Goal: Task Accomplishment & Management: Manage account settings

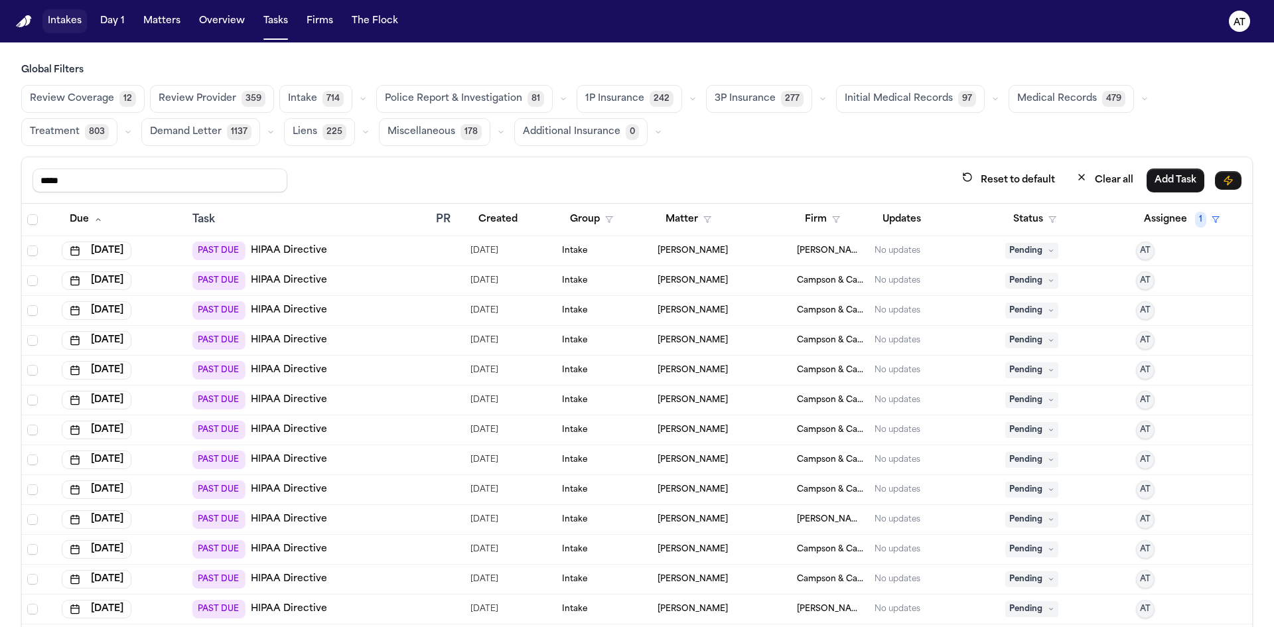
click at [74, 25] on button "Intakes" at bounding box center [64, 21] width 44 height 24
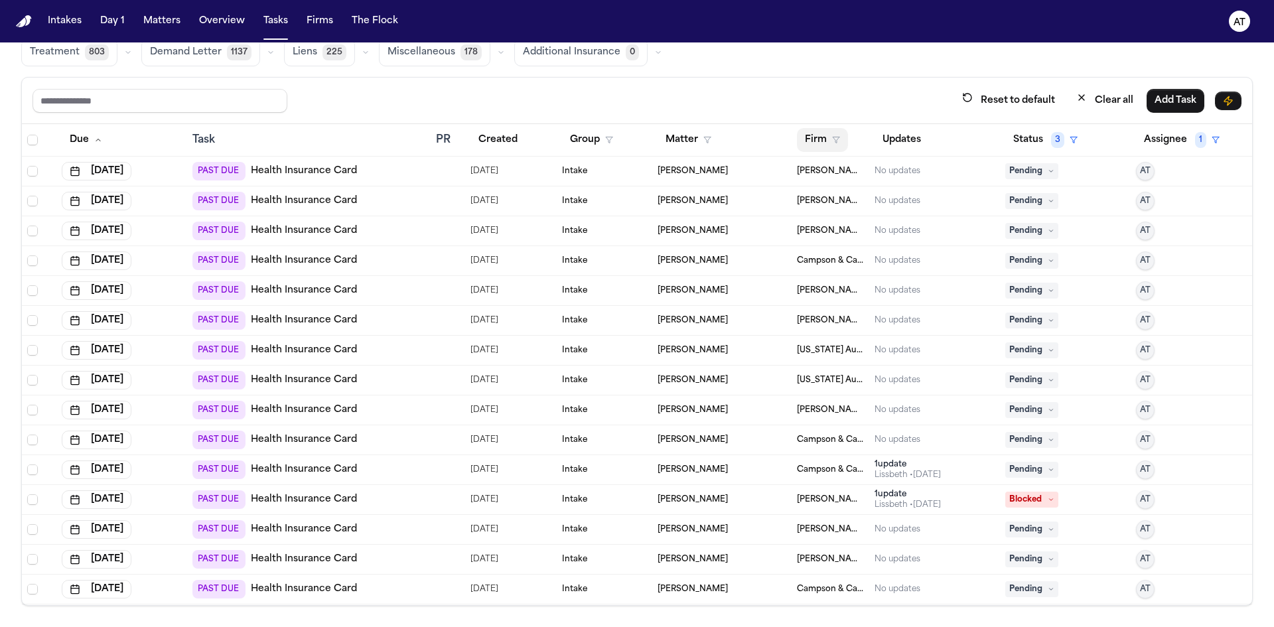
click at [797, 131] on button "Firm" at bounding box center [822, 140] width 51 height 24
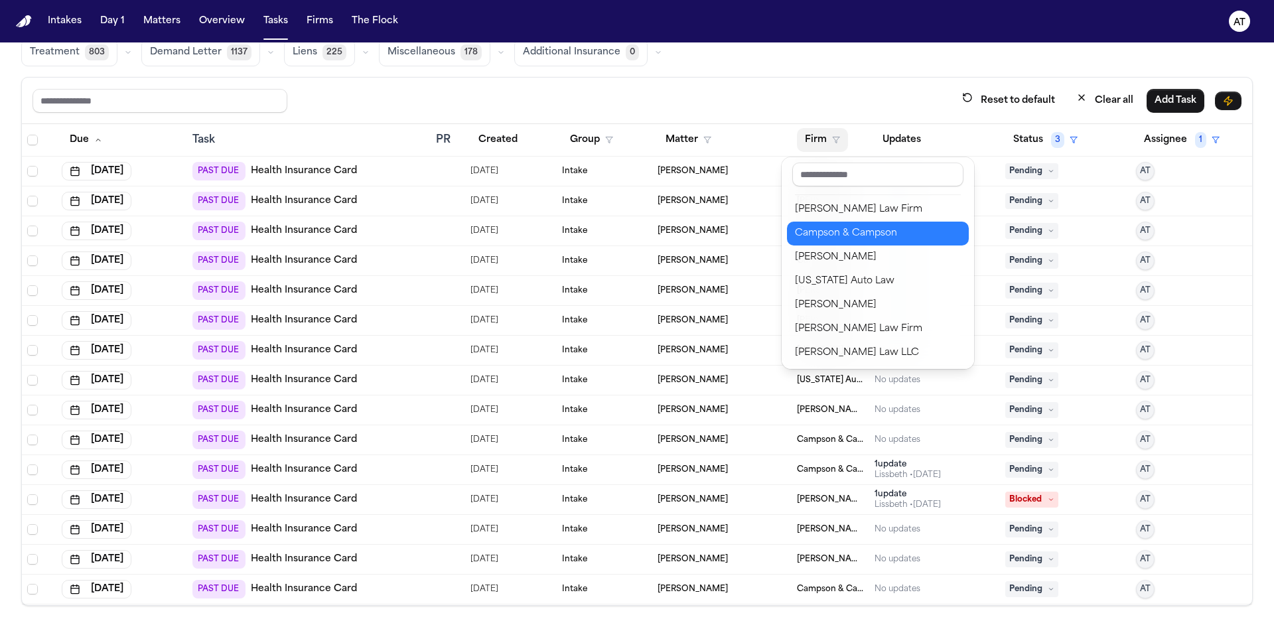
click at [824, 235] on div "Campson & Campson" at bounding box center [878, 234] width 166 height 16
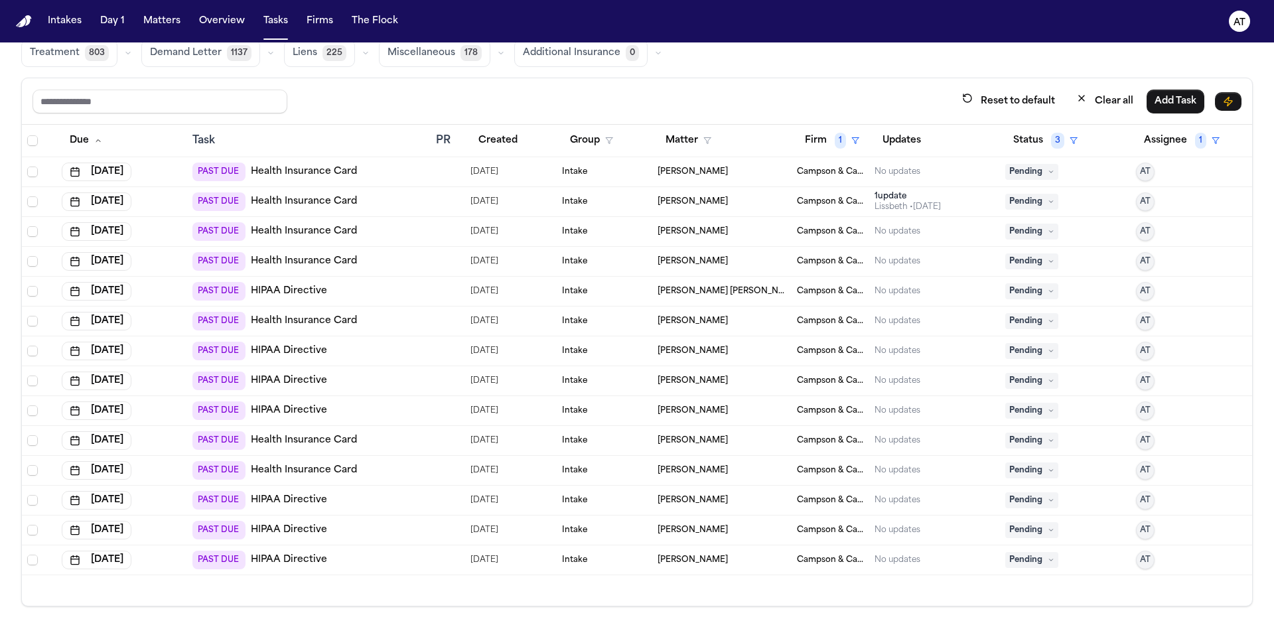
scroll to position [80, 0]
drag, startPoint x: 349, startPoint y: 560, endPoint x: 291, endPoint y: 559, distance: 58.4
click at [1166, 140] on button "Assignee 1" at bounding box center [1182, 140] width 92 height 24
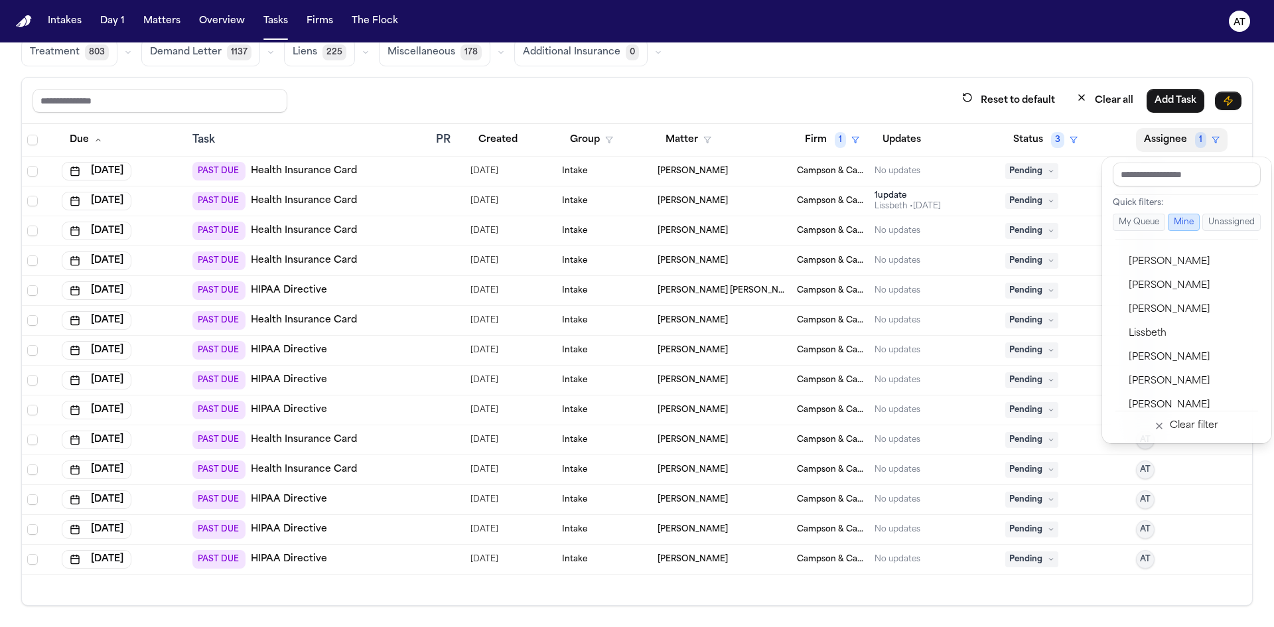
scroll to position [664, 0]
click at [1197, 352] on div "Lissbeth" at bounding box center [1193, 355] width 129 height 16
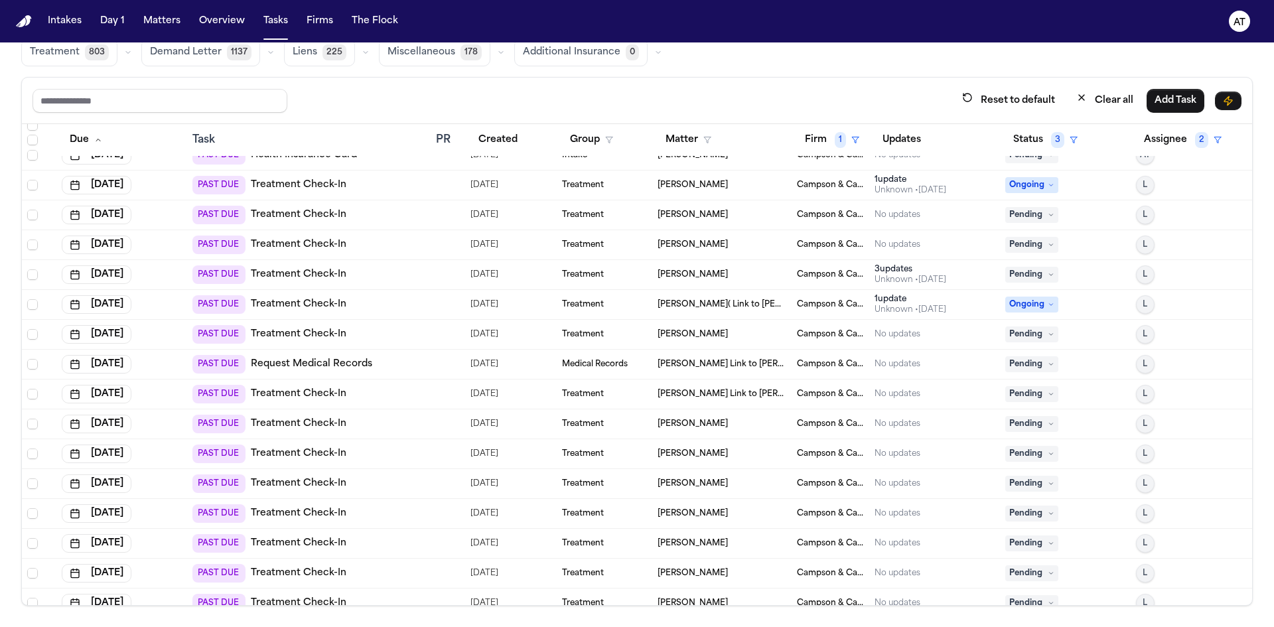
scroll to position [0, 0]
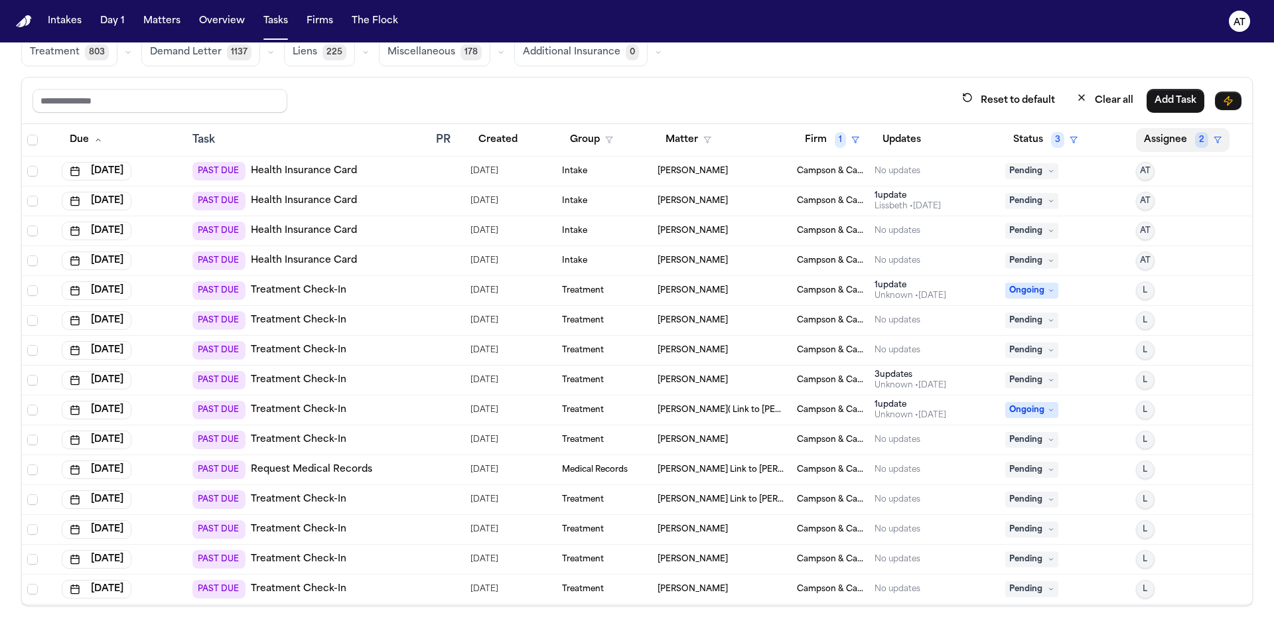
click at [1149, 143] on button "Assignee 2" at bounding box center [1183, 140] width 94 height 24
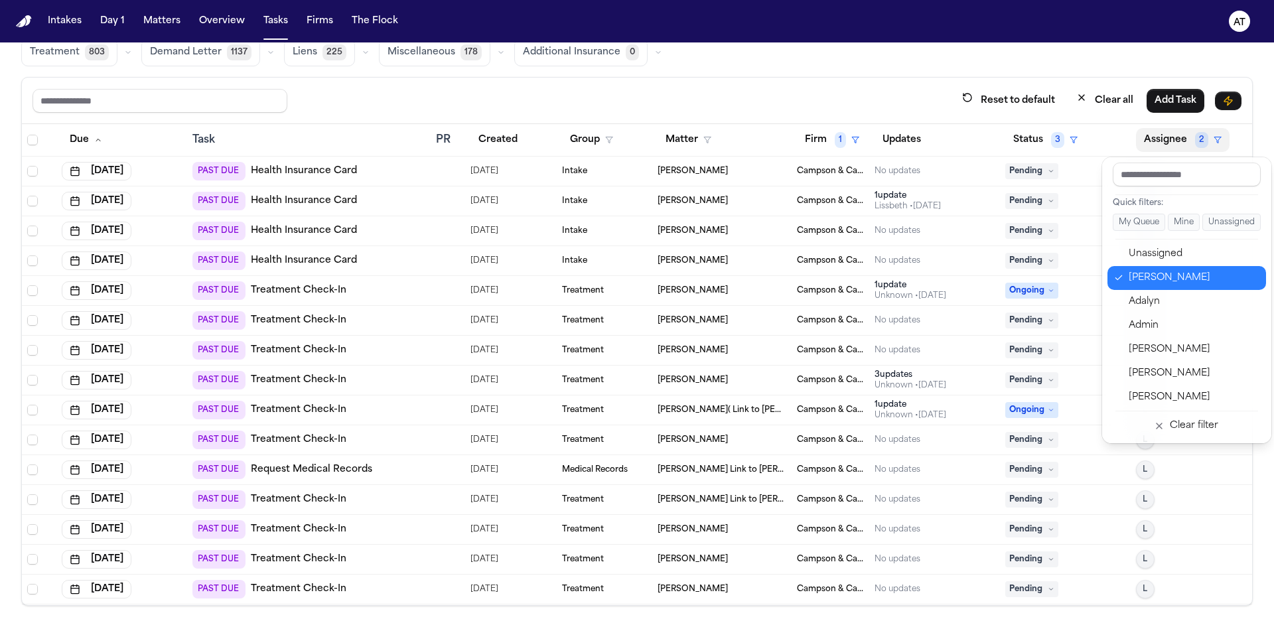
click at [1156, 273] on div "Aysha Tebha" at bounding box center [1193, 278] width 129 height 16
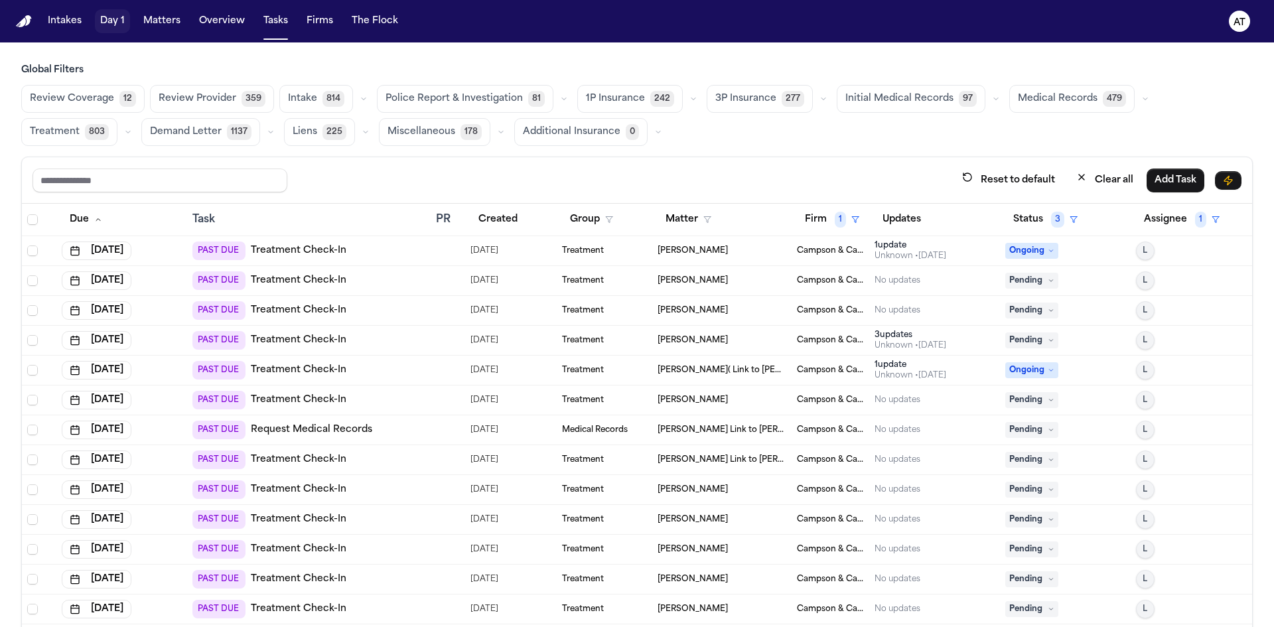
click at [114, 25] on button "Day 1" at bounding box center [112, 21] width 35 height 24
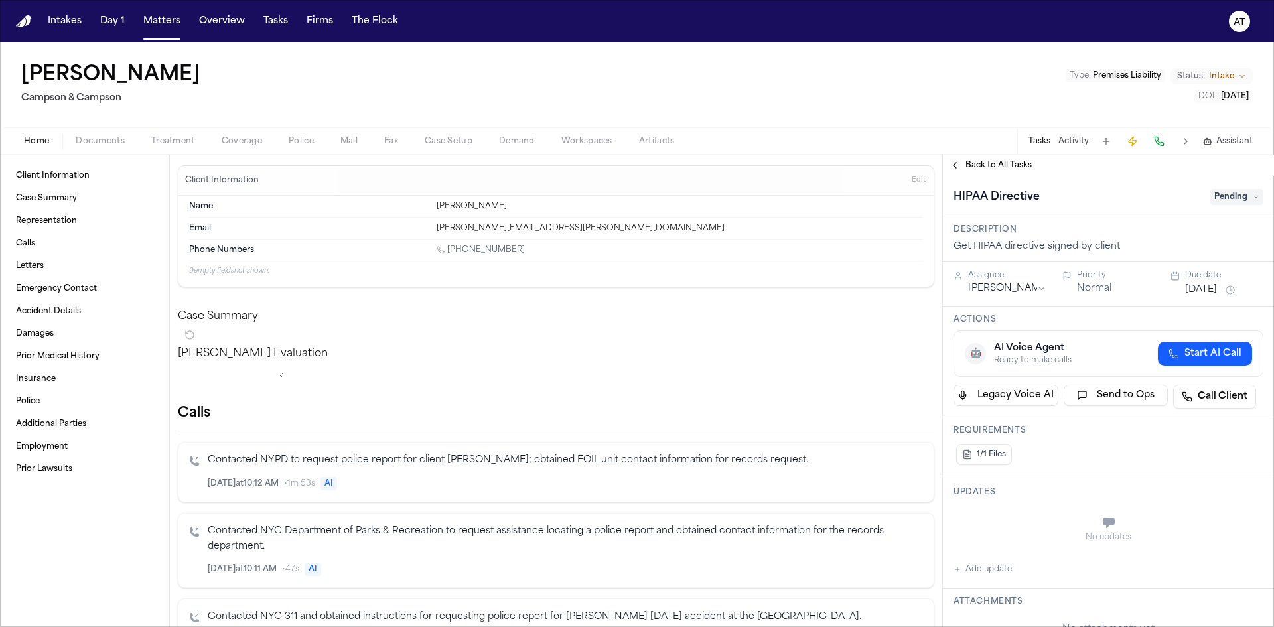
click at [999, 461] on button "1/1 Files" at bounding box center [984, 454] width 56 height 21
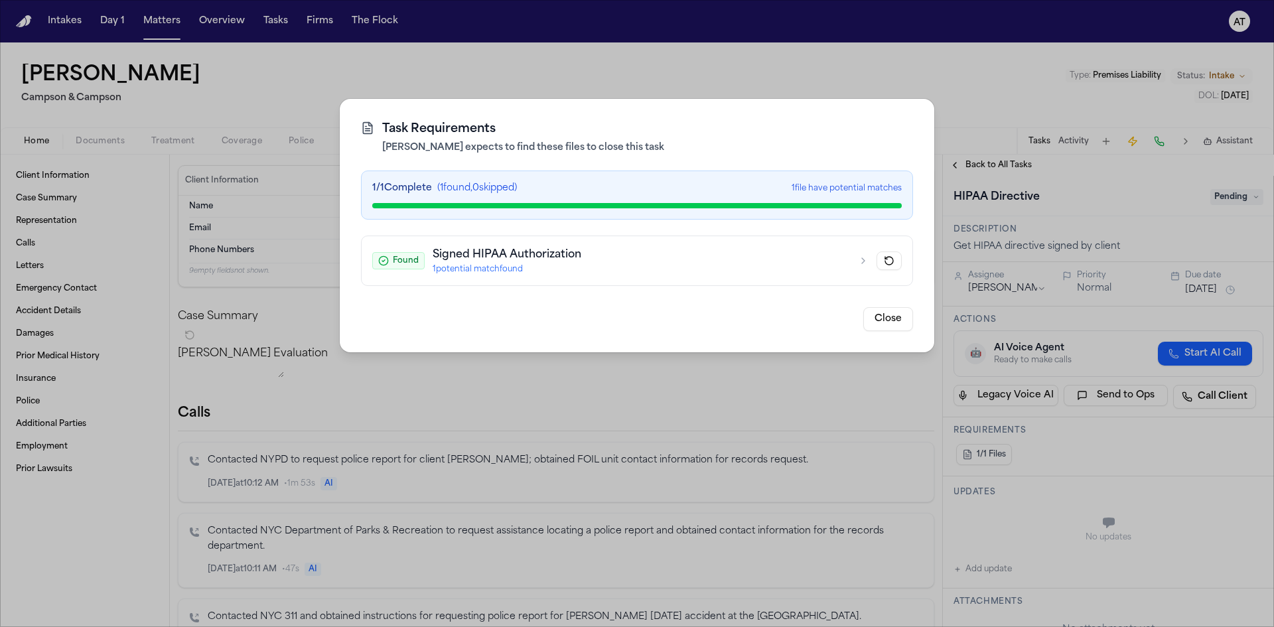
click at [864, 260] on icon "button" at bounding box center [863, 260] width 3 height 5
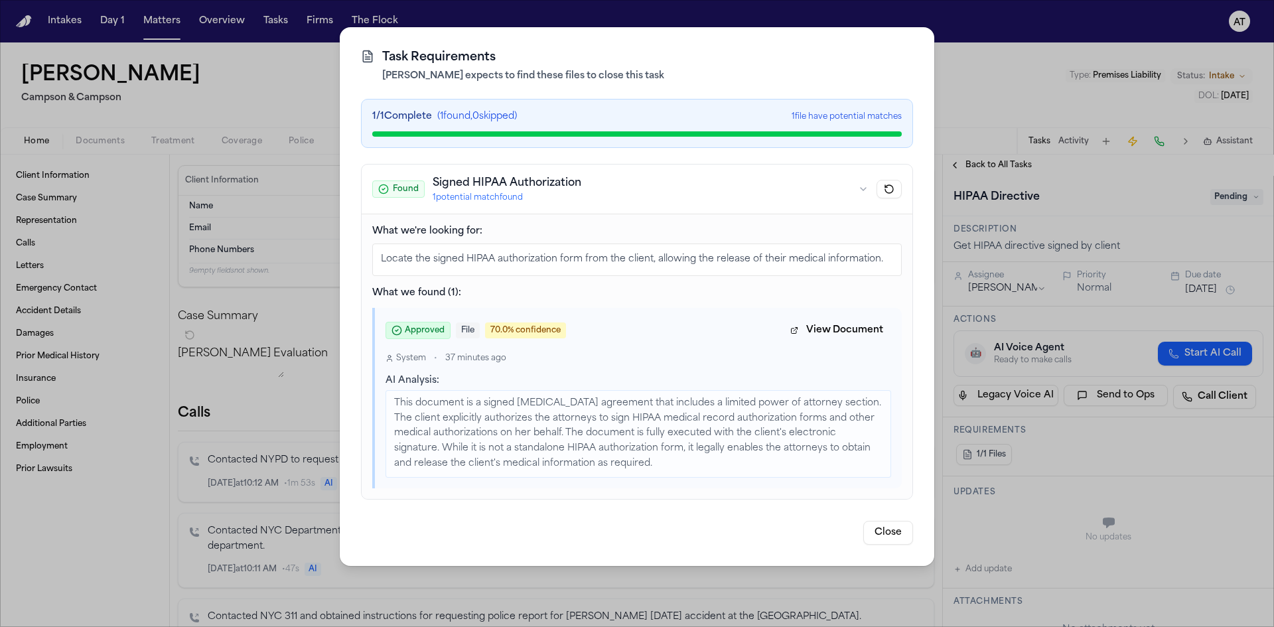
click at [900, 521] on button "Close" at bounding box center [888, 533] width 50 height 24
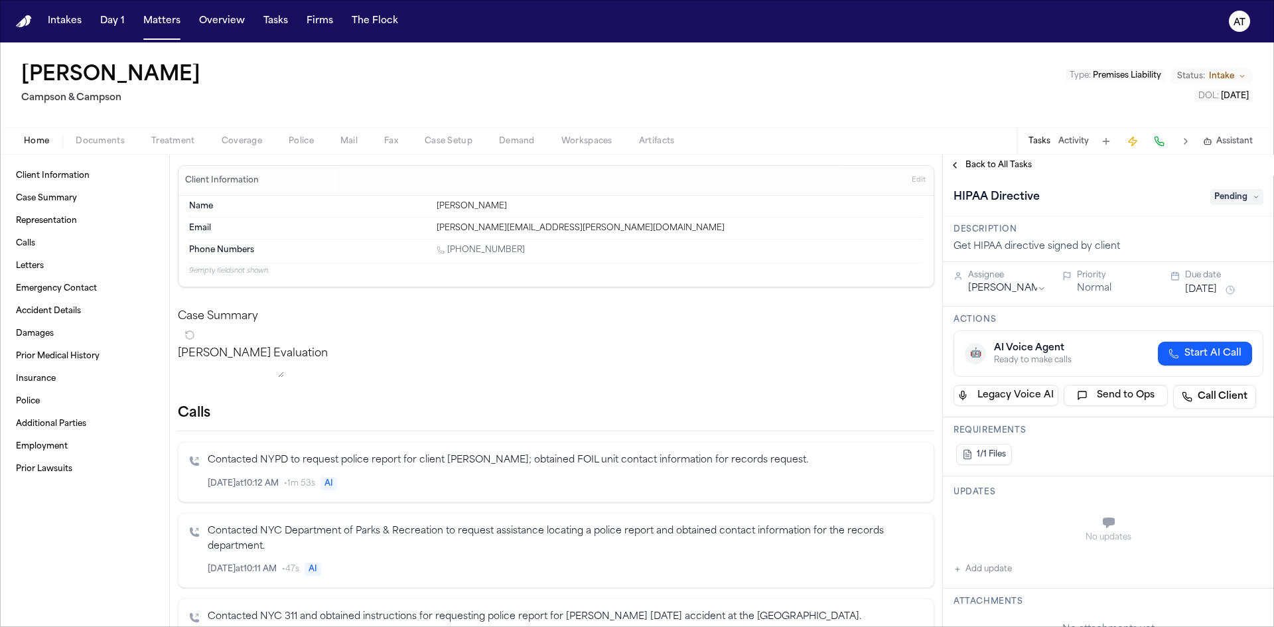
click at [1234, 202] on span "Pending" at bounding box center [1236, 197] width 53 height 16
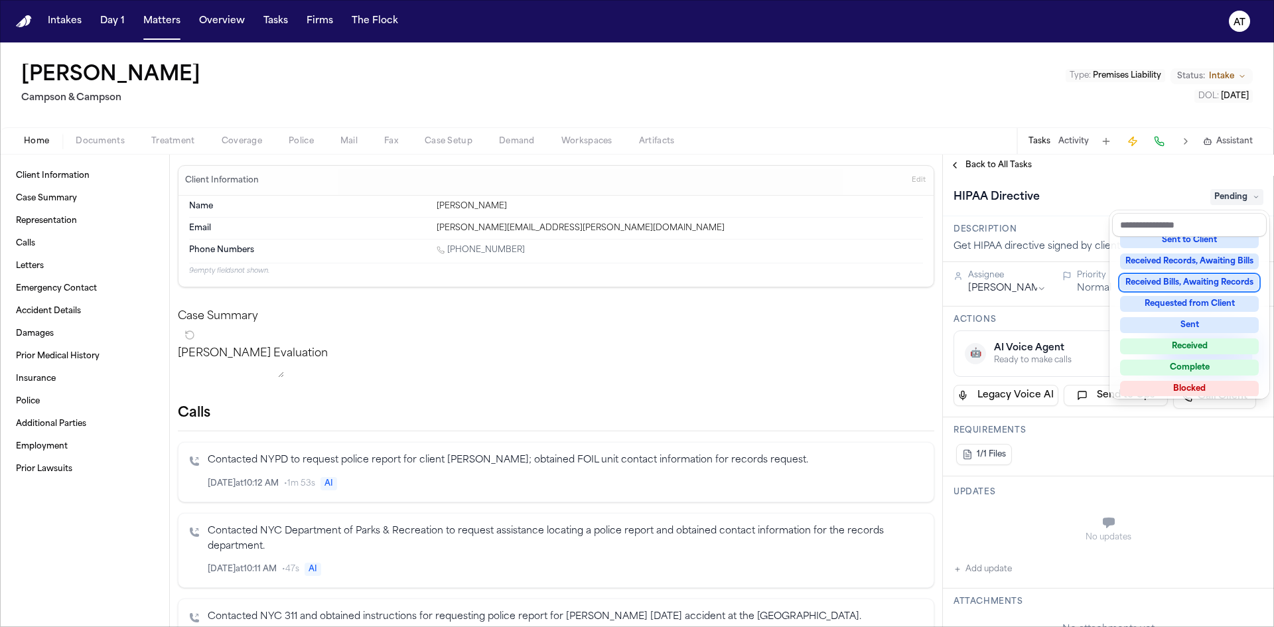
scroll to position [199, 0]
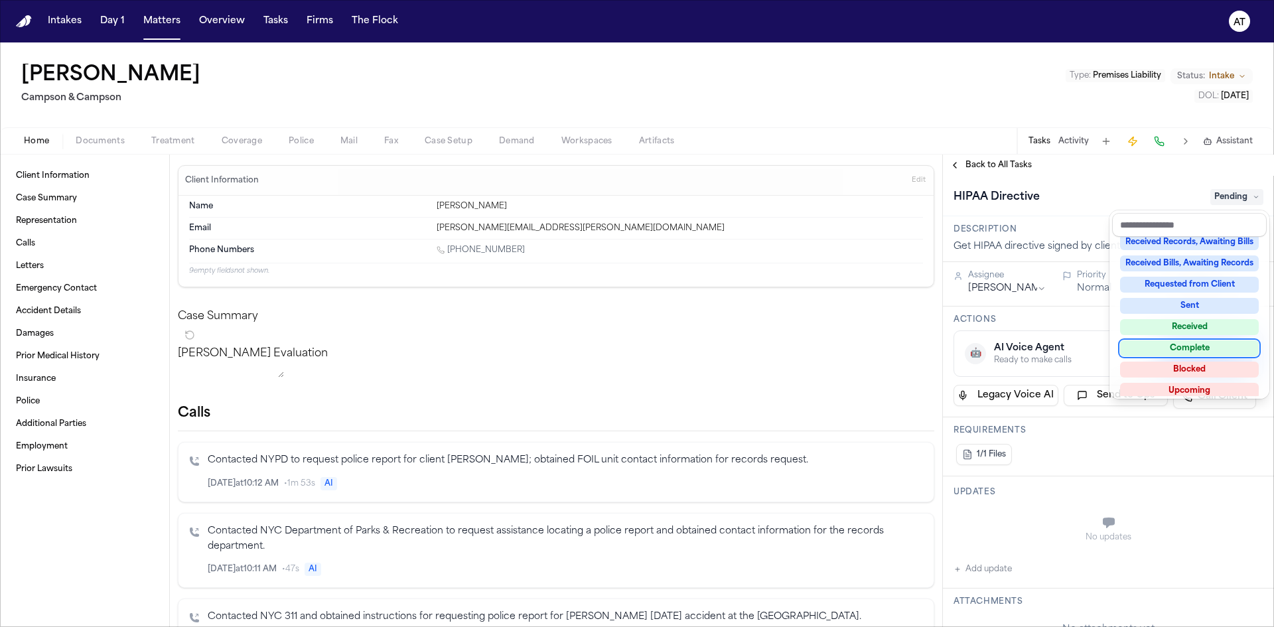
click at [1053, 446] on div "**********" at bounding box center [1108, 401] width 331 height 451
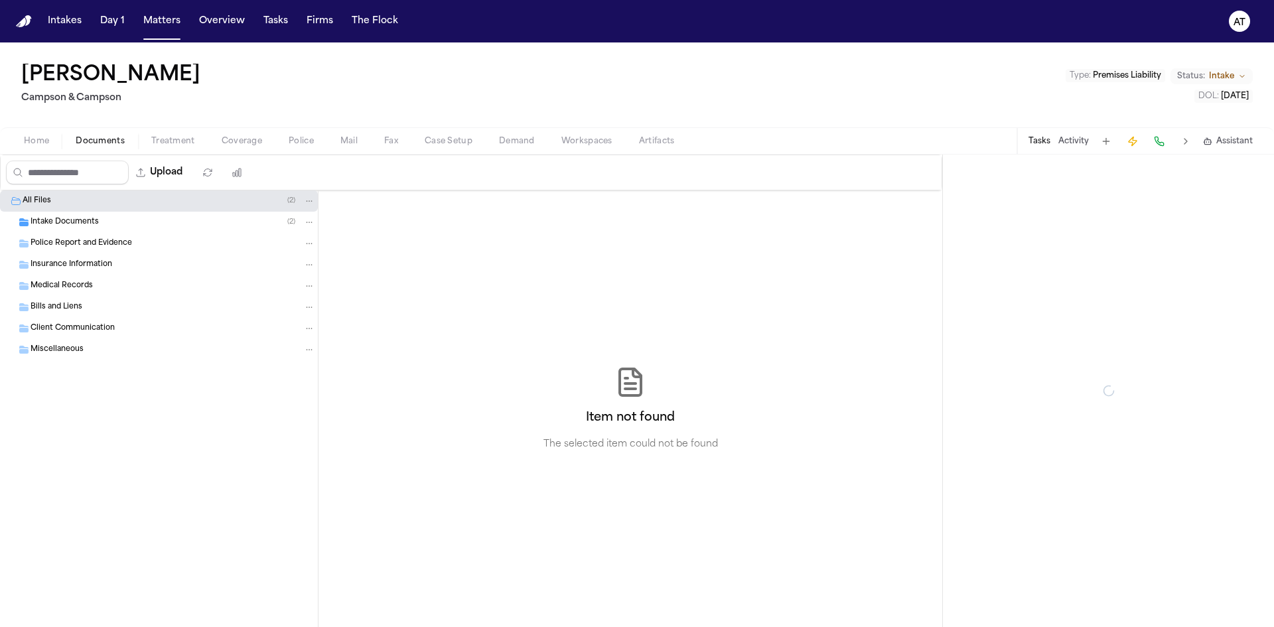
click at [82, 147] on button "Documents" at bounding box center [100, 141] width 76 height 16
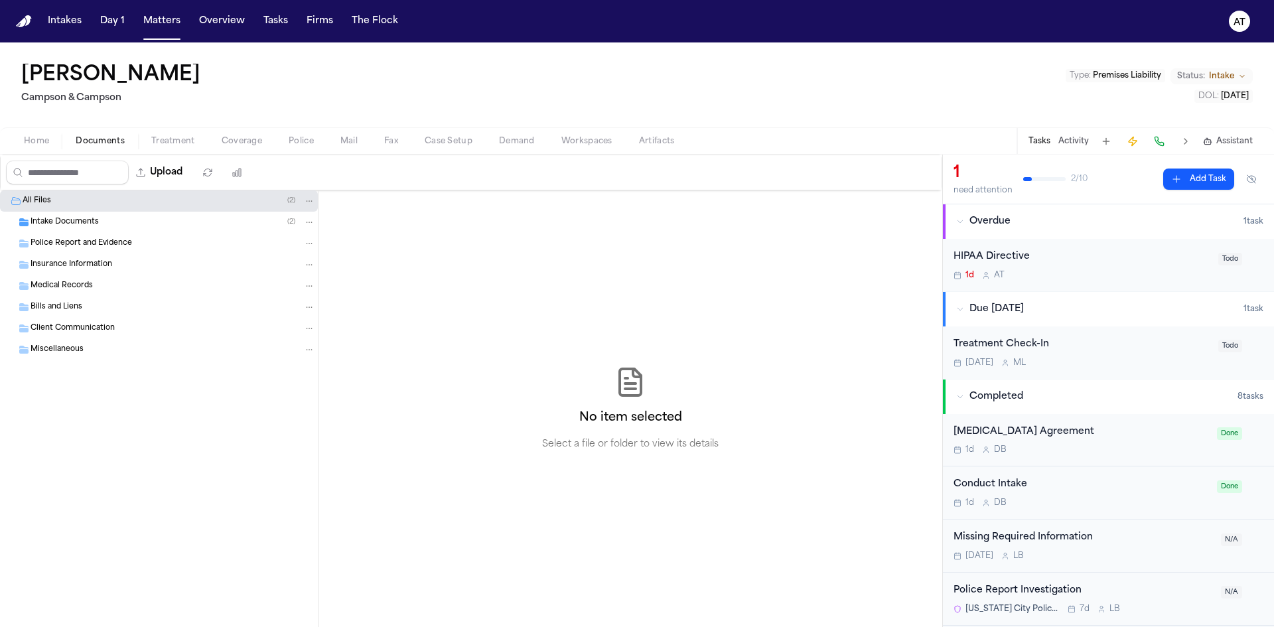
click at [61, 226] on span "Intake Documents" at bounding box center [65, 222] width 68 height 11
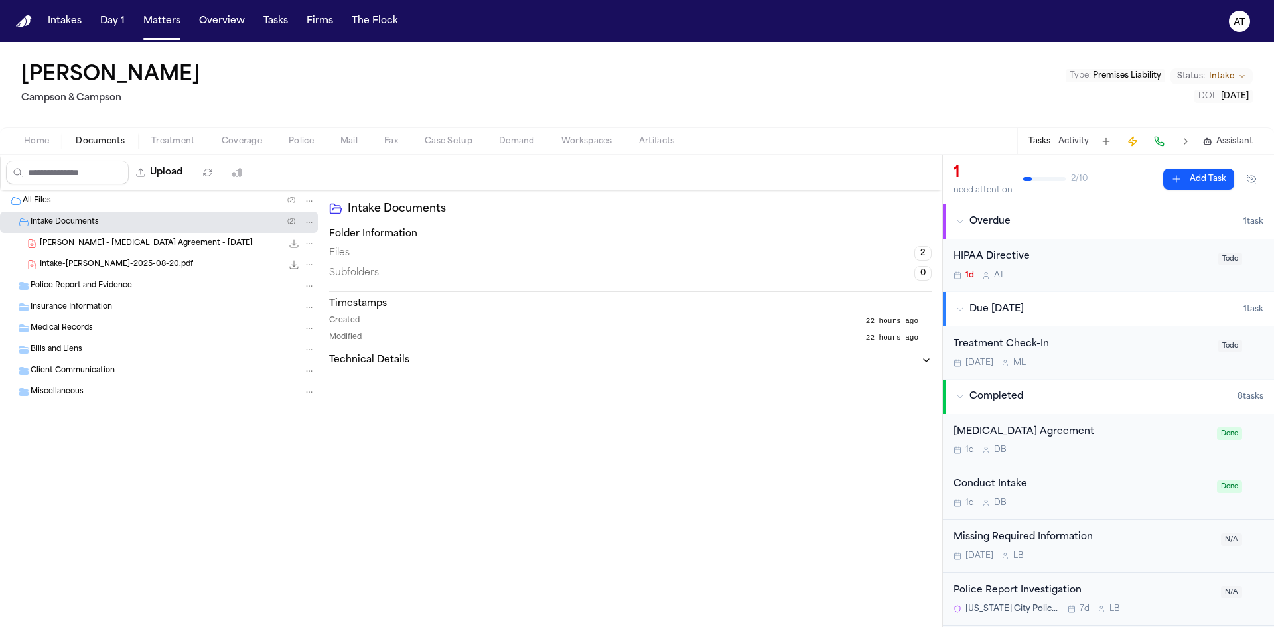
click at [58, 292] on div "Police Report and Evidence" at bounding box center [159, 285] width 318 height 21
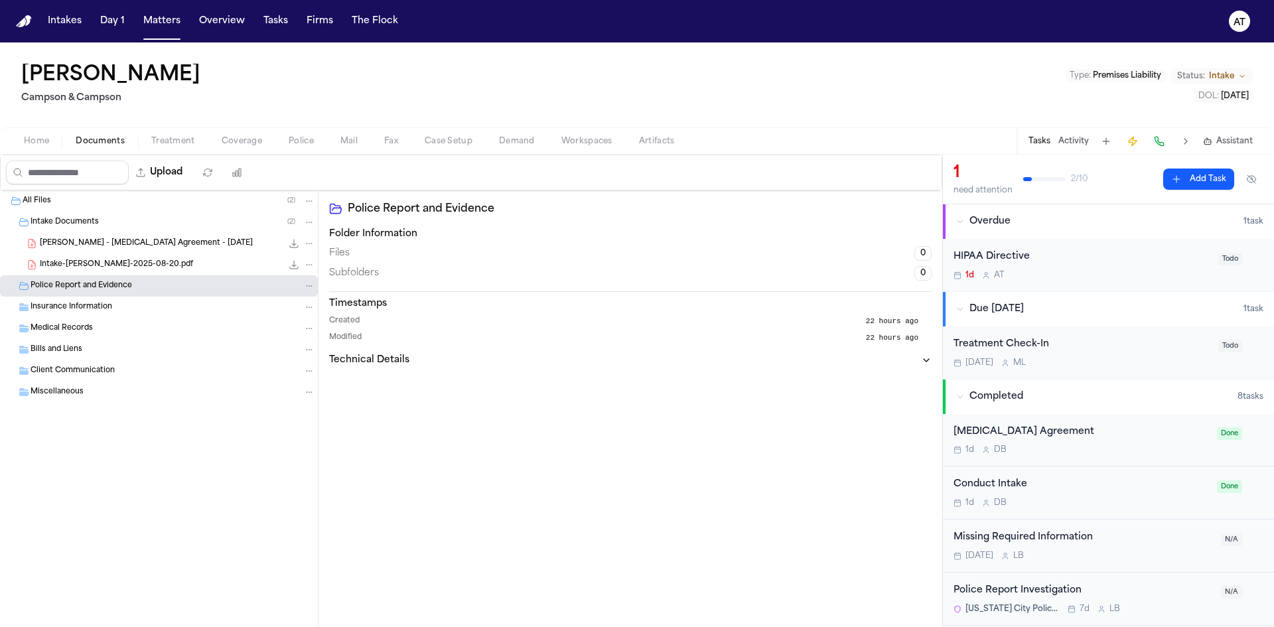
click at [53, 306] on span "Insurance Information" at bounding box center [72, 307] width 82 height 11
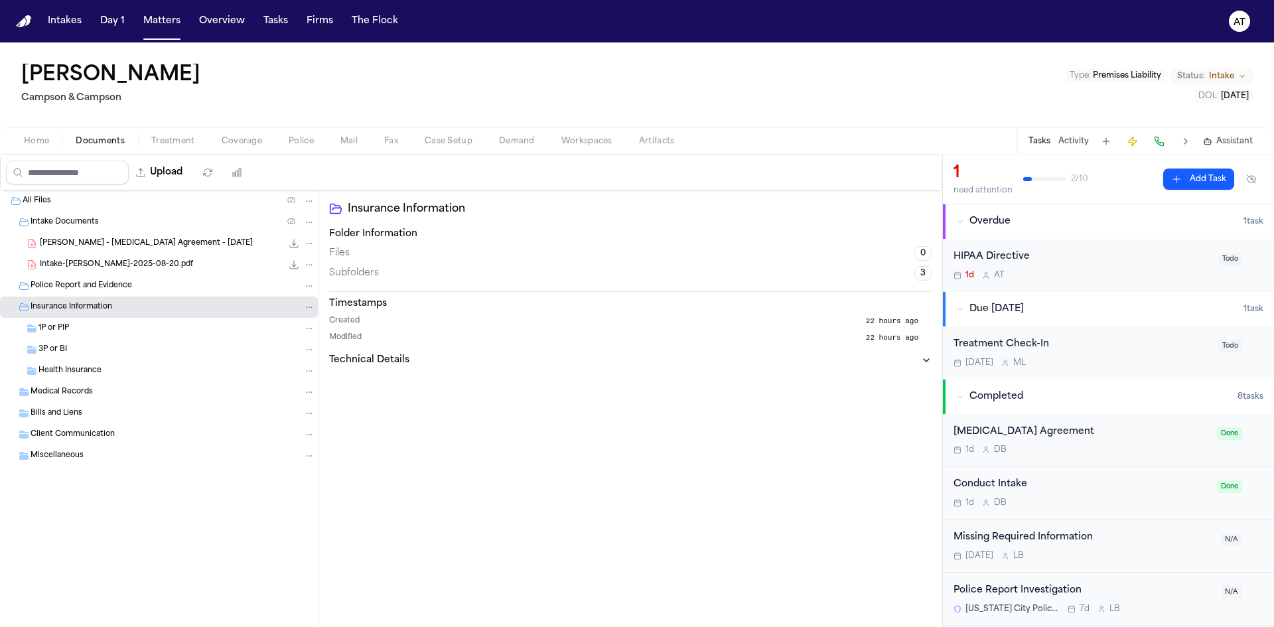
click at [53, 323] on span "1P or PIP" at bounding box center [53, 328] width 31 height 11
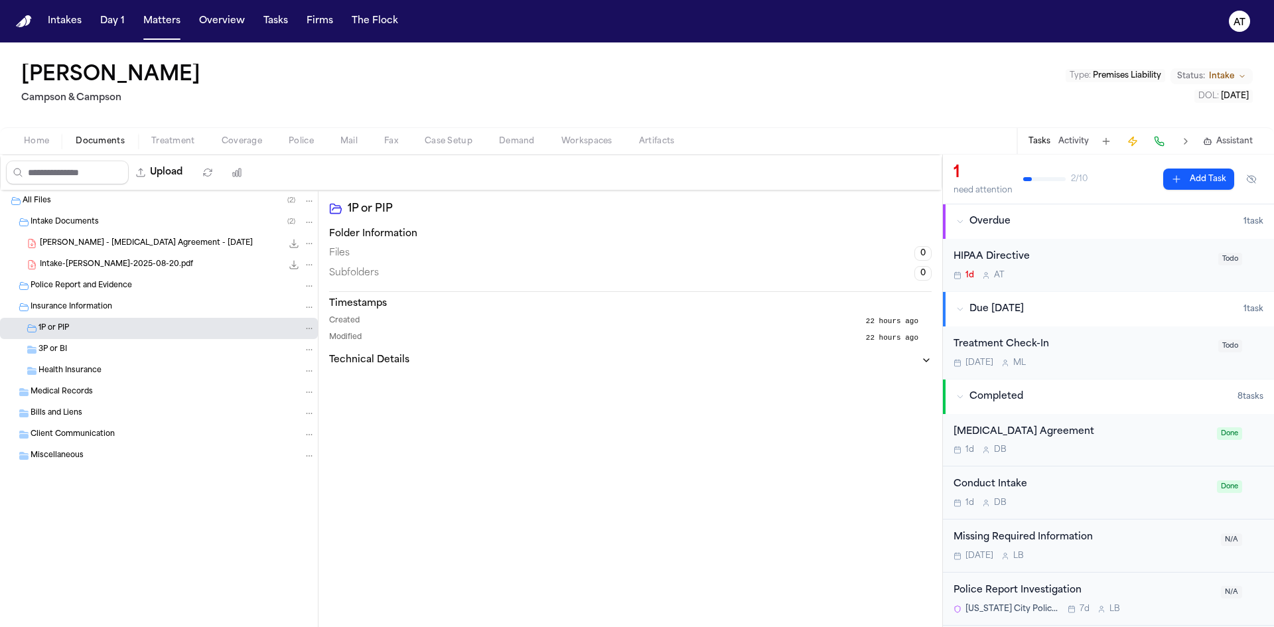
click at [53, 353] on span "3P or BI" at bounding box center [52, 349] width 29 height 11
click at [54, 370] on span "Health Insurance" at bounding box center [69, 371] width 63 height 11
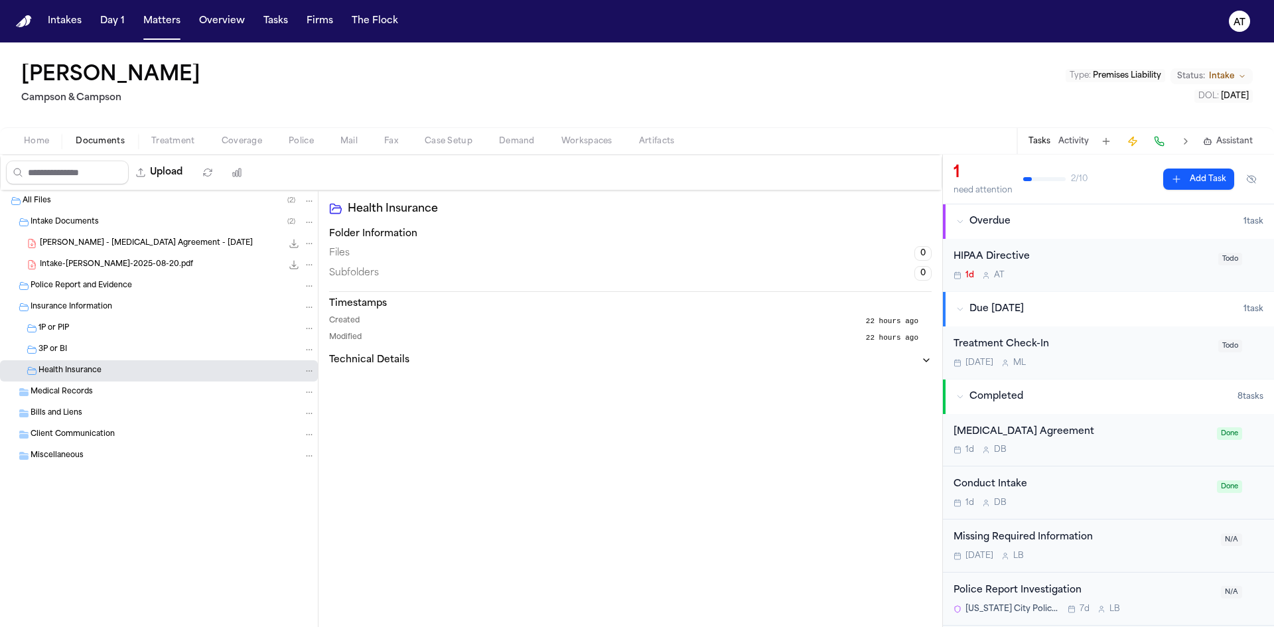
click at [54, 392] on span "Medical Records" at bounding box center [62, 392] width 62 height 11
click at [56, 428] on div "Bills and Liens" at bounding box center [159, 434] width 318 height 21
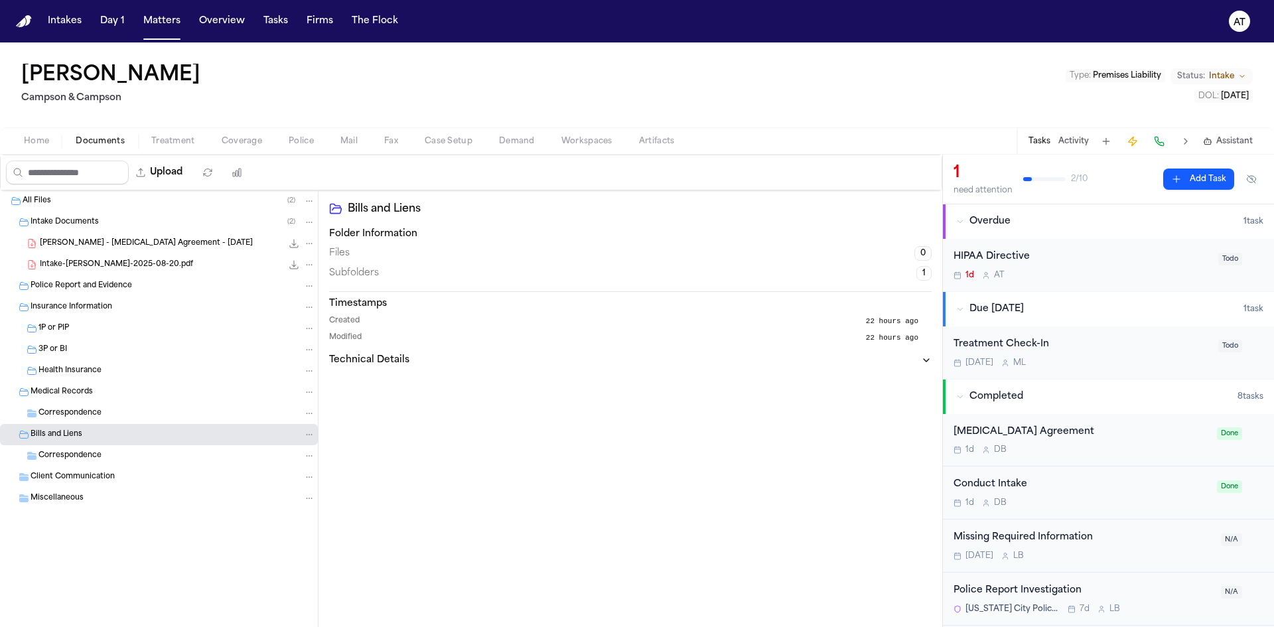
click at [58, 472] on span "Client Communication" at bounding box center [73, 477] width 84 height 11
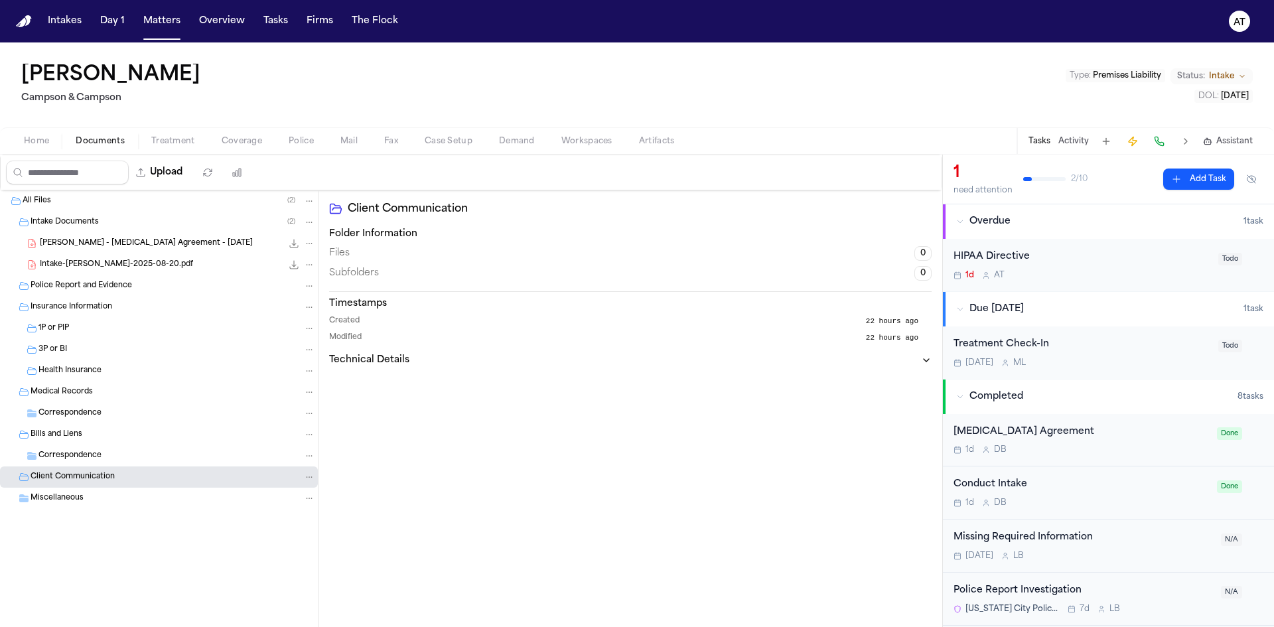
click at [57, 480] on span "Client Communication" at bounding box center [73, 477] width 84 height 11
click at [56, 502] on span "Miscellaneous" at bounding box center [57, 498] width 53 height 11
click at [46, 197] on span "All Files" at bounding box center [37, 201] width 29 height 11
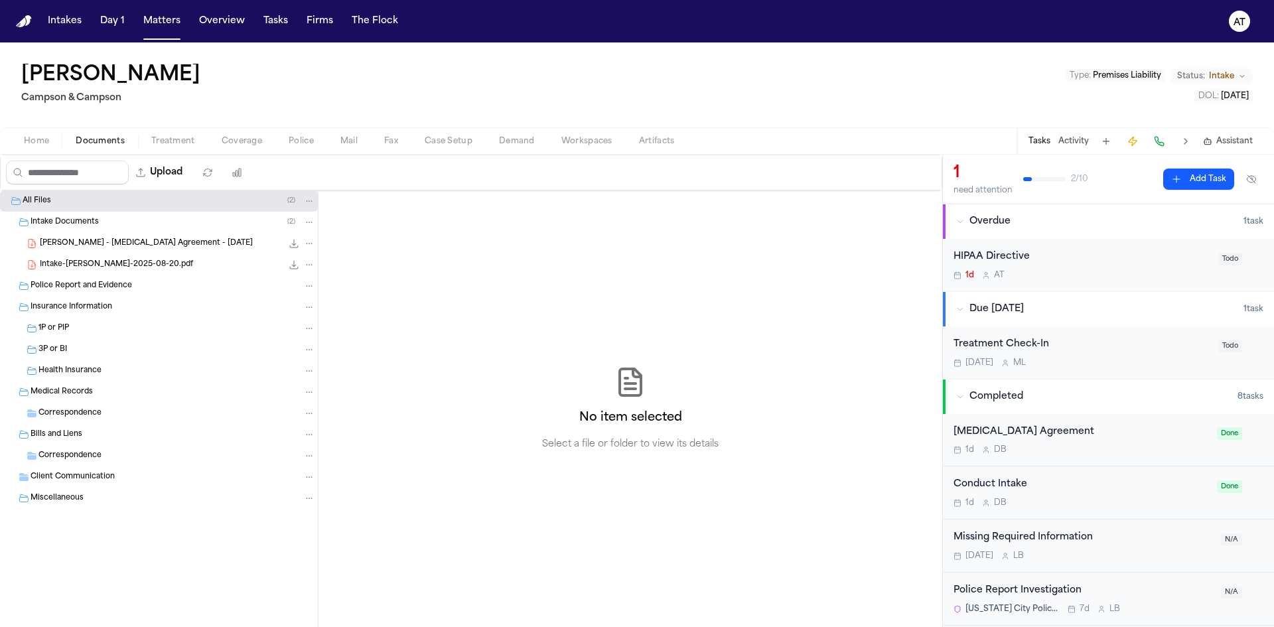
click at [1001, 252] on div "HIPAA Directive" at bounding box center [1082, 257] width 257 height 15
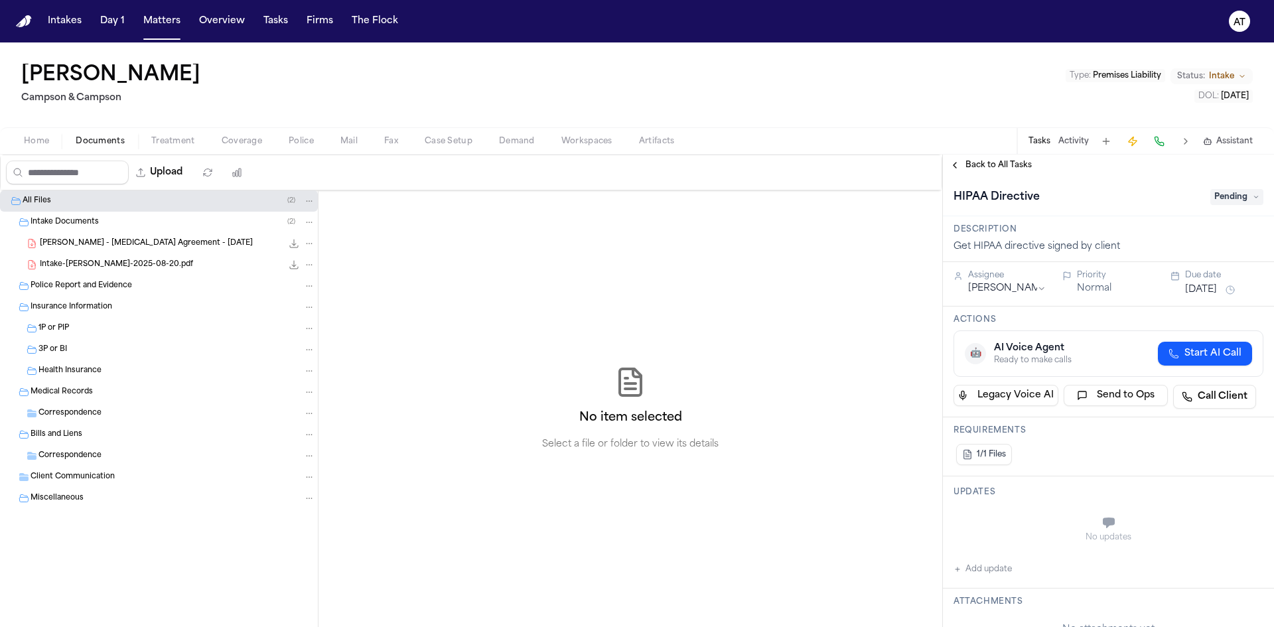
click at [982, 458] on span "1/1 Files" at bounding box center [991, 454] width 29 height 11
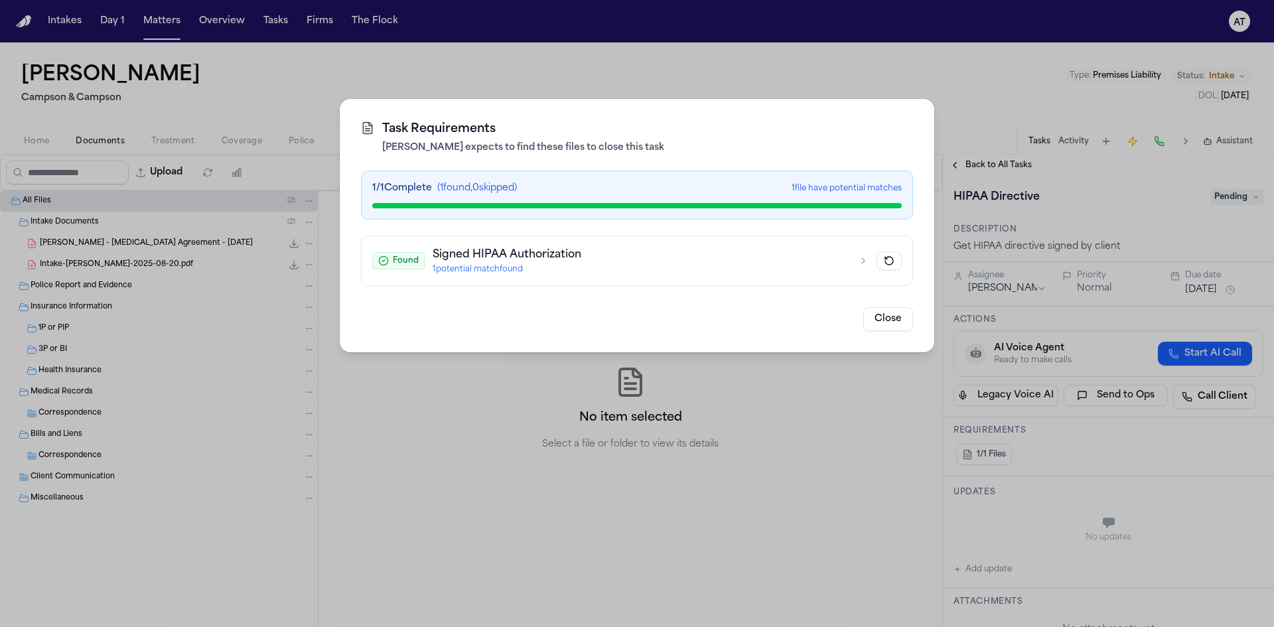
click at [784, 197] on div "1 / 1 Complete ( 1 found, 0 skipped) 1 file have potential matches" at bounding box center [637, 195] width 552 height 49
click at [486, 263] on div "Signed HIPAA Authorization 1 potential match found" at bounding box center [641, 261] width 417 height 28
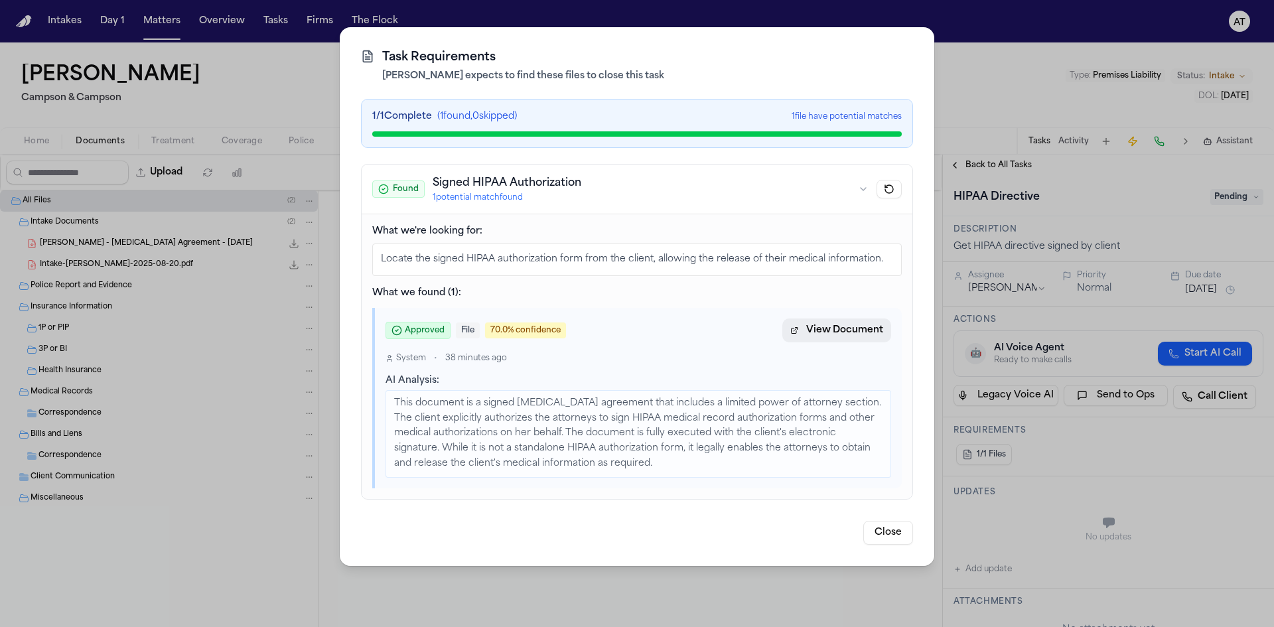
click at [840, 323] on span "View Document" at bounding box center [844, 331] width 77 height 16
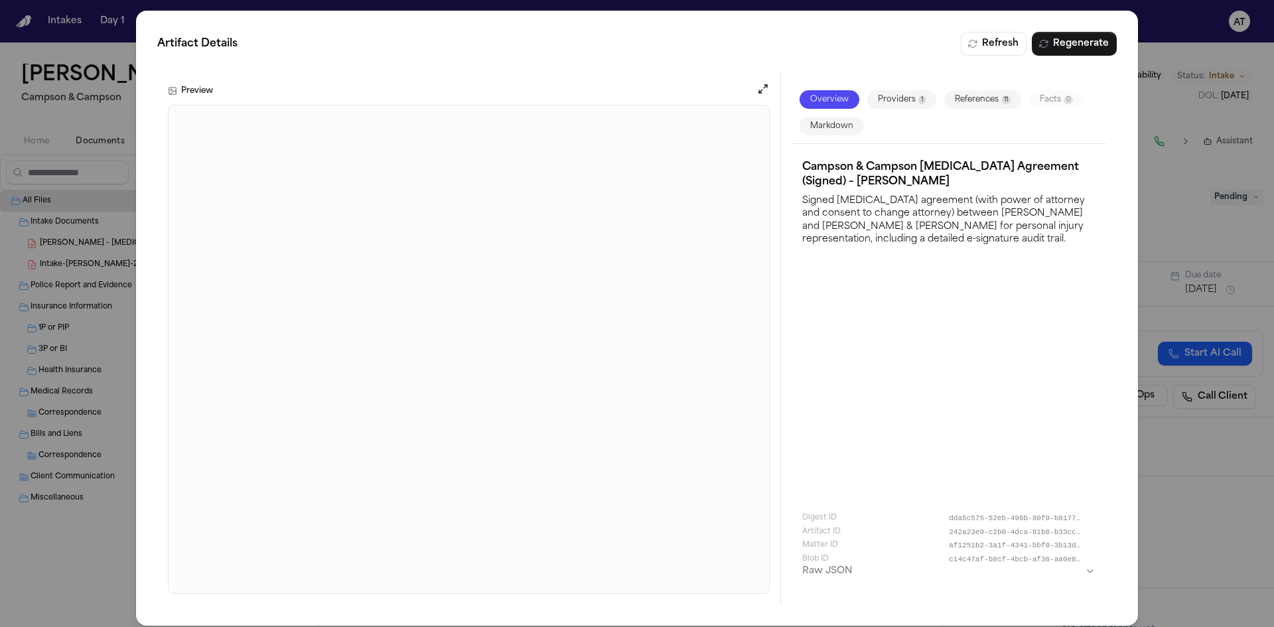
scroll to position [9, 0]
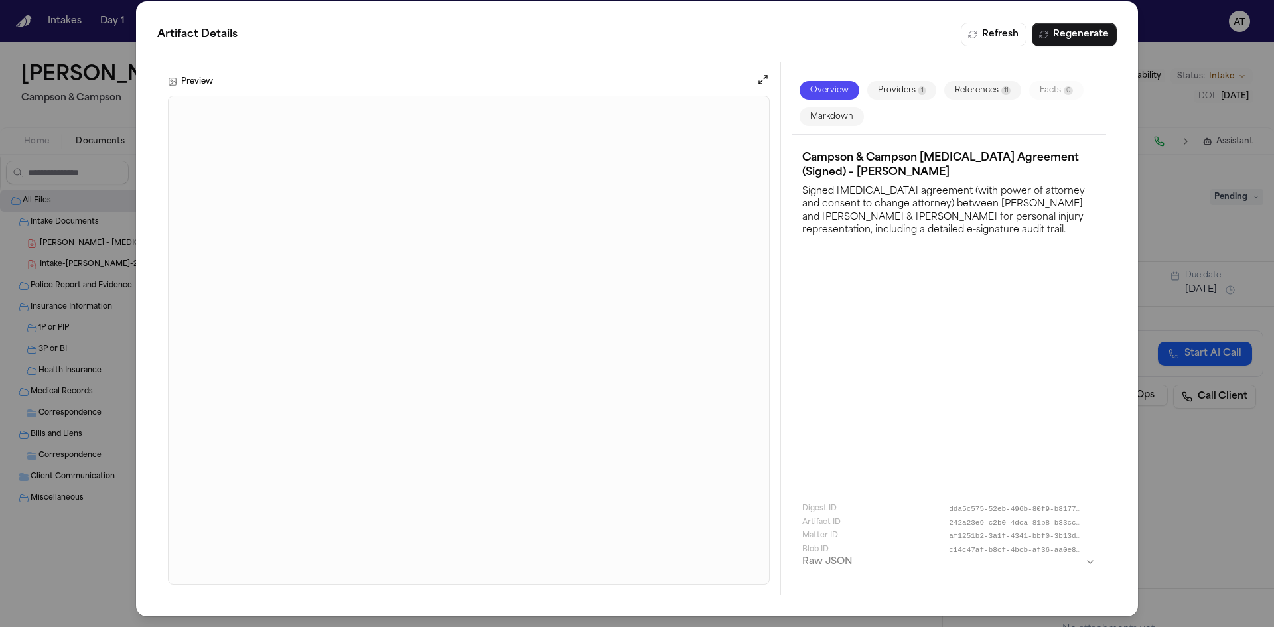
click at [149, 7] on div "Artifact Details Refresh Regenerate Preview Overview Providers 1 References 11 …" at bounding box center [637, 308] width 1002 height 615
click at [1159, 49] on div "Artifact Details Refresh Regenerate Preview Overview Providers 1 References 11 …" at bounding box center [637, 309] width 1274 height 636
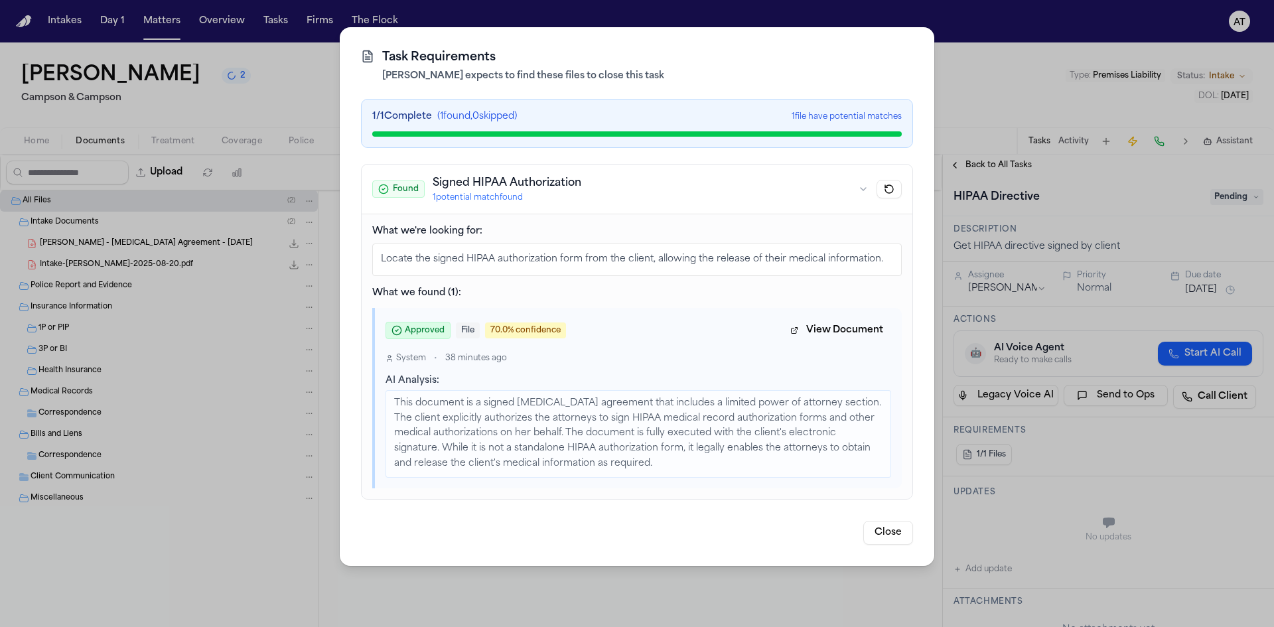
drag, startPoint x: 546, startPoint y: 289, endPoint x: 502, endPoint y: 293, distance: 44.7
click at [502, 293] on h4 "What we found ( 1 ):" at bounding box center [637, 293] width 530 height 13
click at [911, 524] on button "Close" at bounding box center [888, 533] width 50 height 24
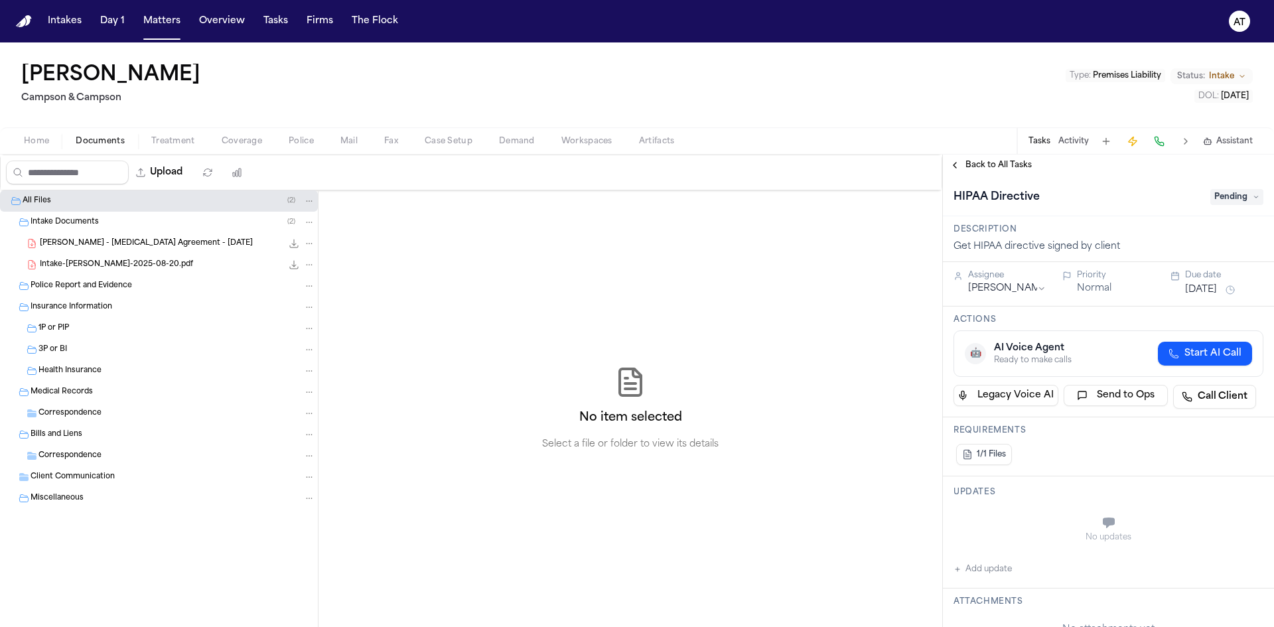
drag, startPoint x: 183, startPoint y: 77, endPoint x: 11, endPoint y: 72, distance: 172.0
click at [11, 72] on div "Bonita Atkinson Campson & Campson Type : Premises Liability Status: Intake DOL …" at bounding box center [637, 84] width 1274 height 85
copy h1 "[PERSON_NAME]"
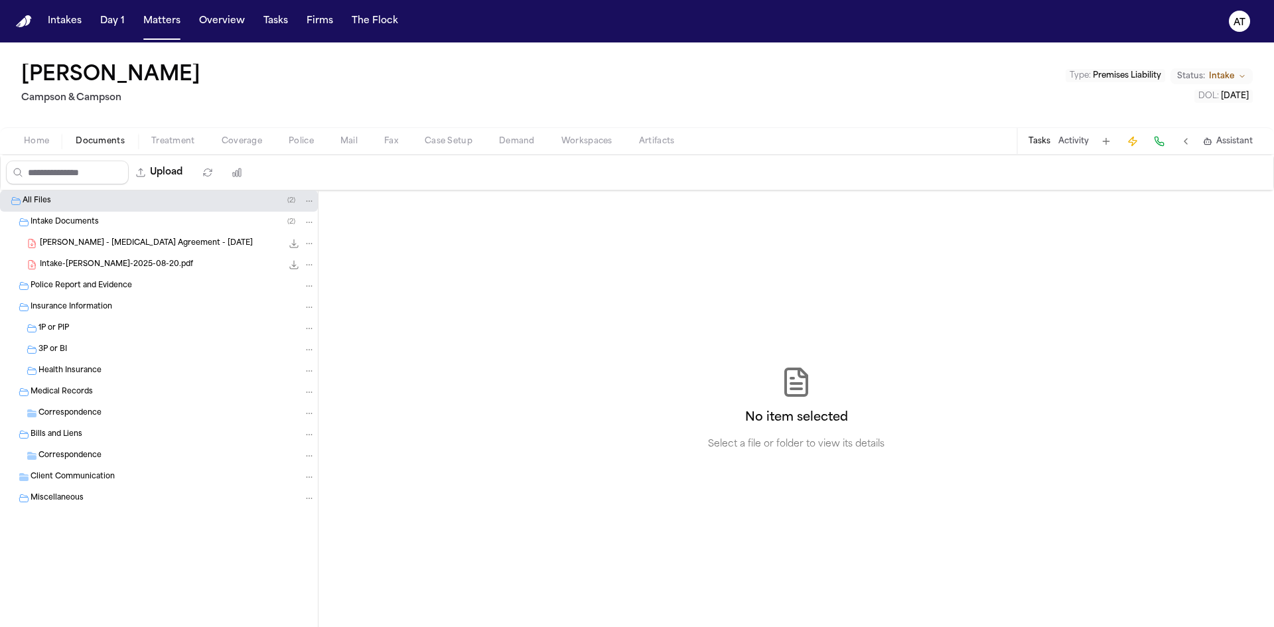
click at [74, 83] on h1 "[PERSON_NAME]" at bounding box center [110, 76] width 179 height 24
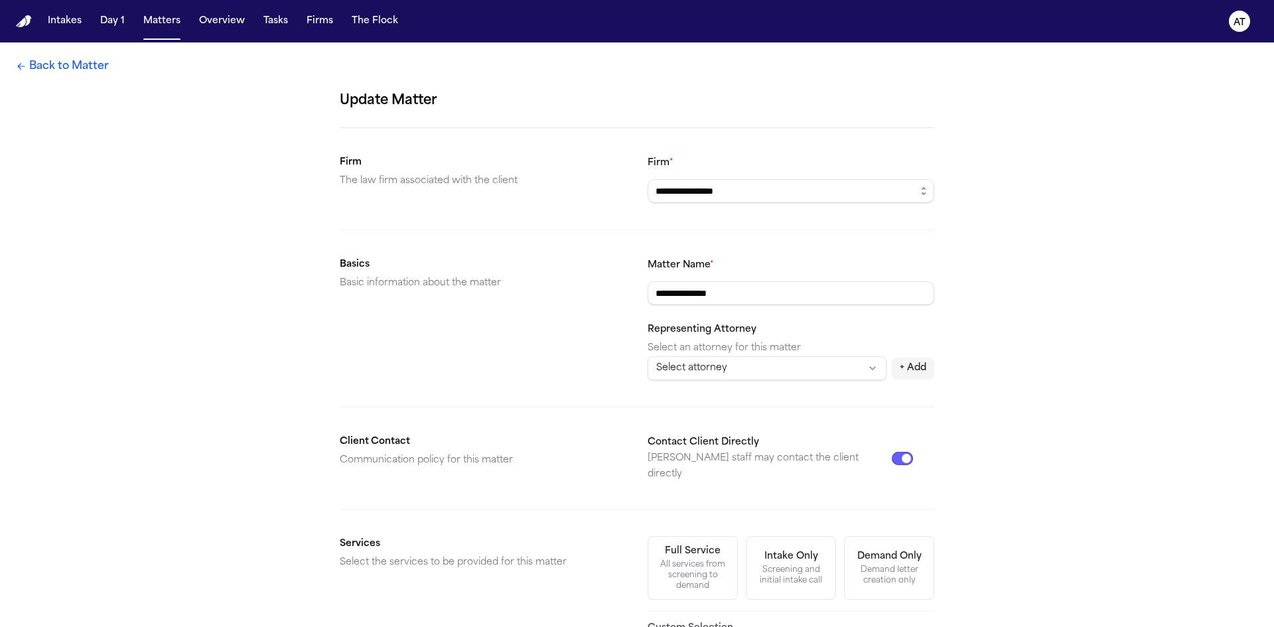
click at [32, 62] on link "Back to Matter" at bounding box center [62, 66] width 93 height 16
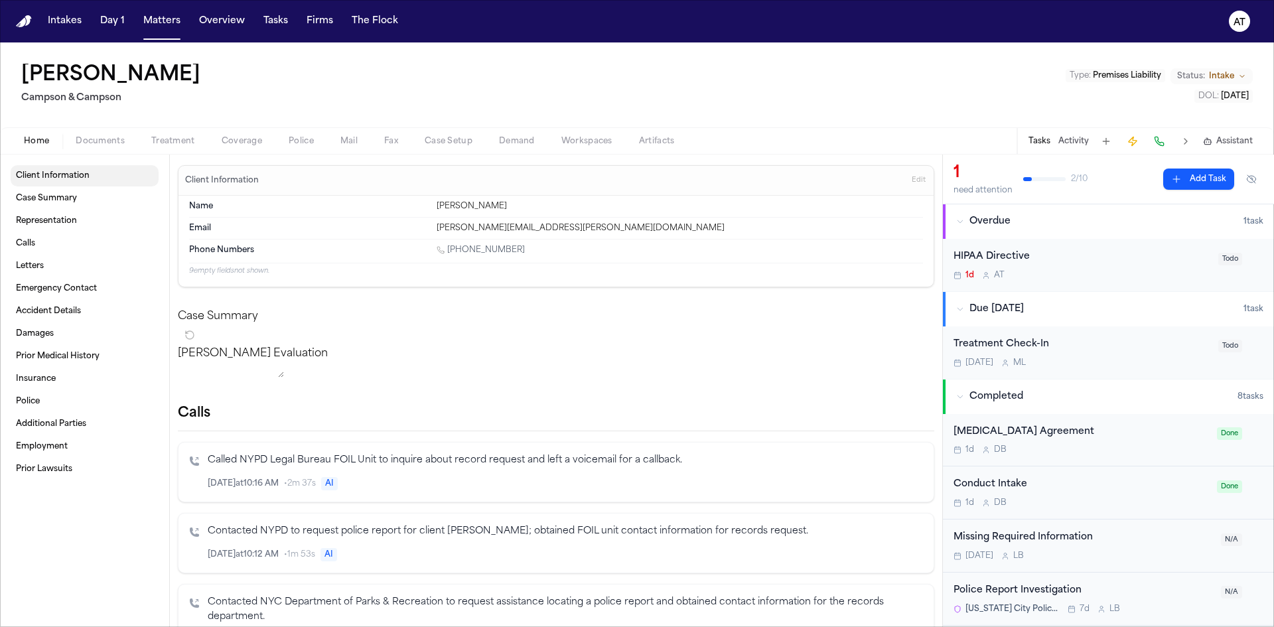
click at [92, 167] on link "Client Information" at bounding box center [85, 175] width 148 height 21
click at [912, 184] on span "Edit" at bounding box center [919, 180] width 14 height 9
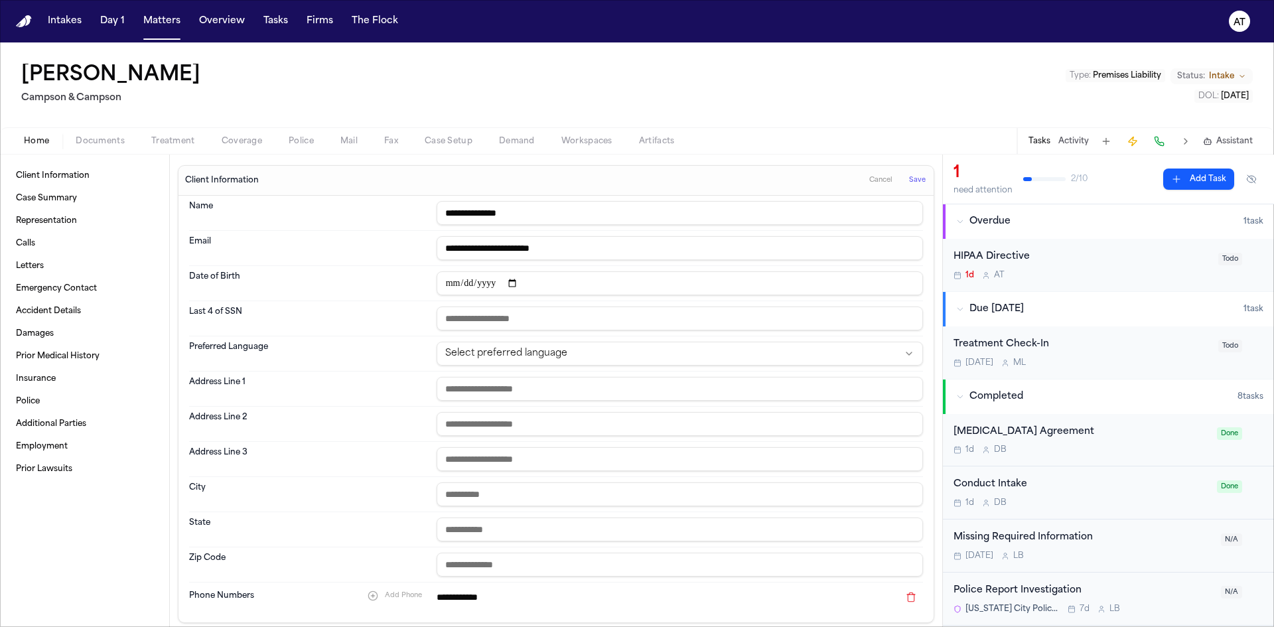
click at [101, 138] on span "Documents" at bounding box center [100, 141] width 49 height 11
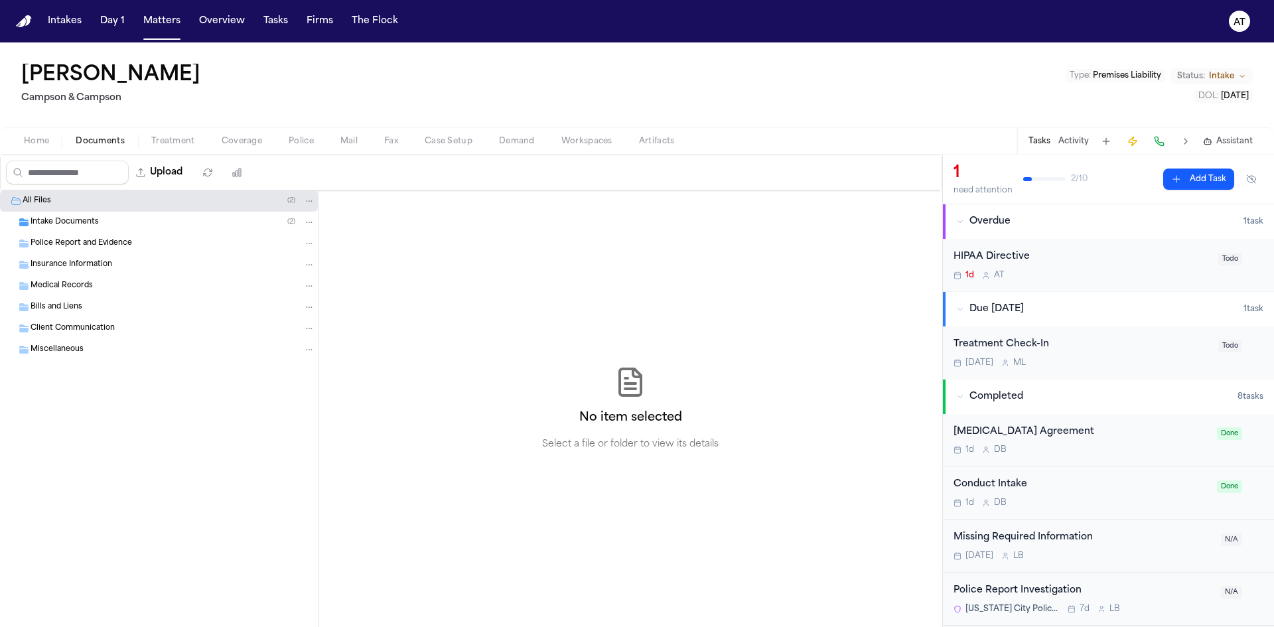
click at [84, 221] on span "Intake Documents" at bounding box center [65, 222] width 68 height 11
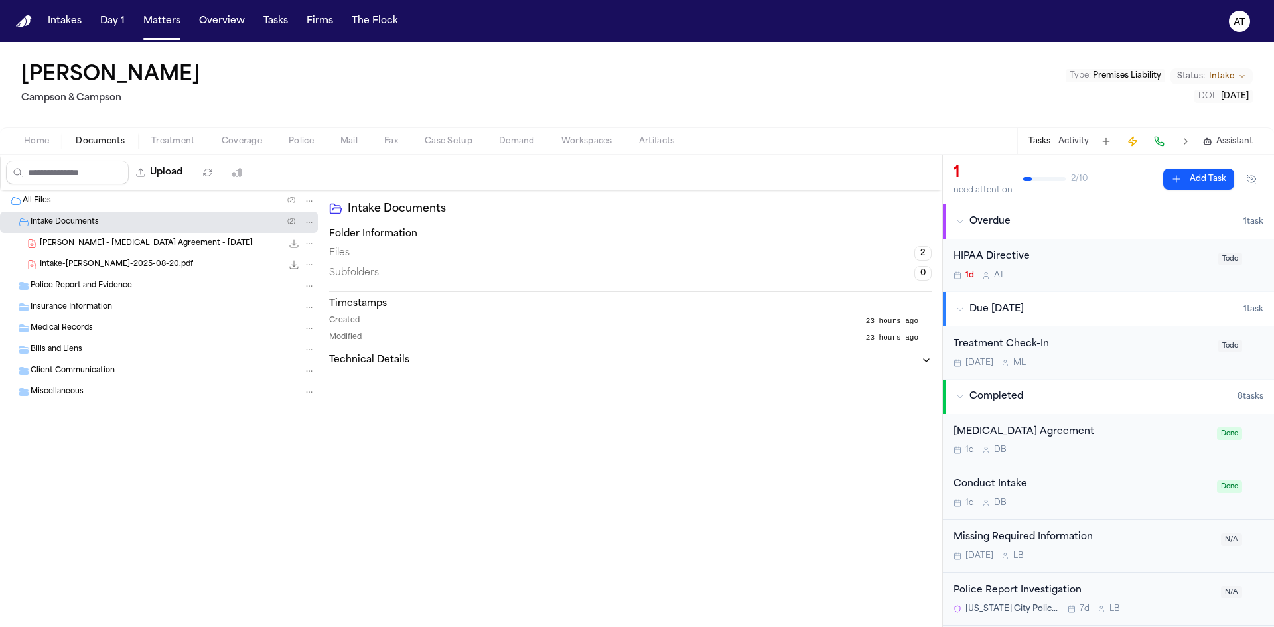
click at [195, 234] on div "B. Atkinson - Retainer Agreement - 8.14.25 1.1 MB • PDF" at bounding box center [159, 243] width 318 height 21
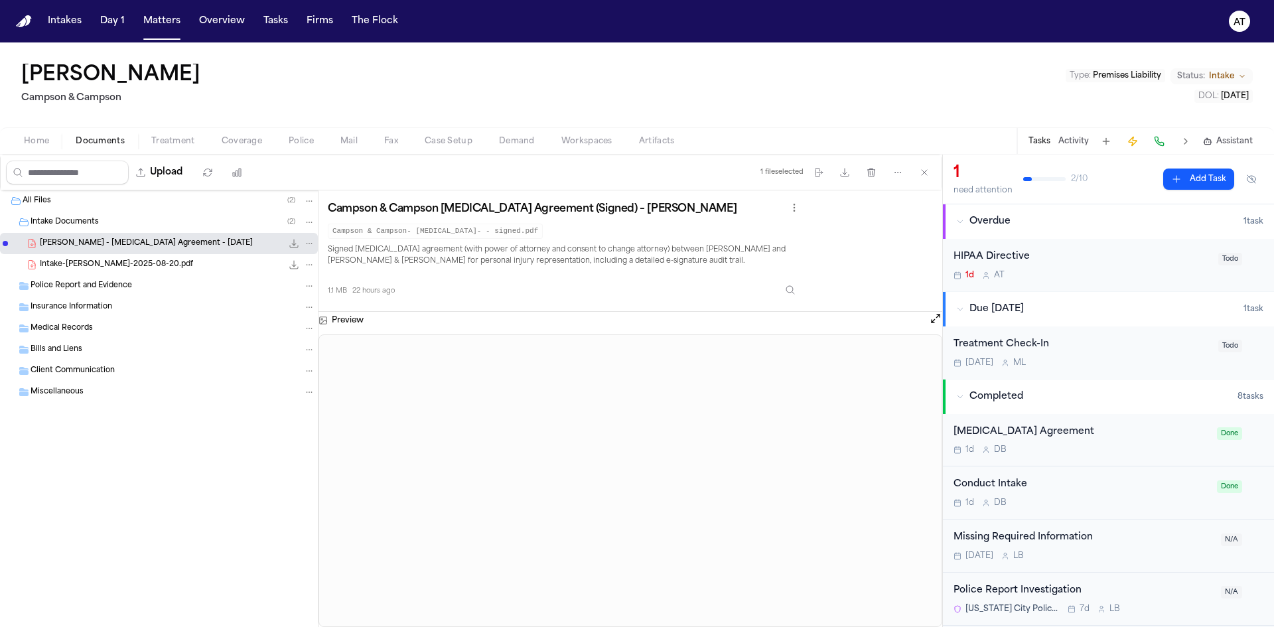
click at [189, 264] on div "Intake-Bonita Atkinson-2025-08-20.pdf 22.3 KB • PDF" at bounding box center [177, 264] width 275 height 13
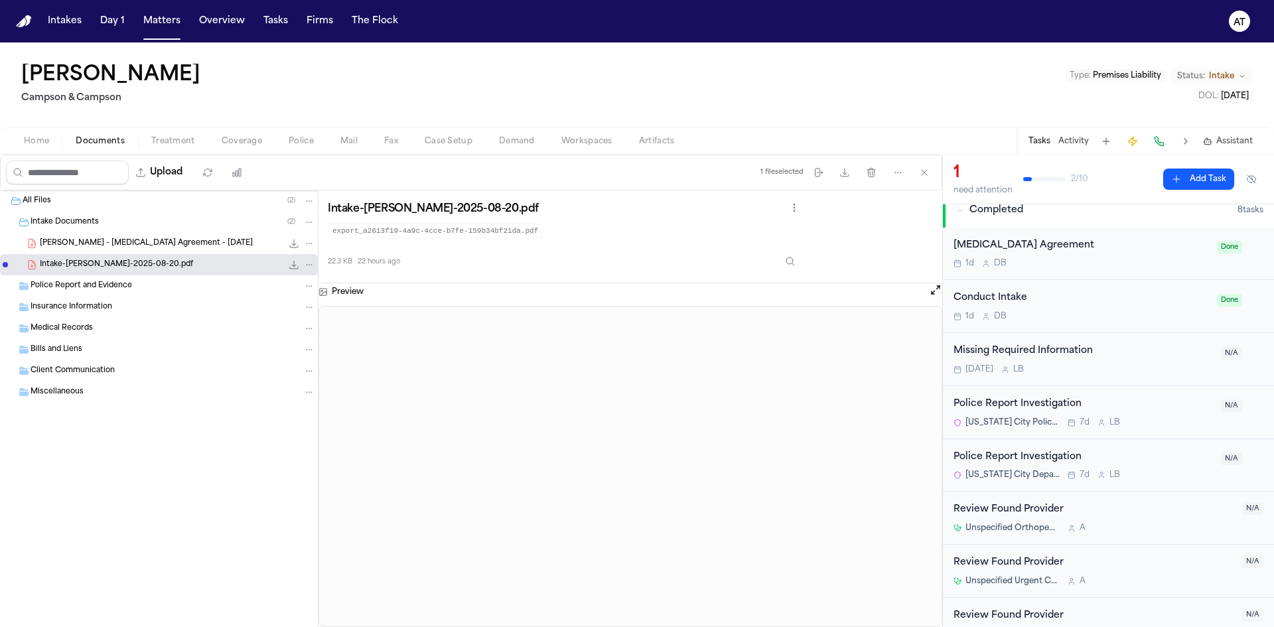
scroll to position [210, 0]
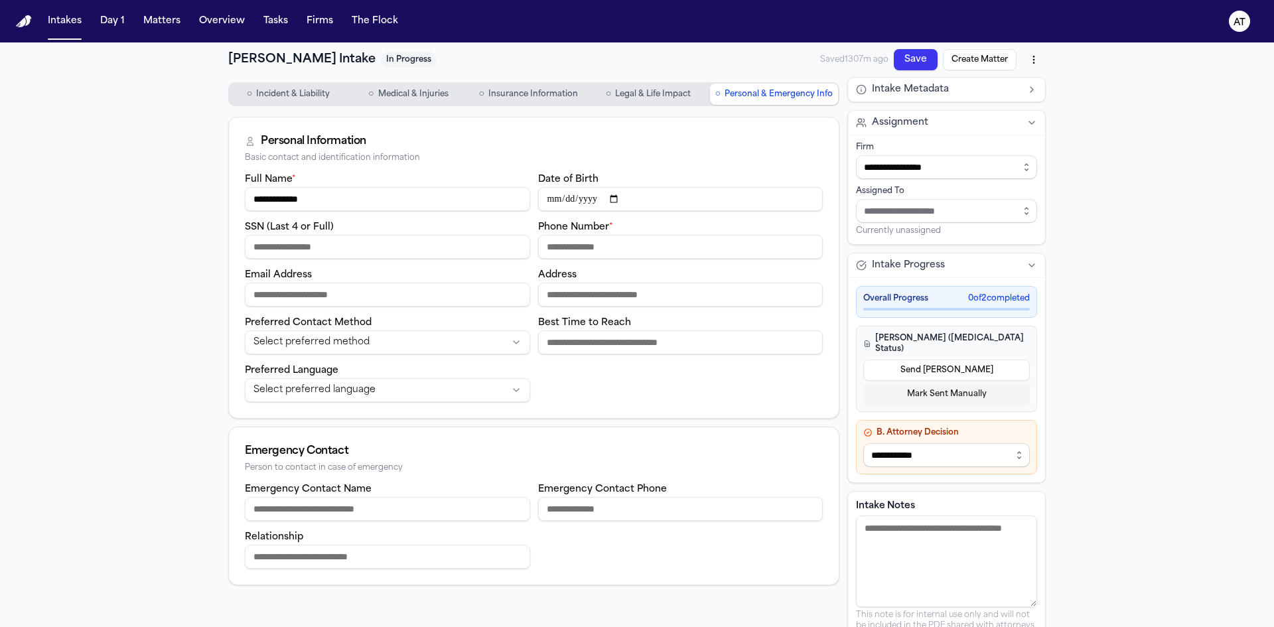
drag, startPoint x: 425, startPoint y: 202, endPoint x: 97, endPoint y: 212, distance: 328.7
click at [97, 212] on div "**********" at bounding box center [637, 355] width 1274 height 627
click at [158, 23] on button "Matters" at bounding box center [162, 21] width 48 height 24
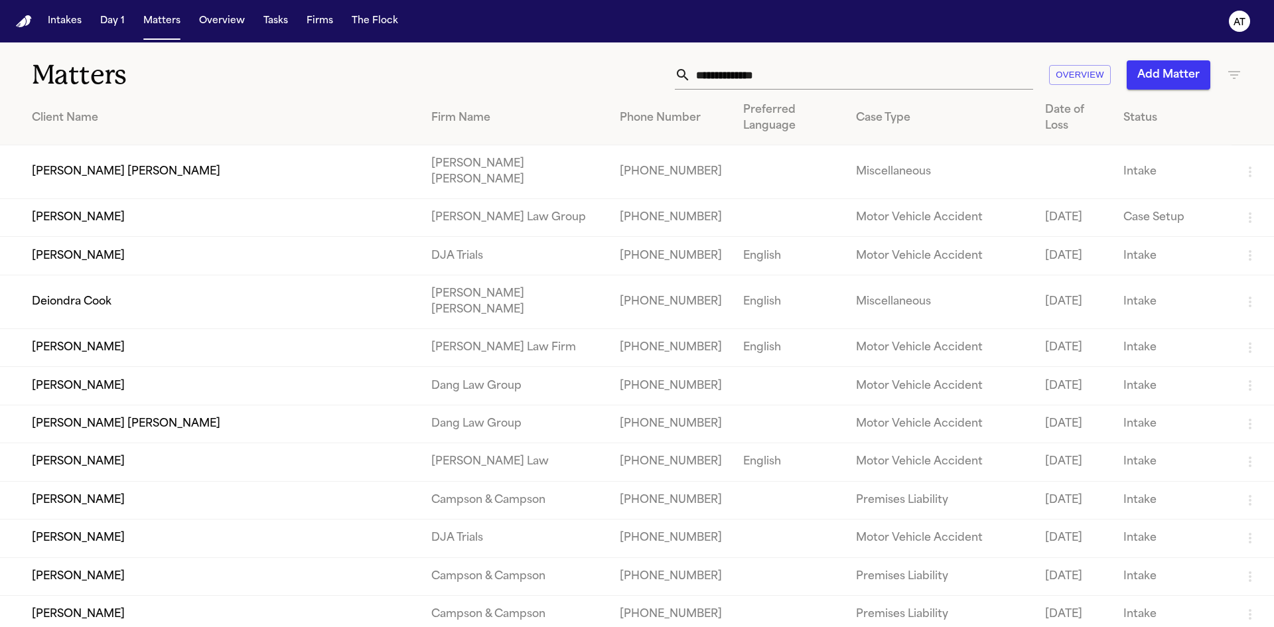
click at [909, 88] on input "text" at bounding box center [862, 74] width 342 height 29
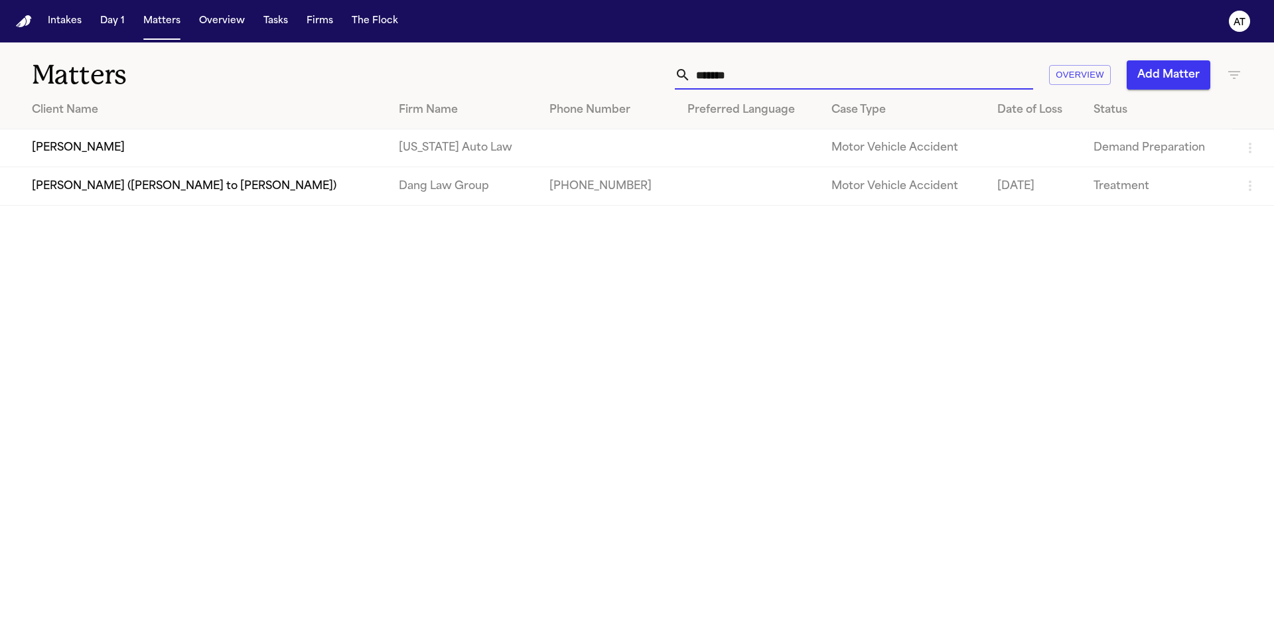
type input "*******"
click at [69, 27] on button "Intakes" at bounding box center [64, 21] width 44 height 24
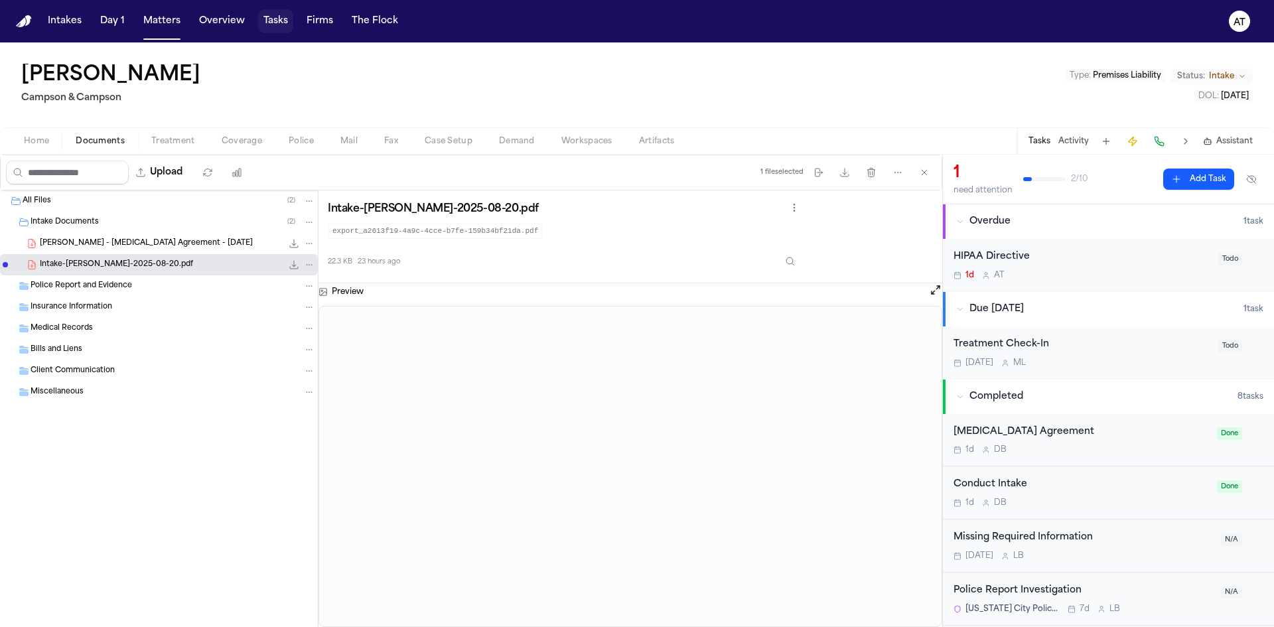
scroll to position [210, 0]
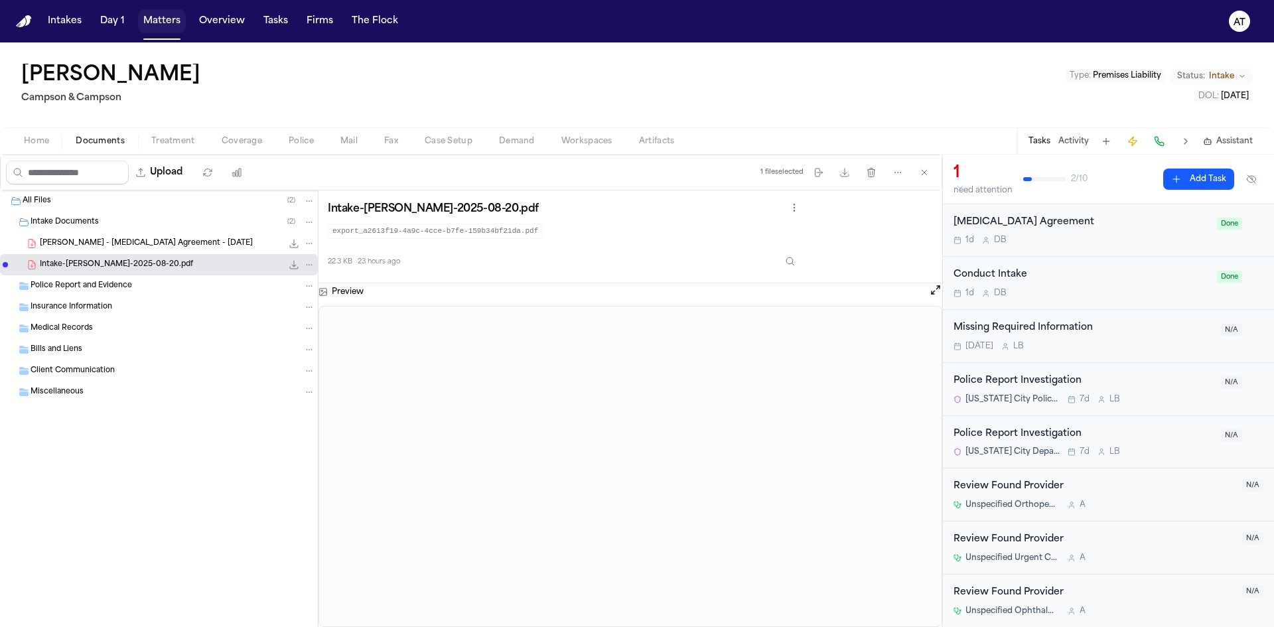
click at [163, 23] on button "Matters" at bounding box center [162, 21] width 48 height 24
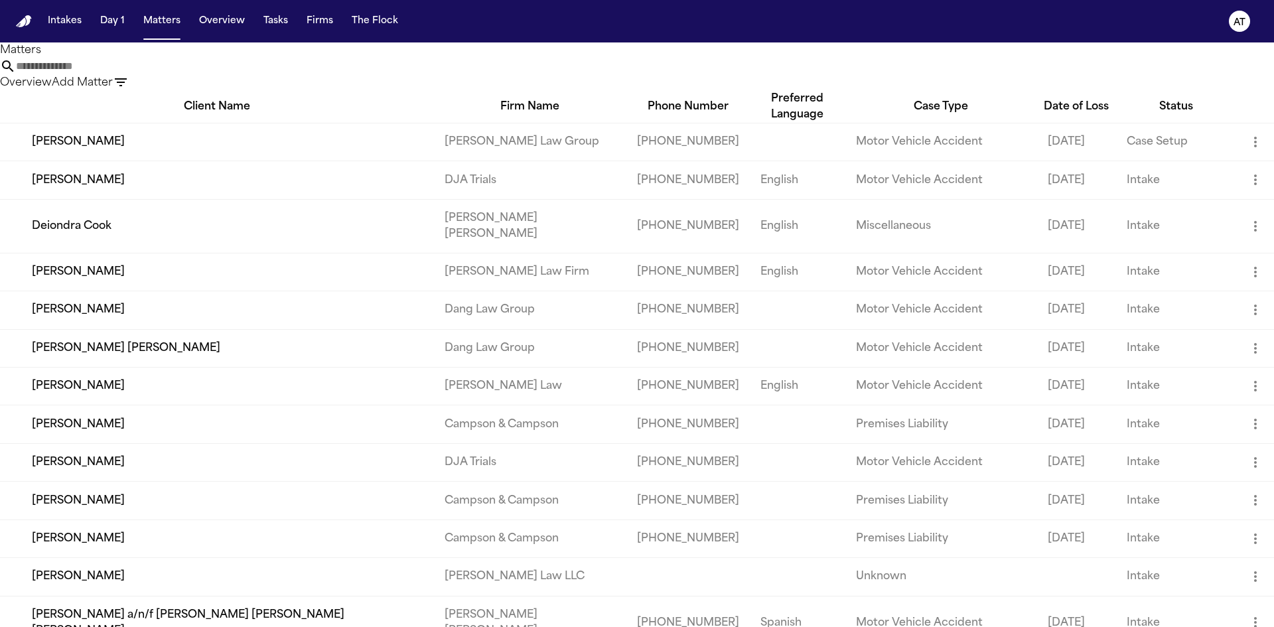
scroll to position [66, 0]
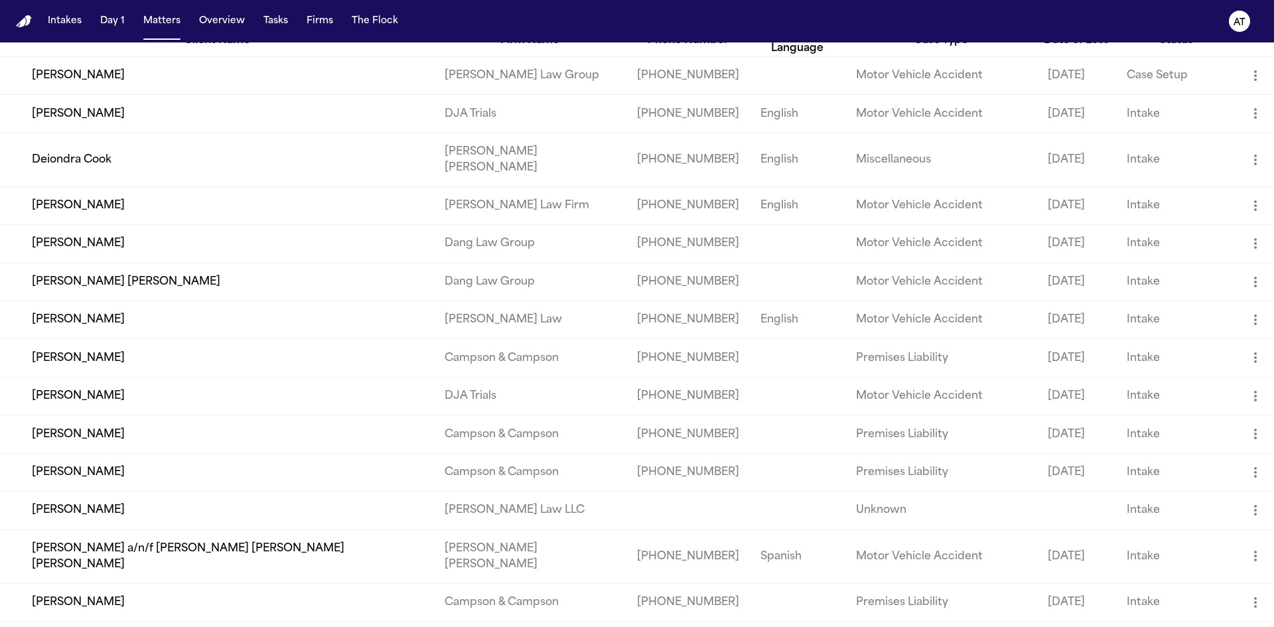
click at [121, 477] on td "[PERSON_NAME]" at bounding box center [217, 472] width 434 height 38
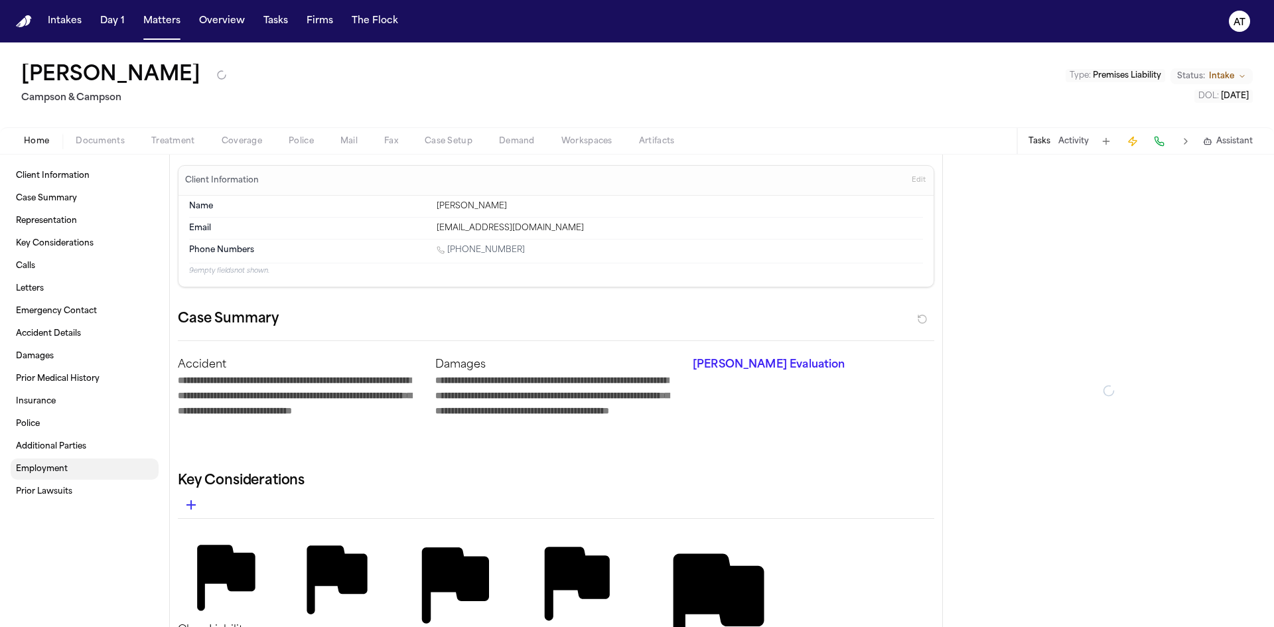
type textarea "*"
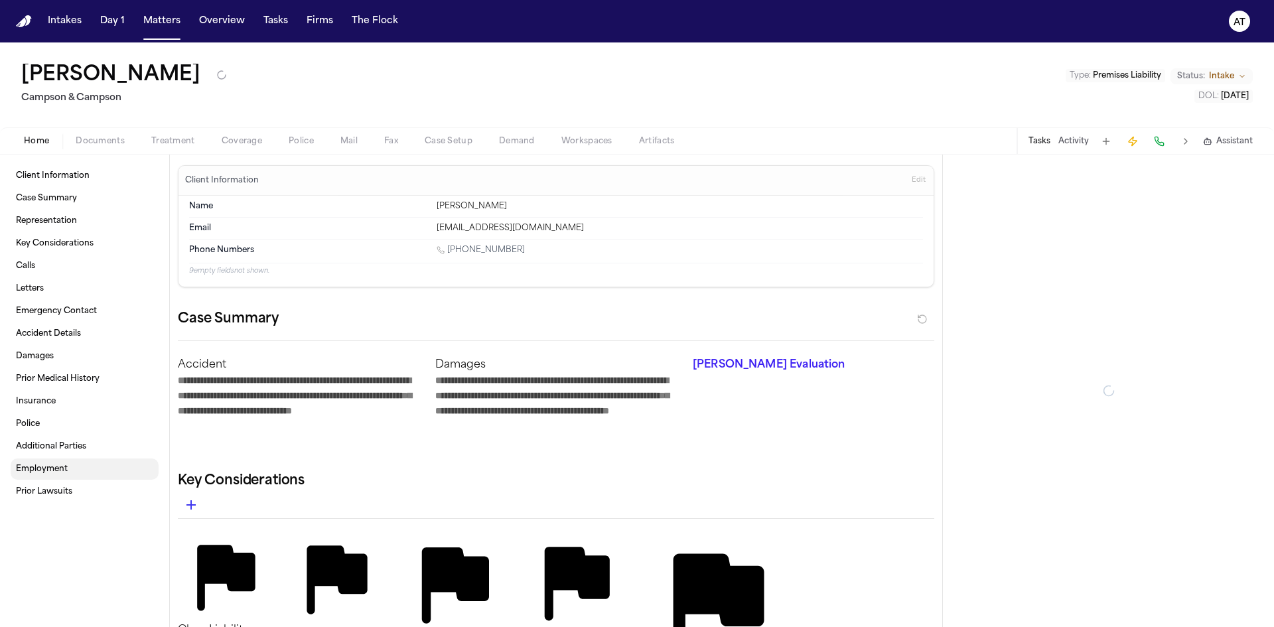
type textarea "*"
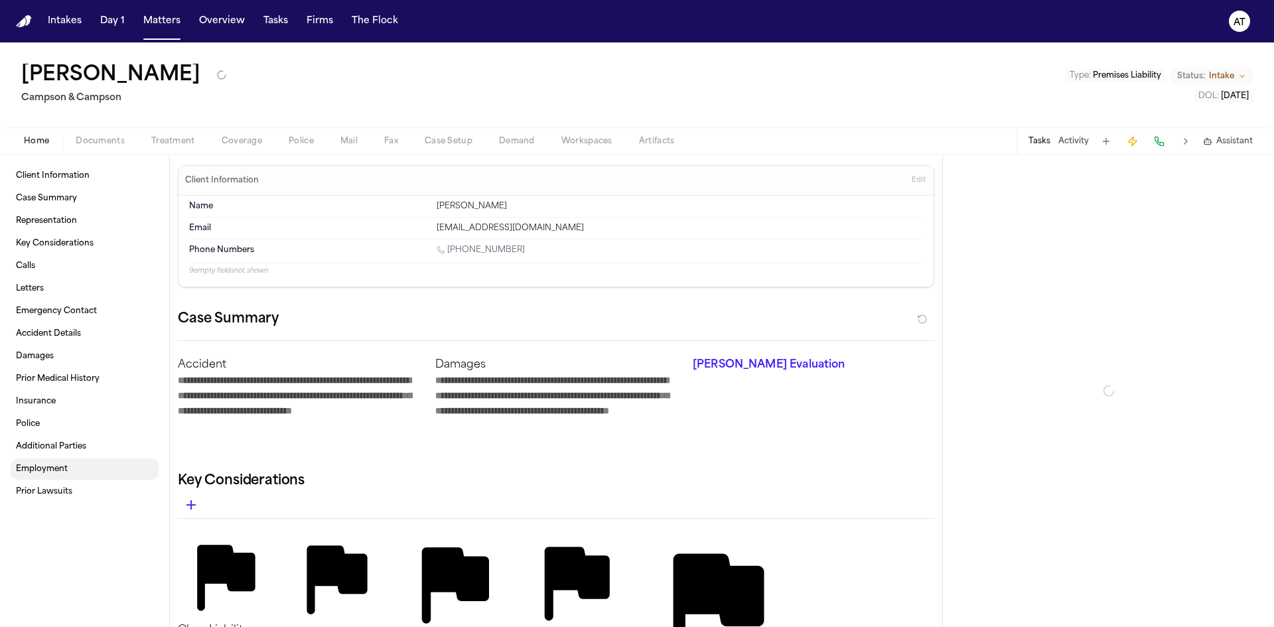
type textarea "*"
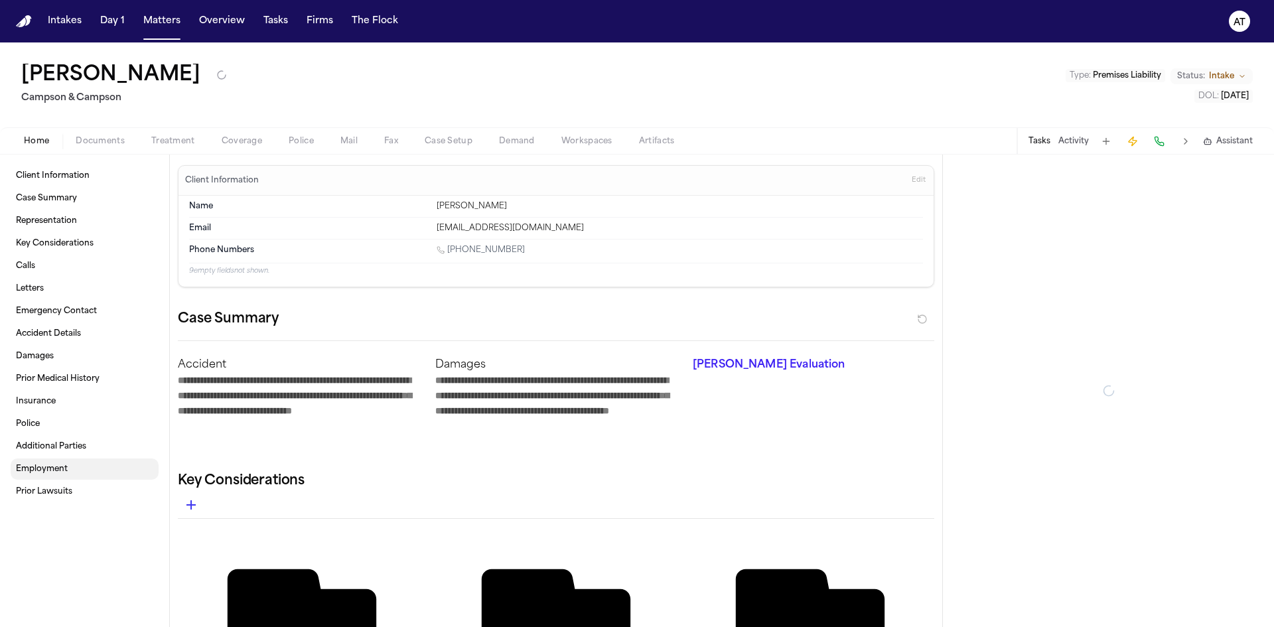
type textarea "*"
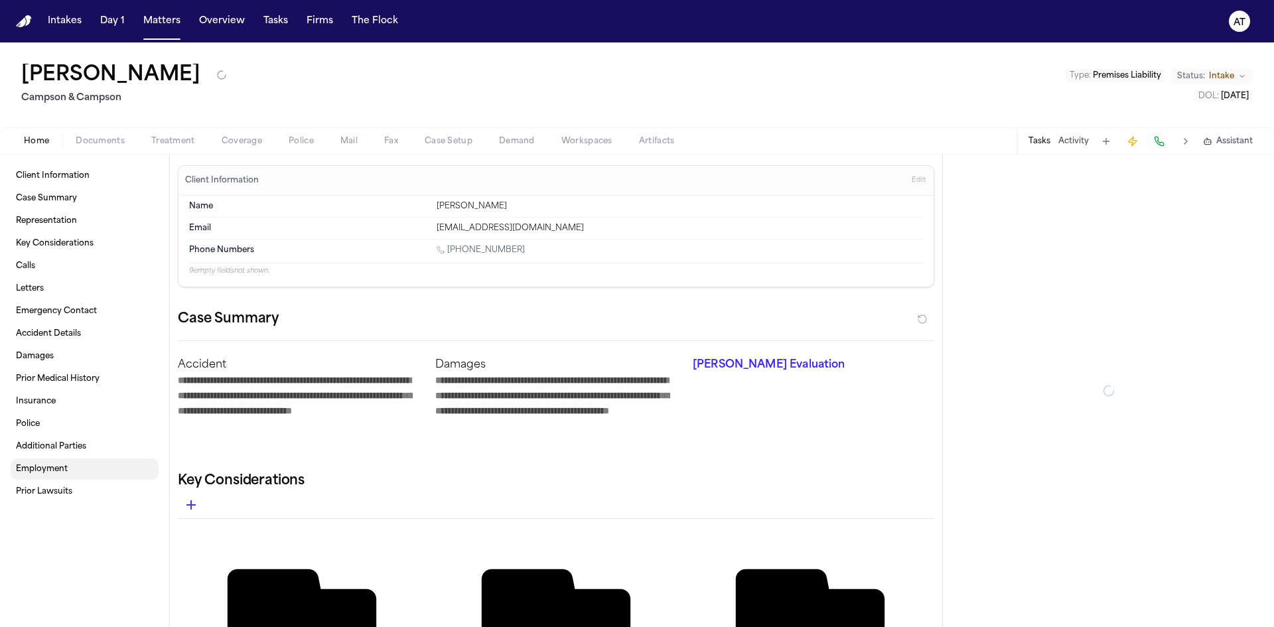
type textarea "*"
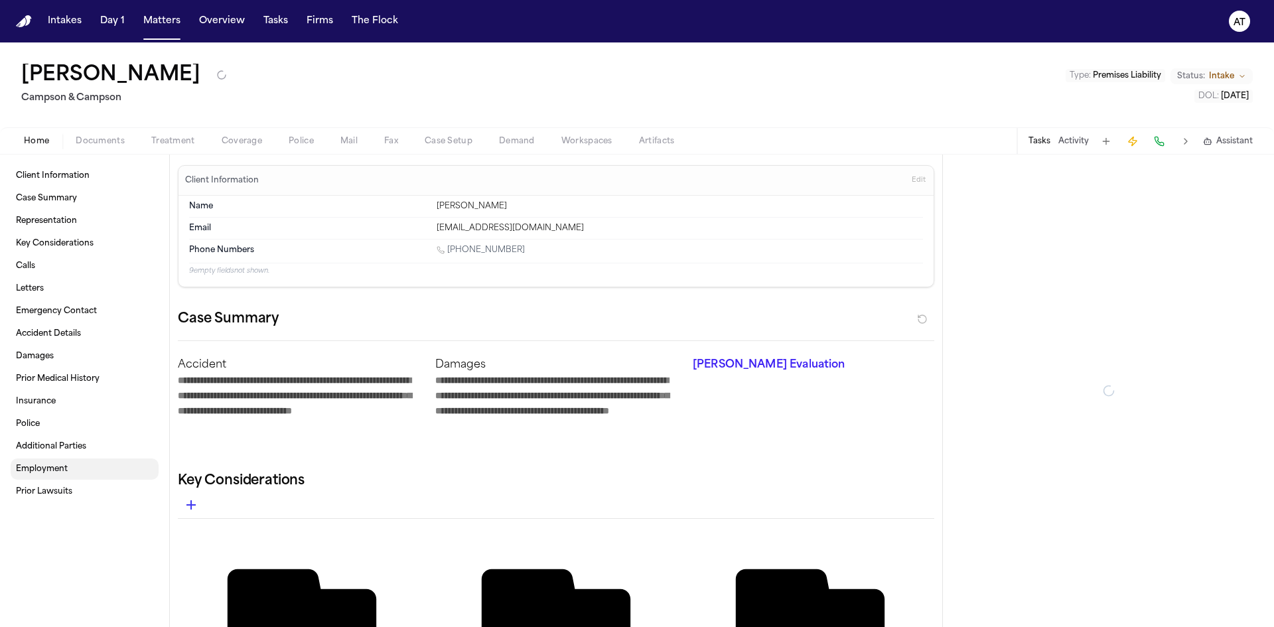
type textarea "*"
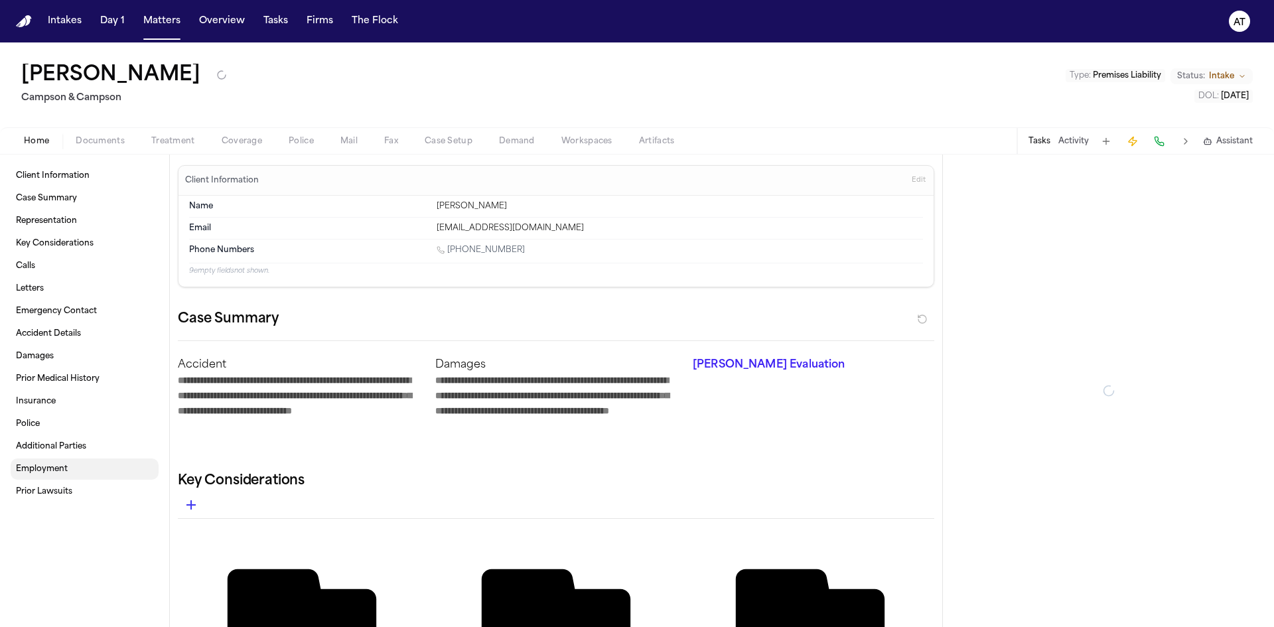
type textarea "*"
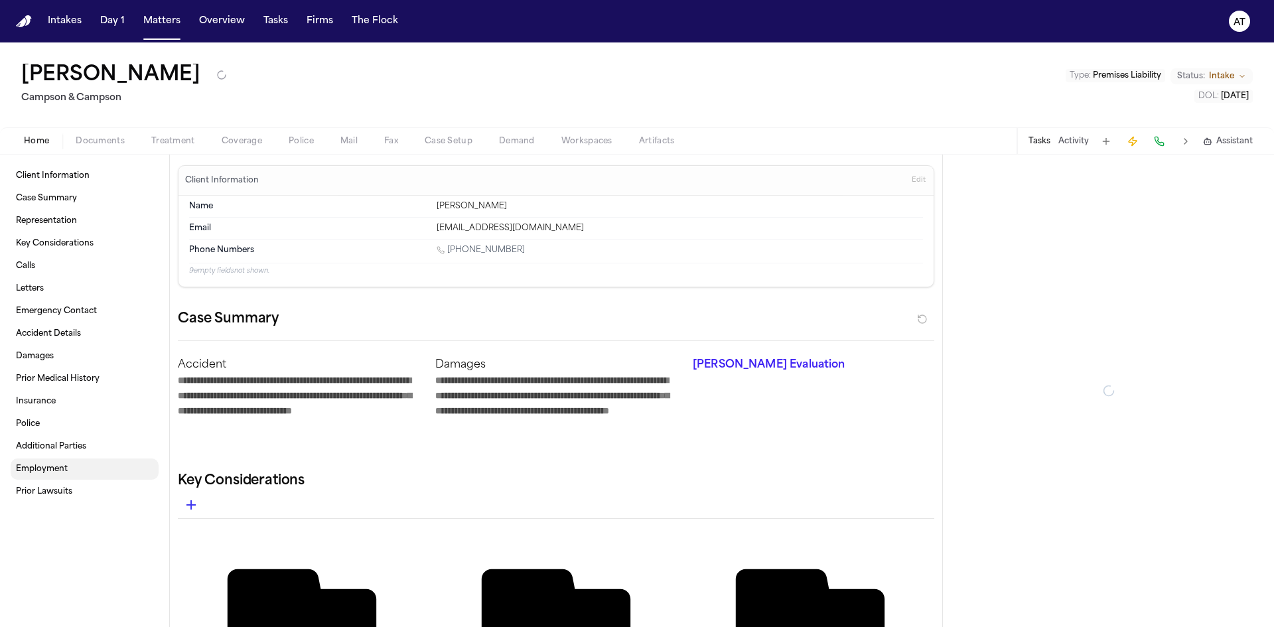
type textarea "*"
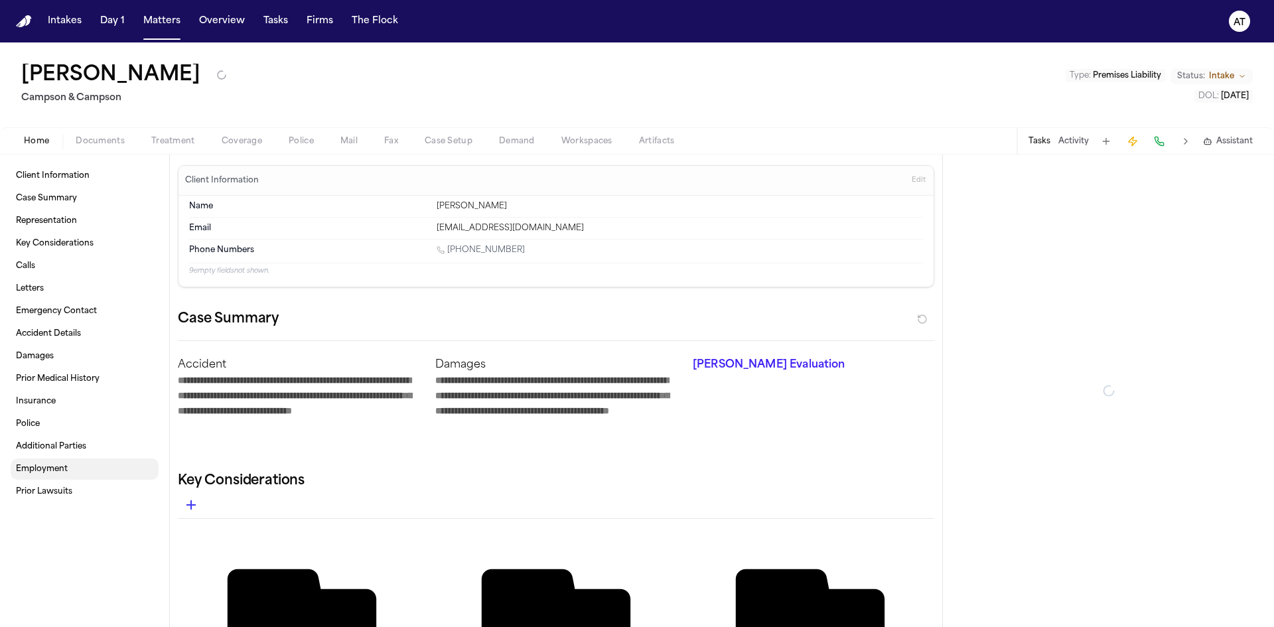
type textarea "*"
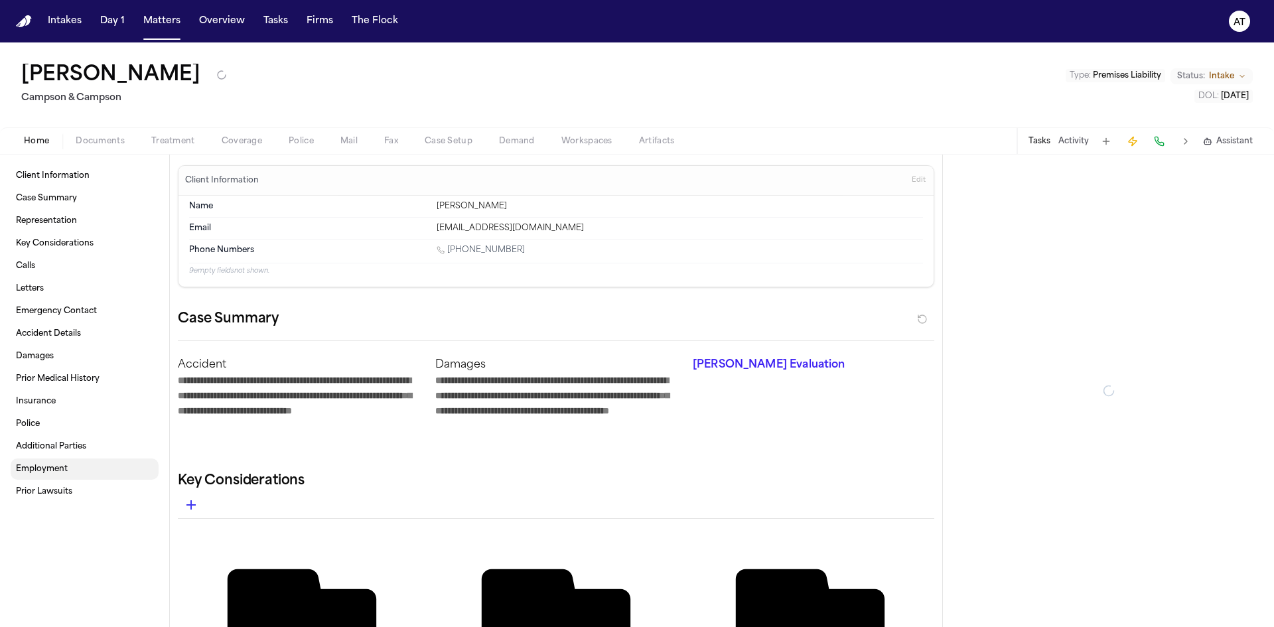
type textarea "*"
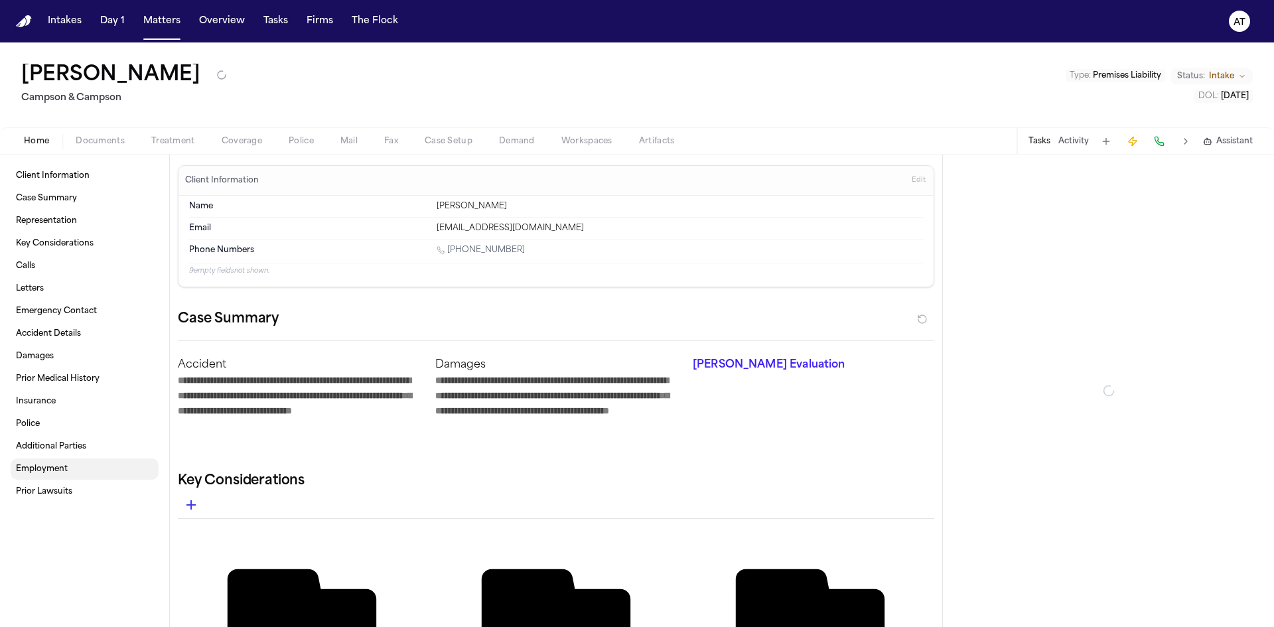
type textarea "*"
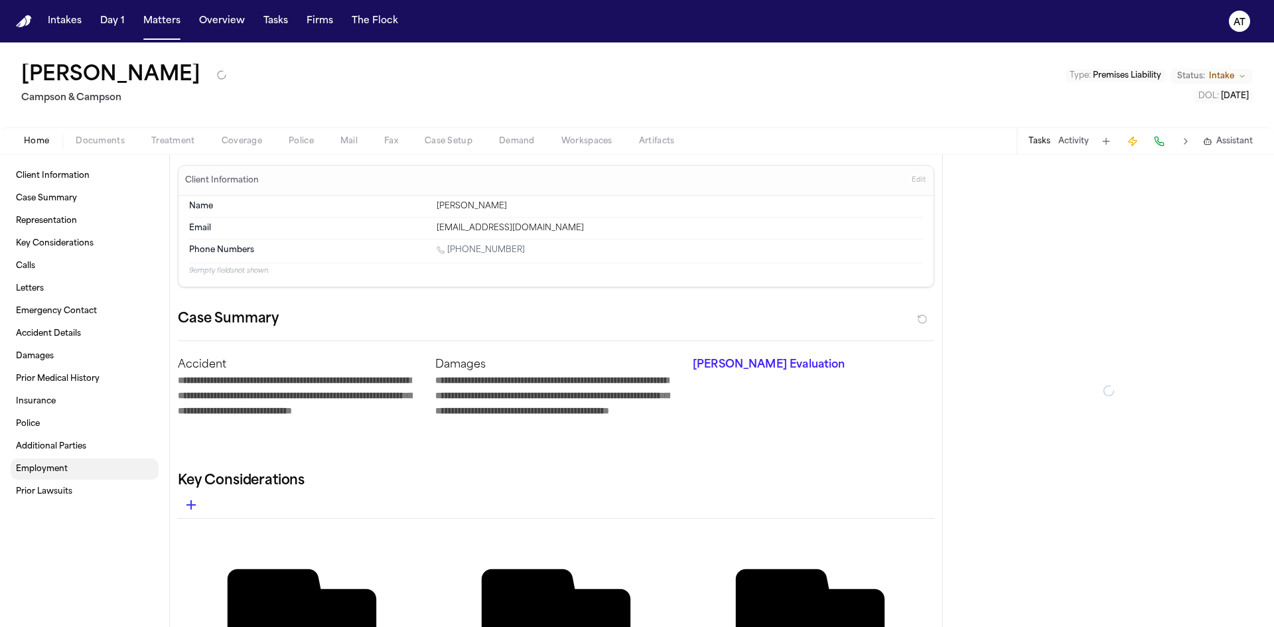
type textarea "*"
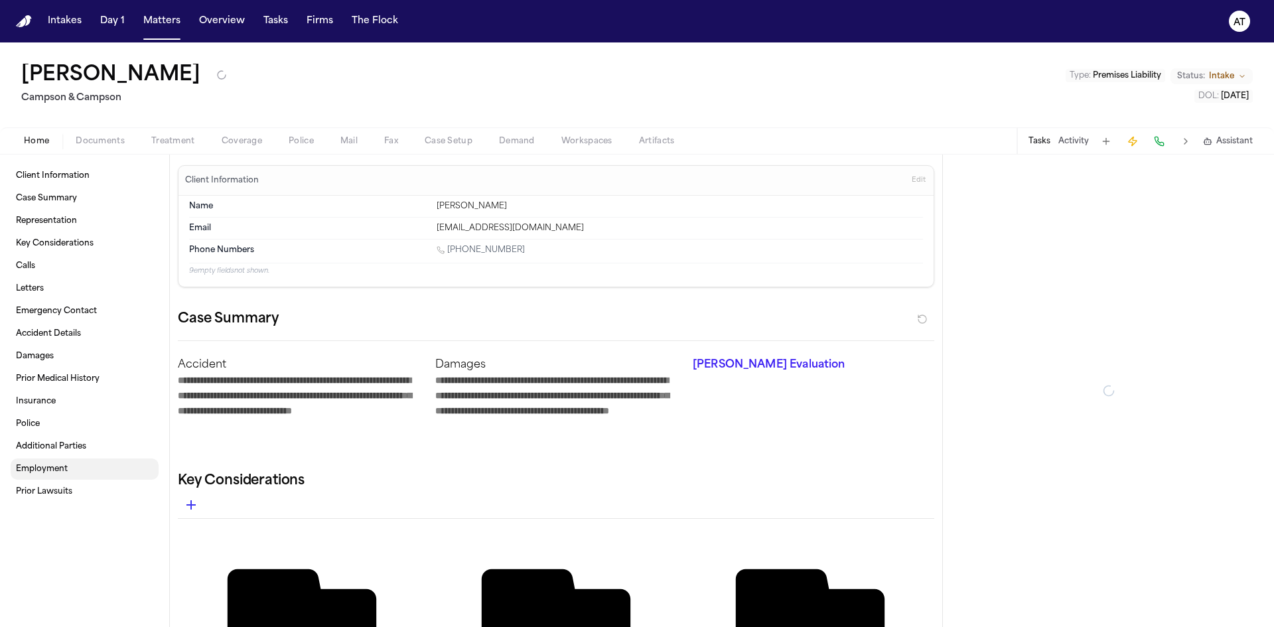
type textarea "*"
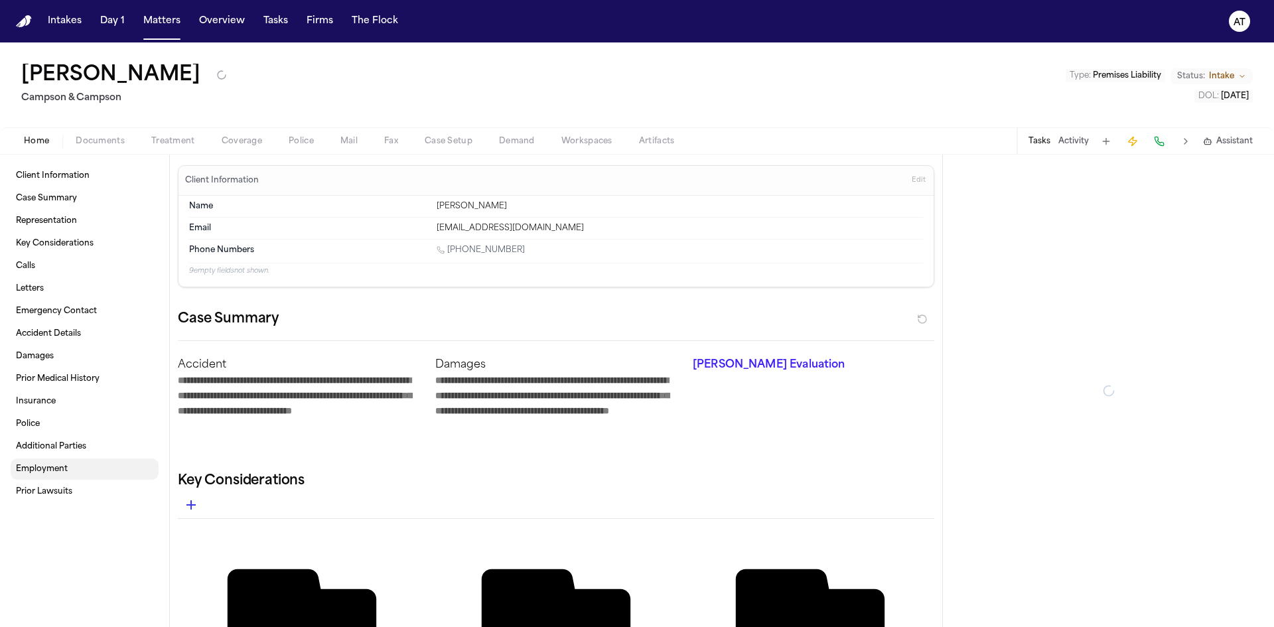
type textarea "*"
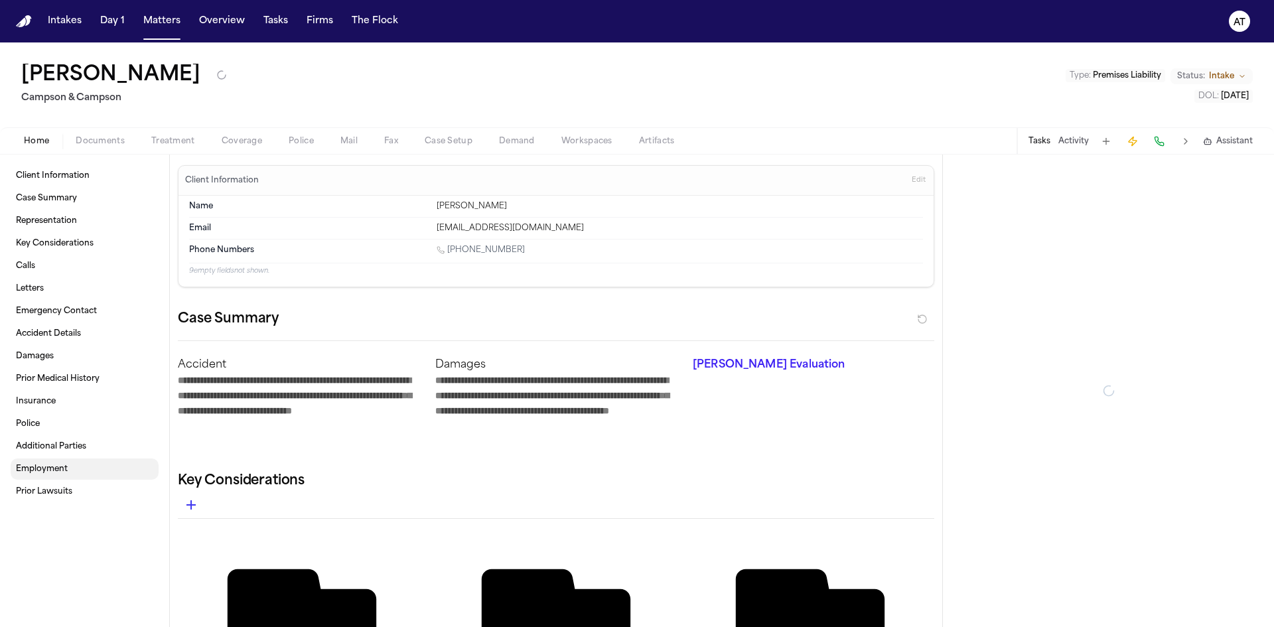
type textarea "*"
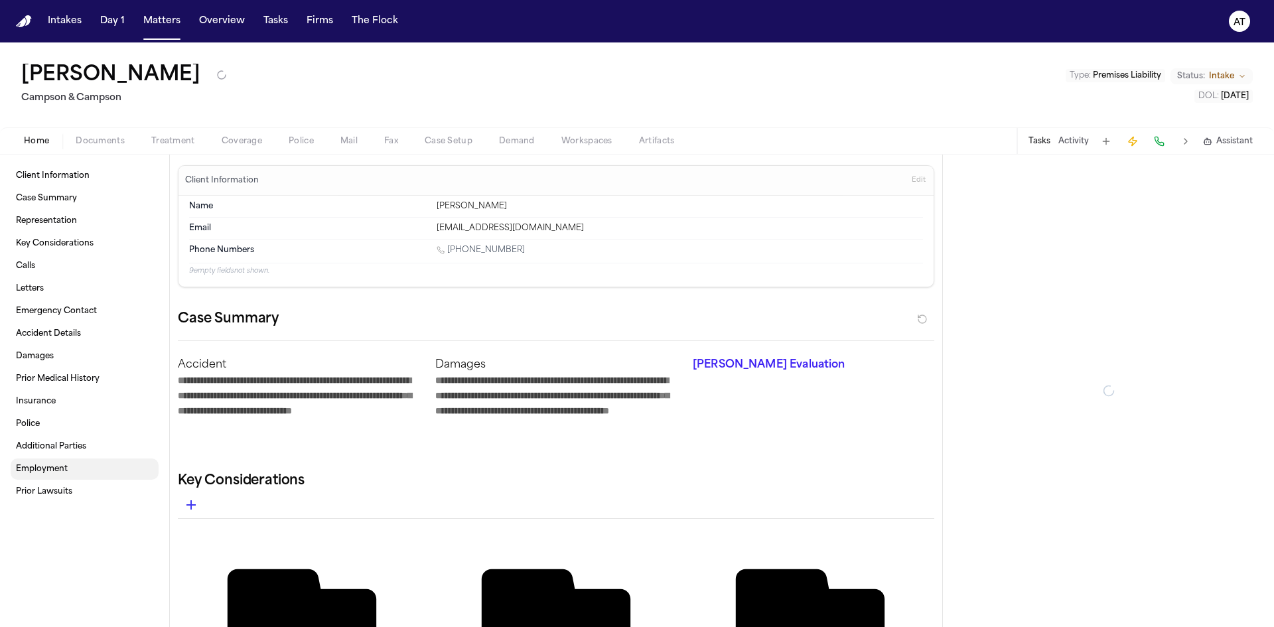
type textarea "*"
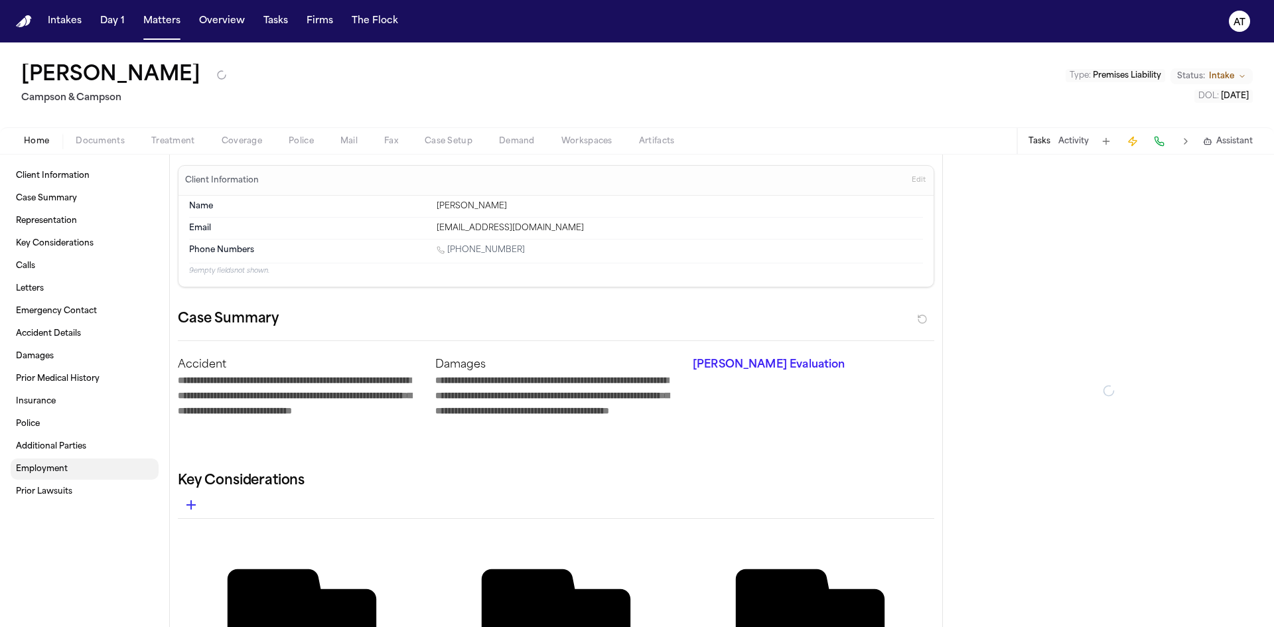
type textarea "*"
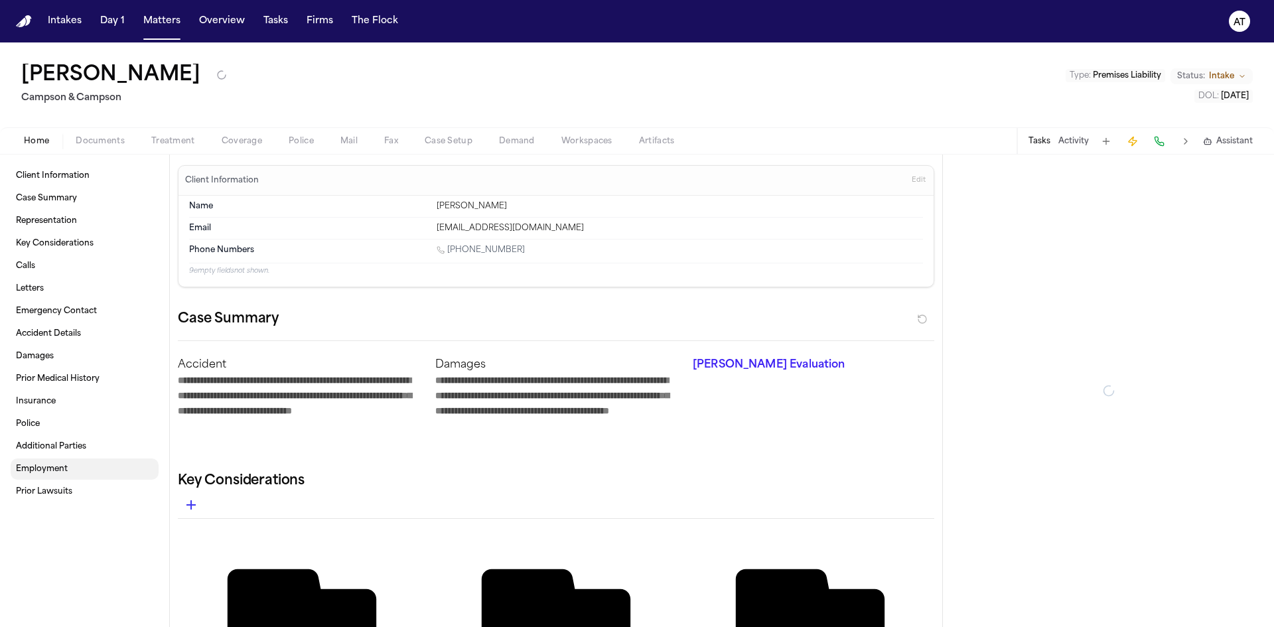
type textarea "*"
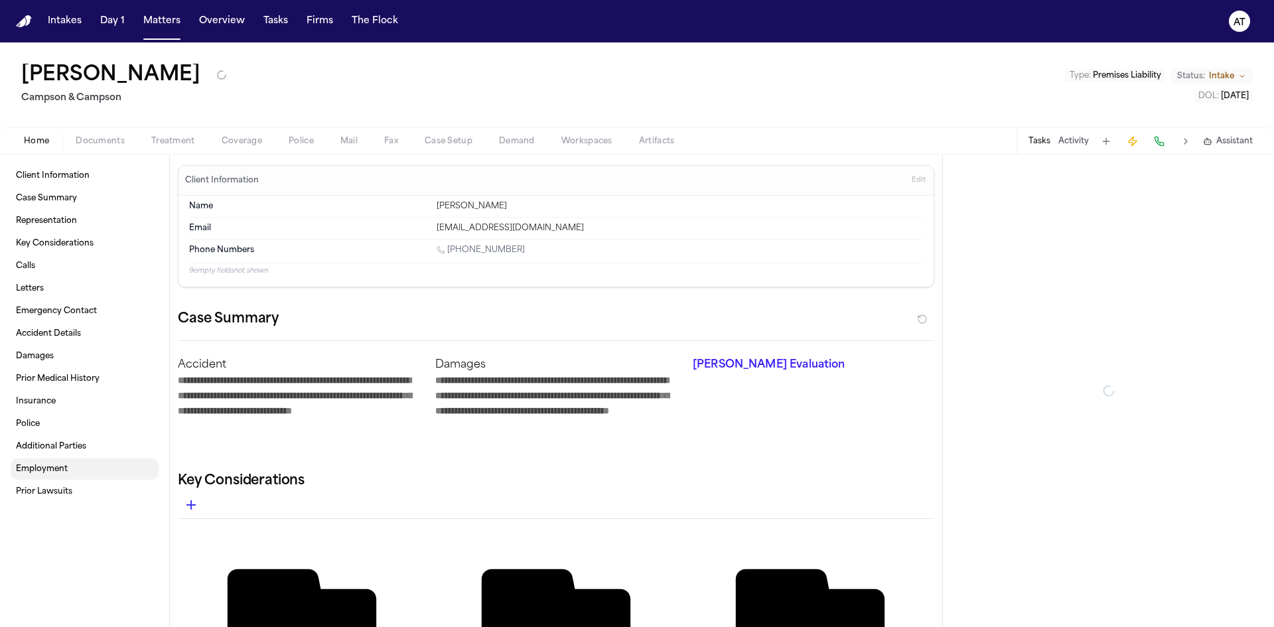
type textarea "*"
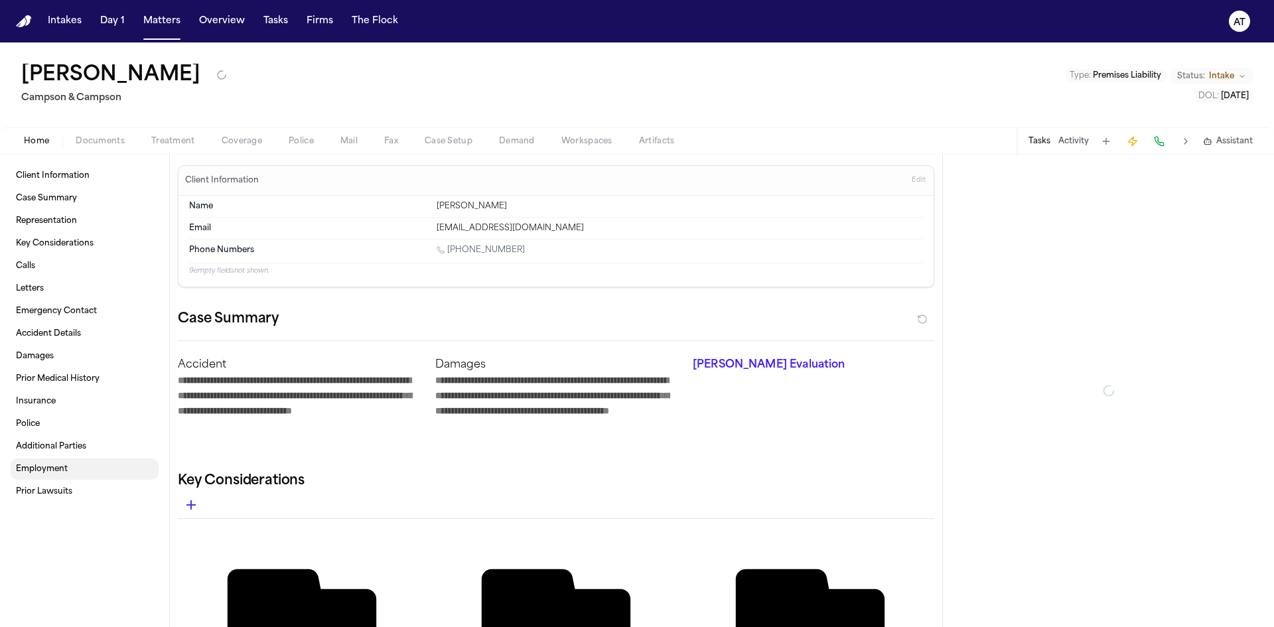
type textarea "*"
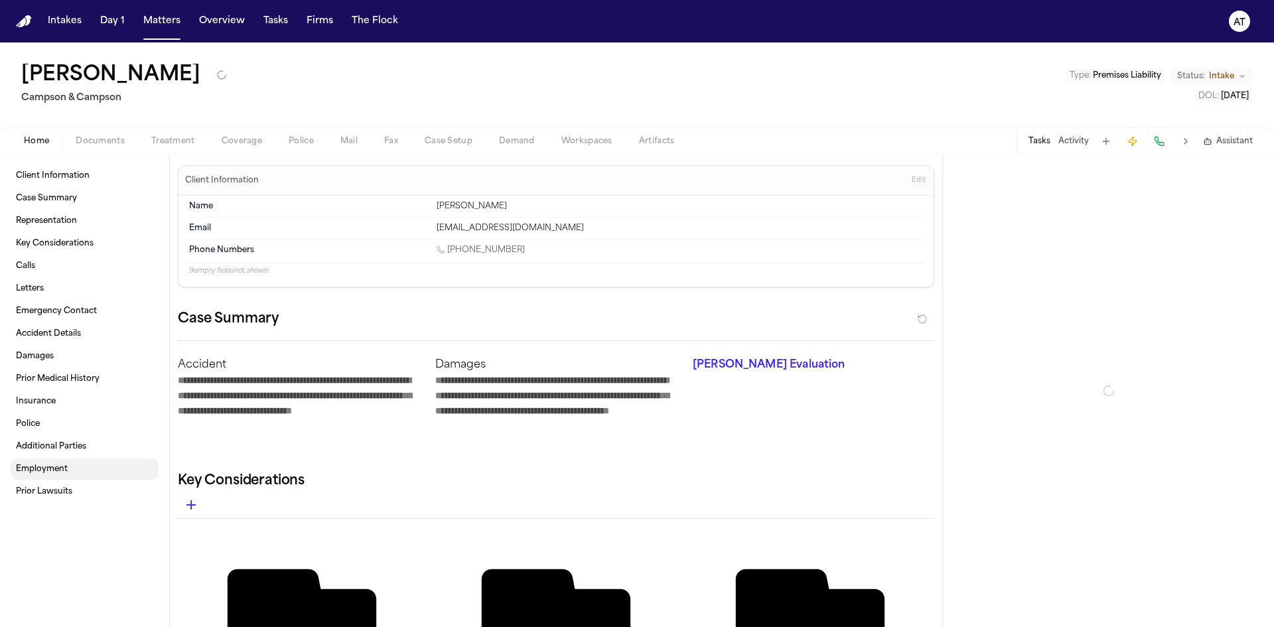
type textarea "*"
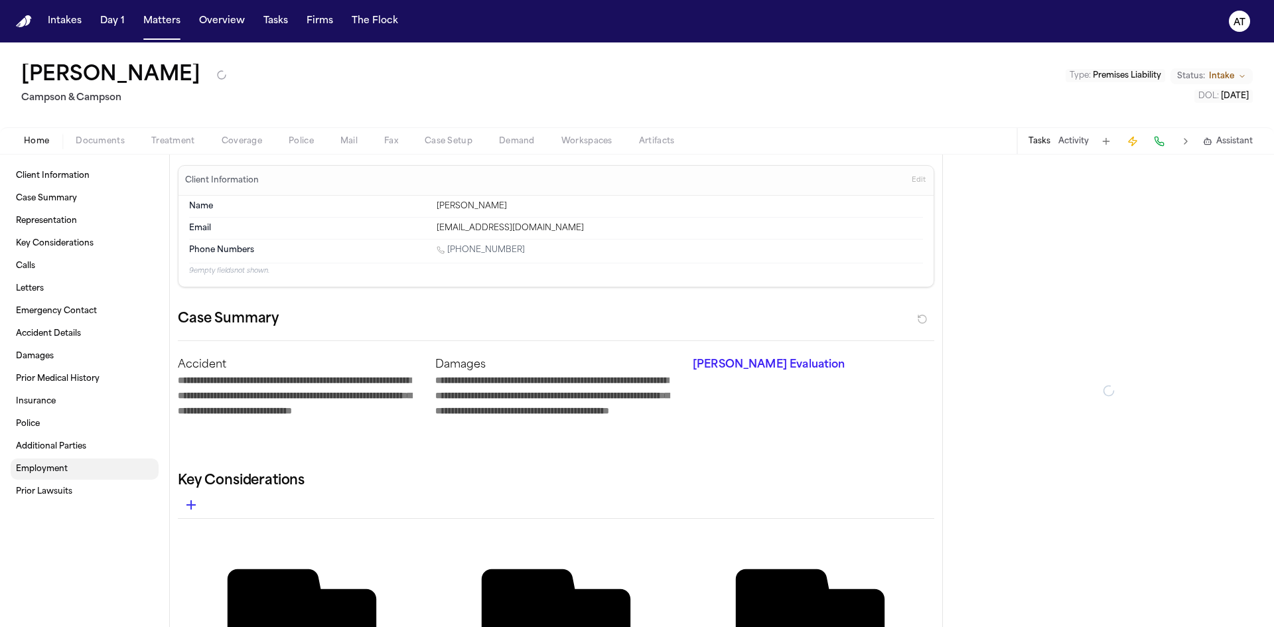
type textarea "*"
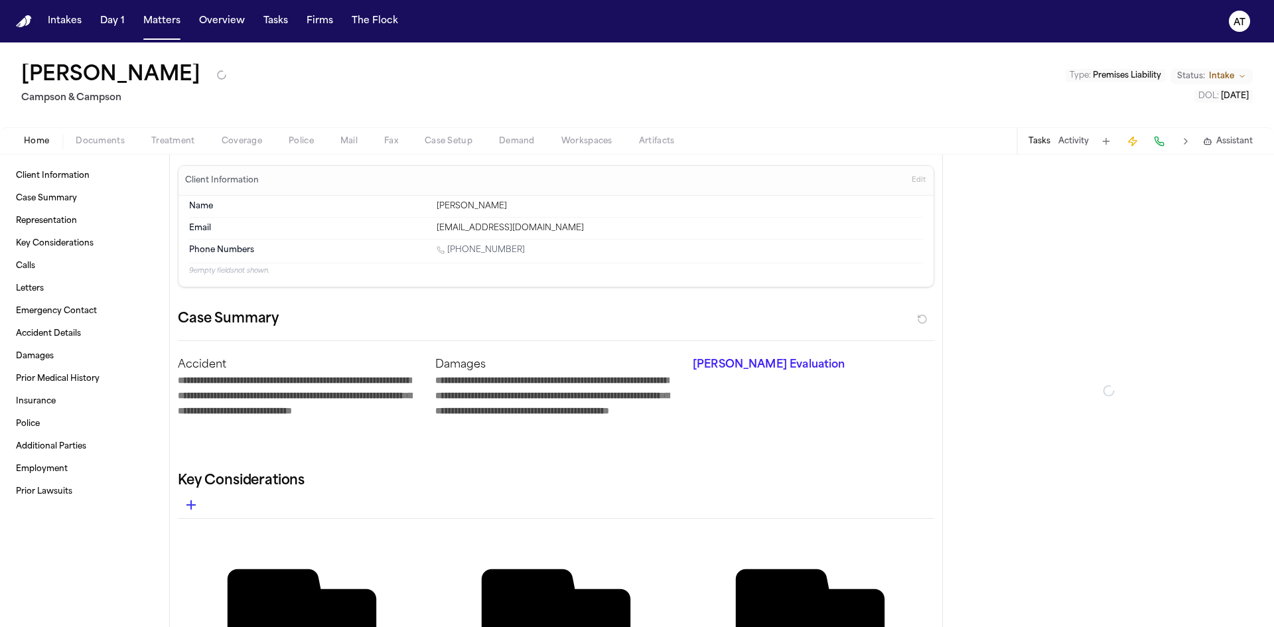
type textarea "*"
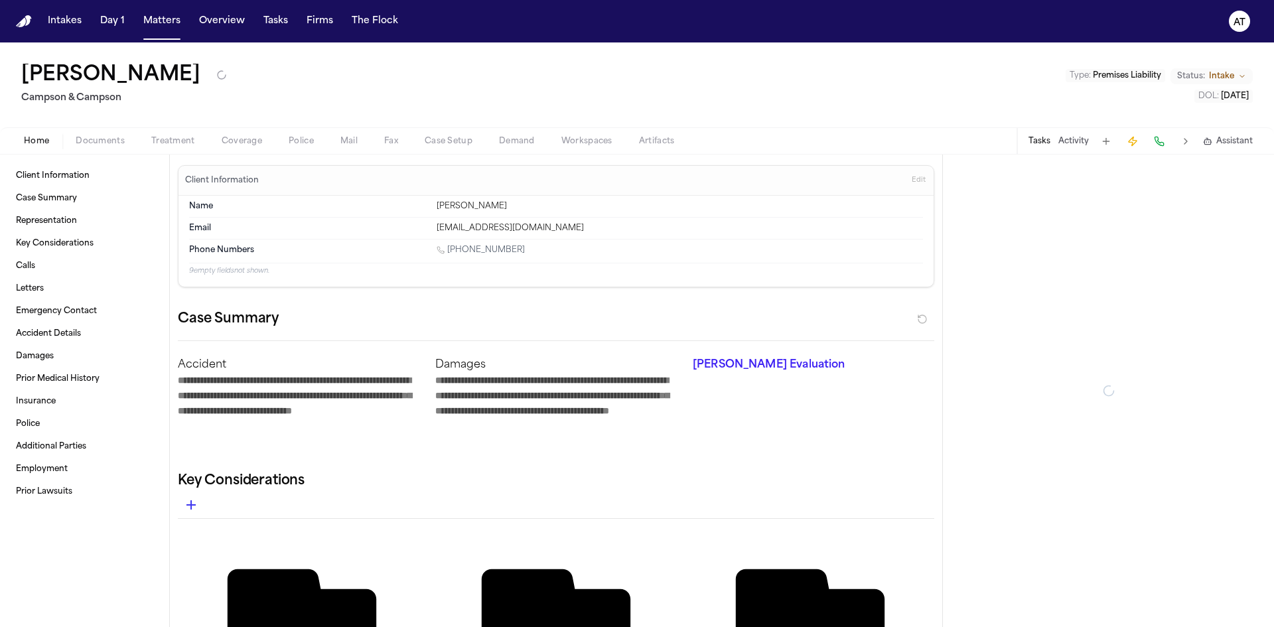
type textarea "*"
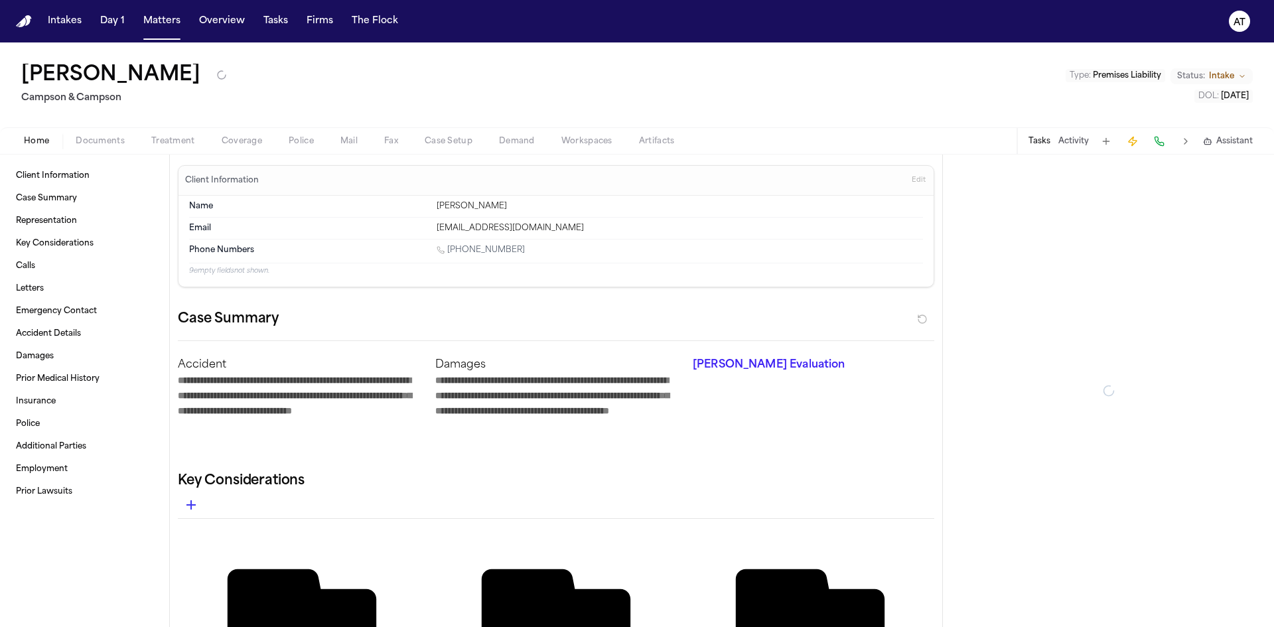
type textarea "*"
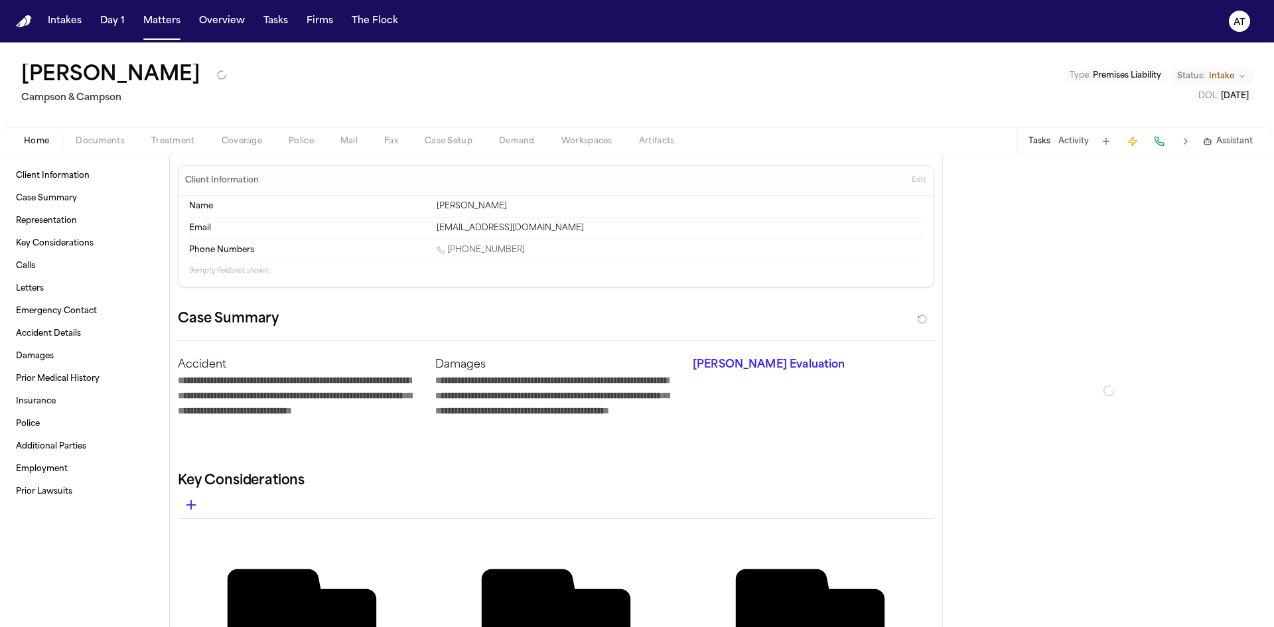
type textarea "*"
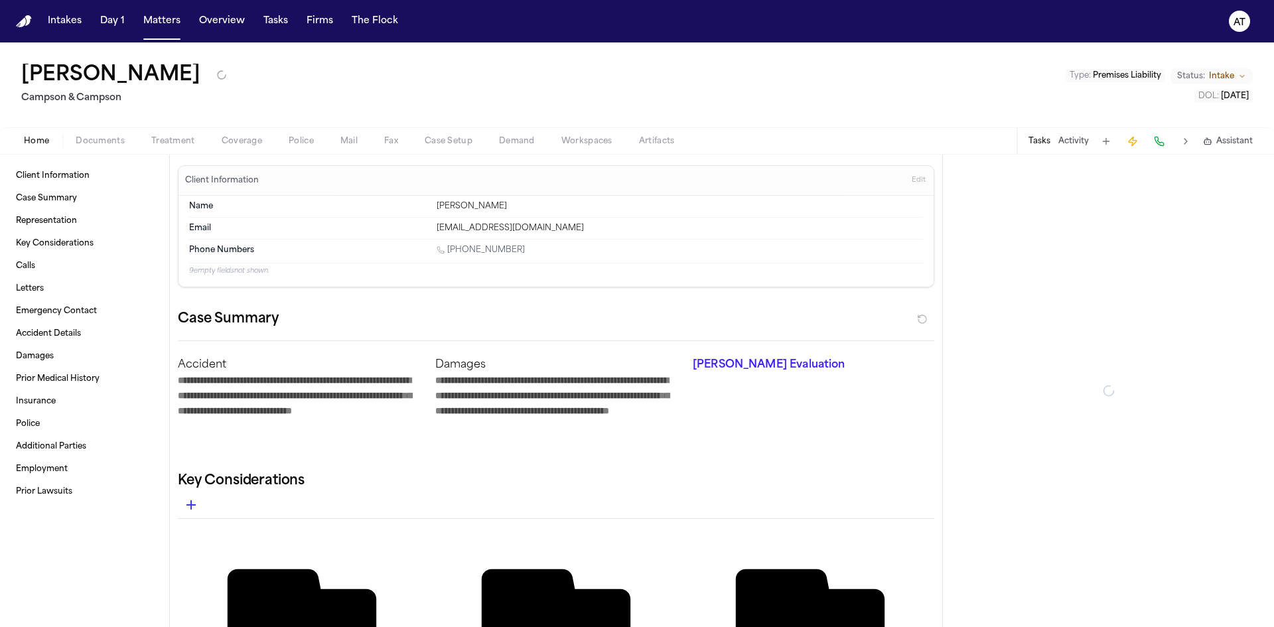
type textarea "*"
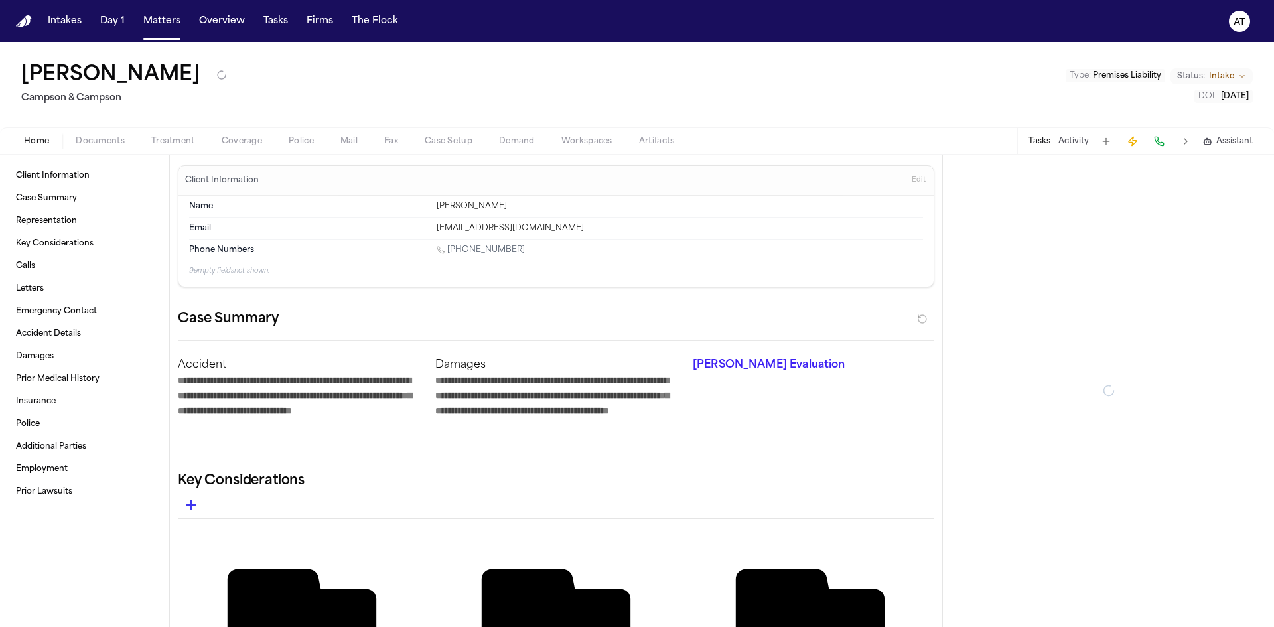
type textarea "*"
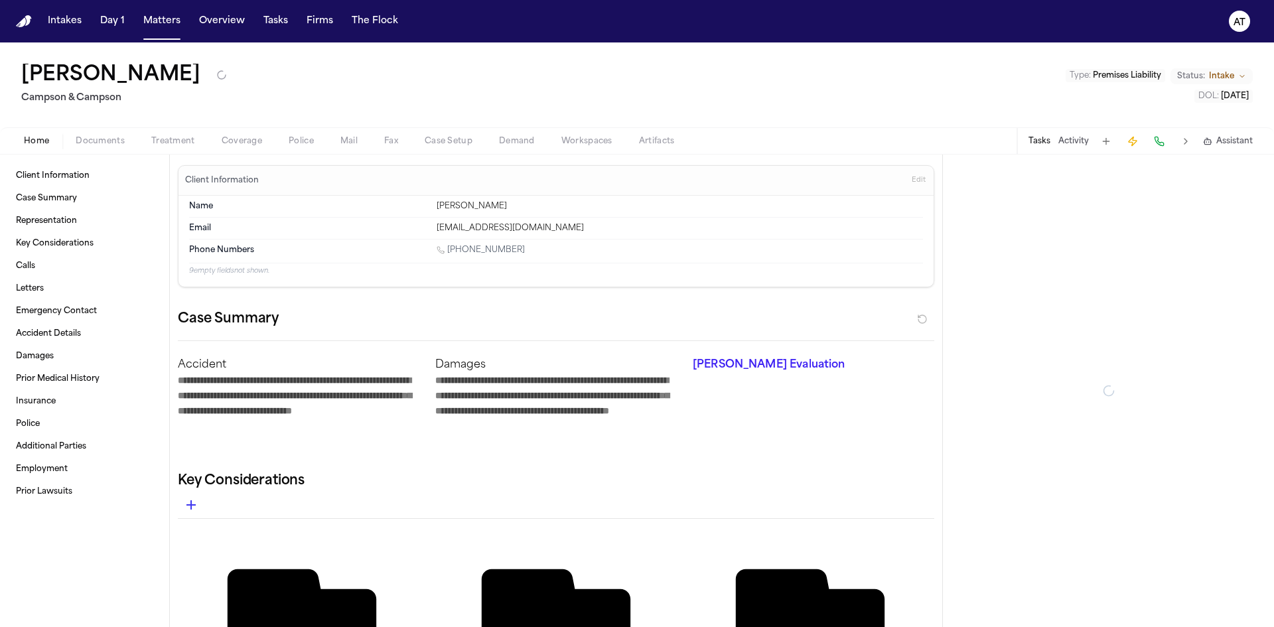
type textarea "*"
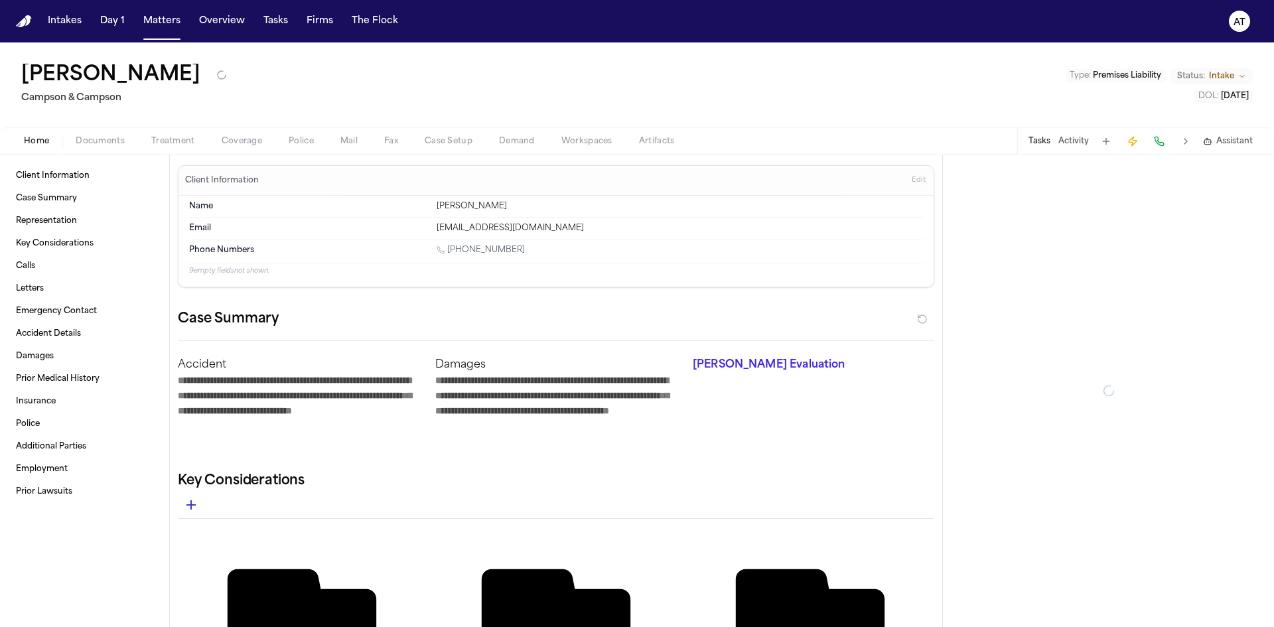
type textarea "*"
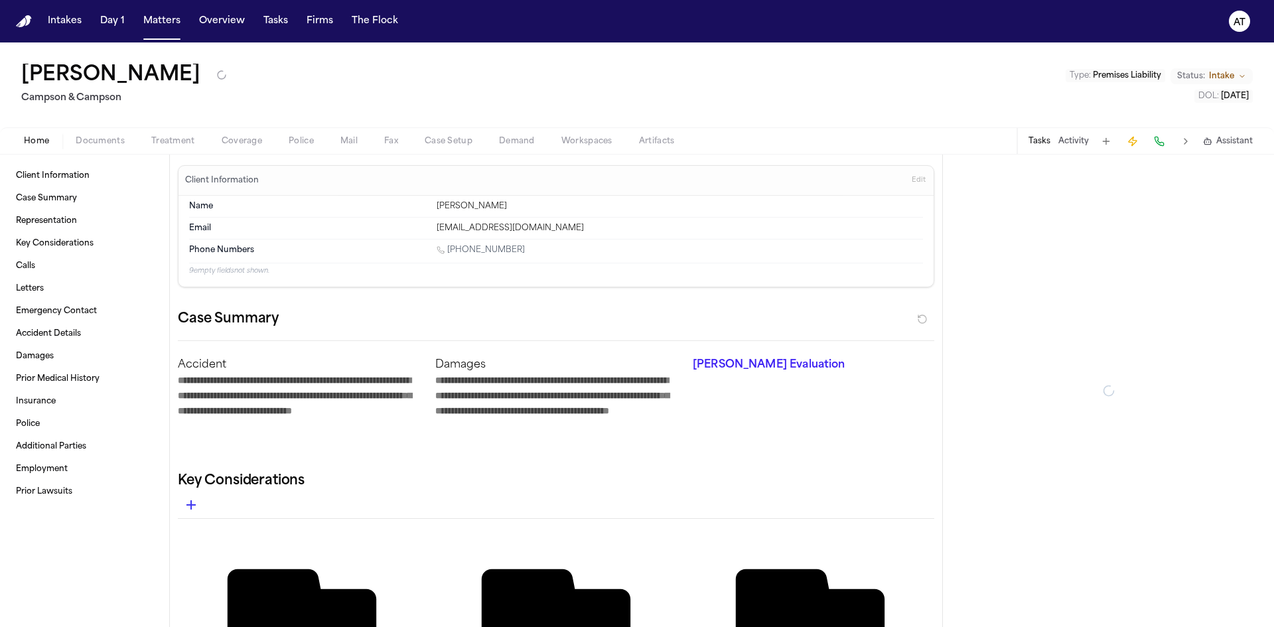
type textarea "*"
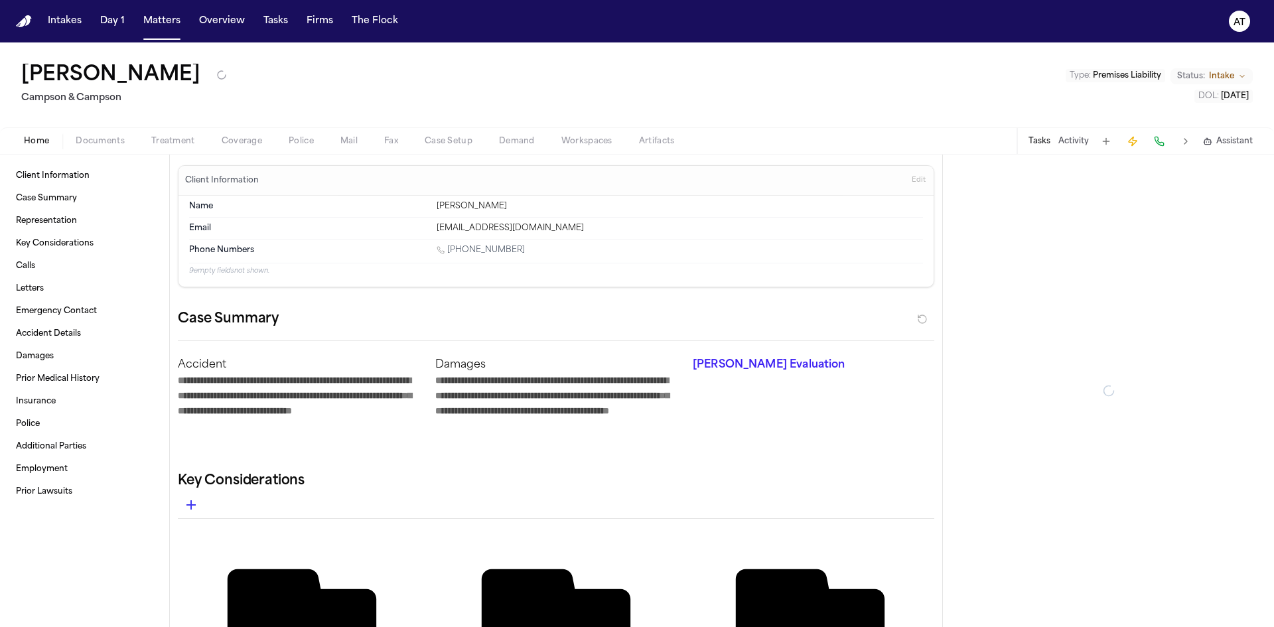
type textarea "*"
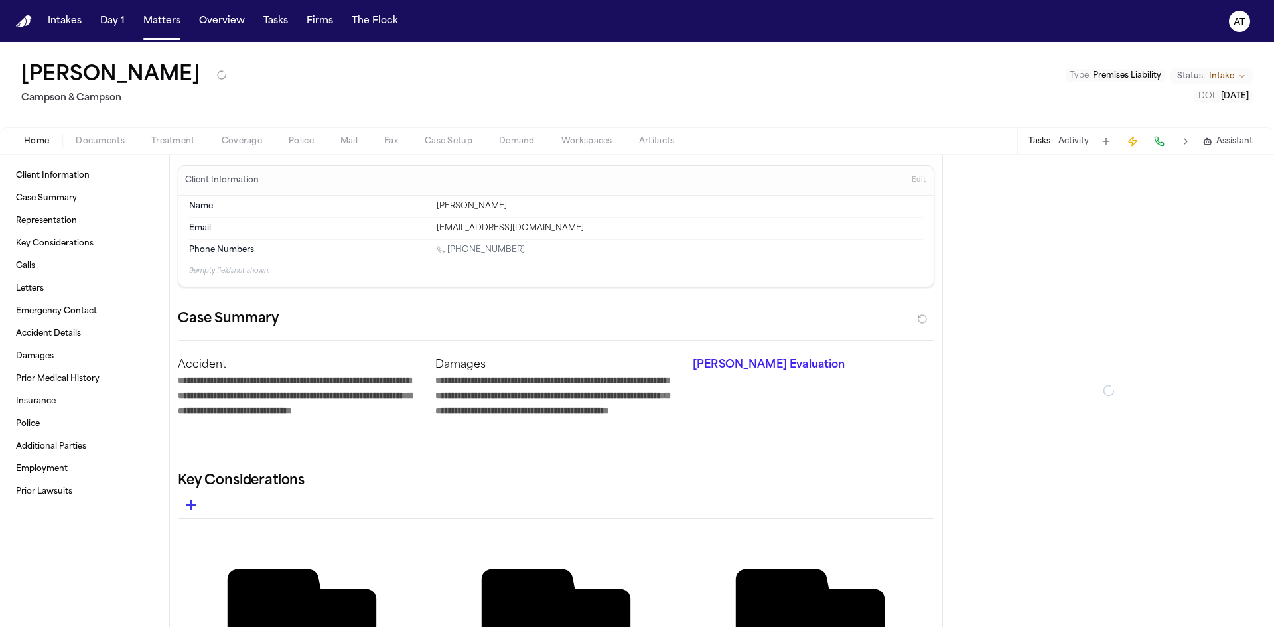
type textarea "*"
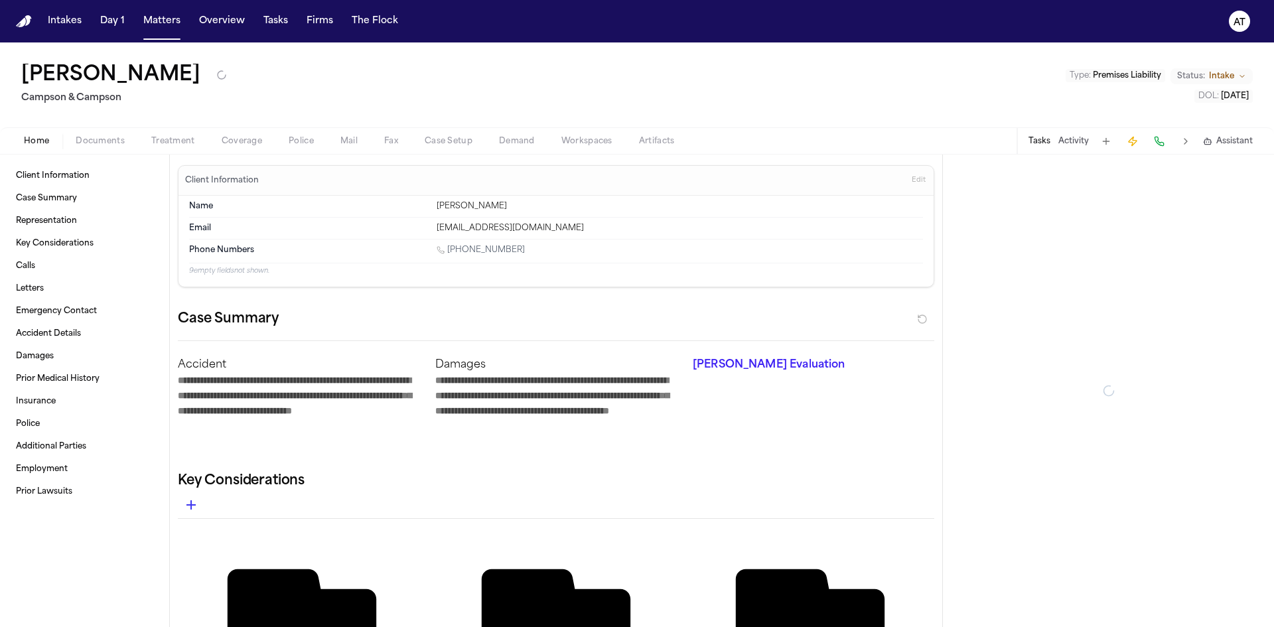
type textarea "*"
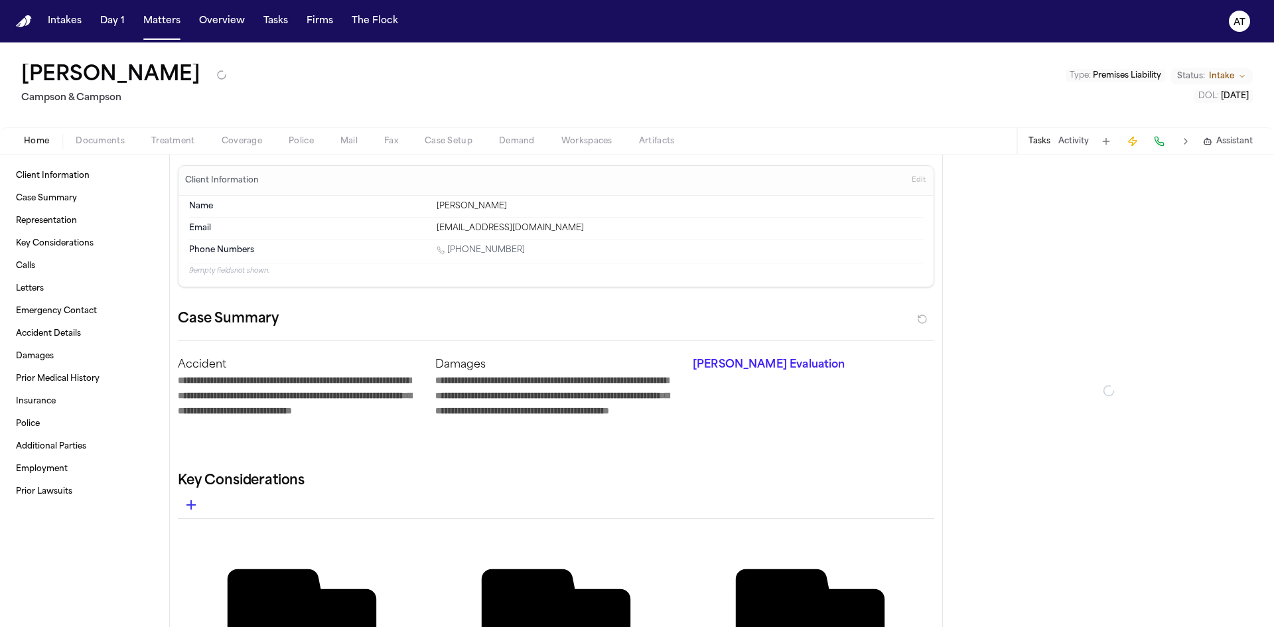
type textarea "*"
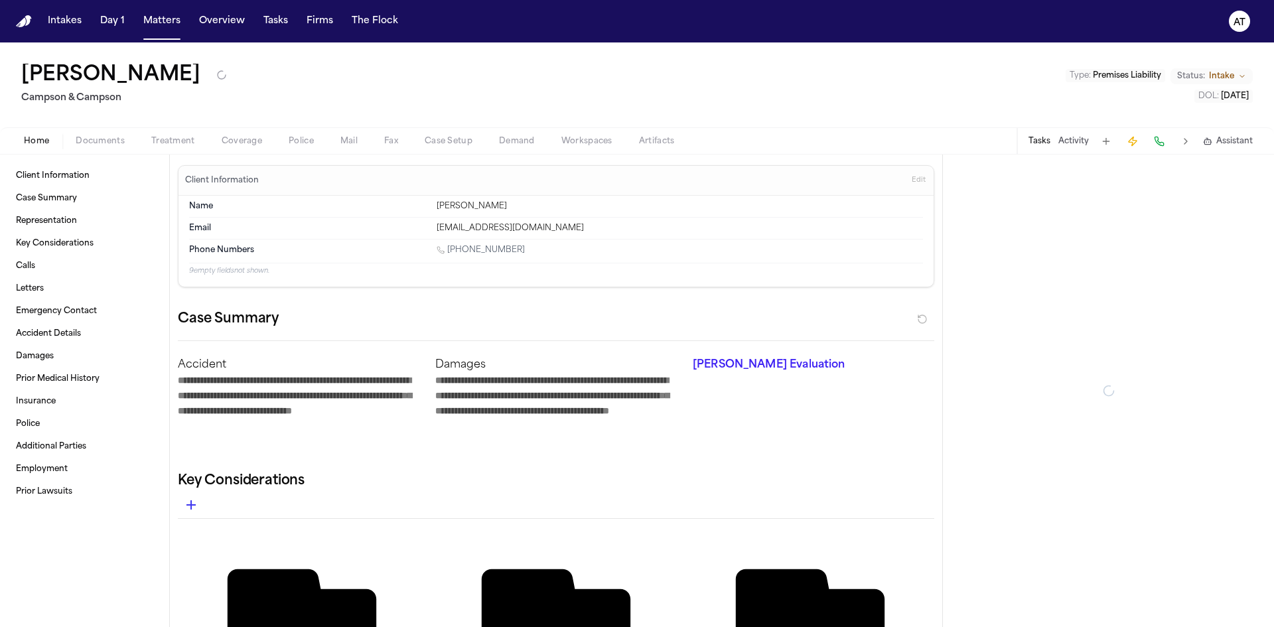
type textarea "*"
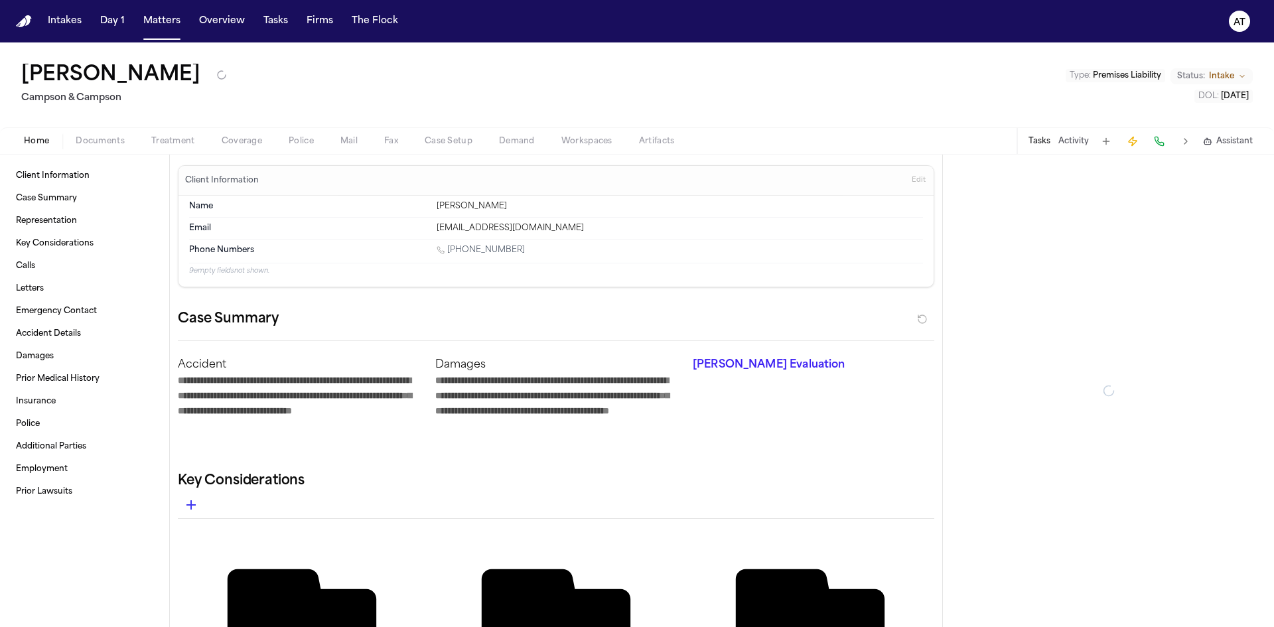
type textarea "*"
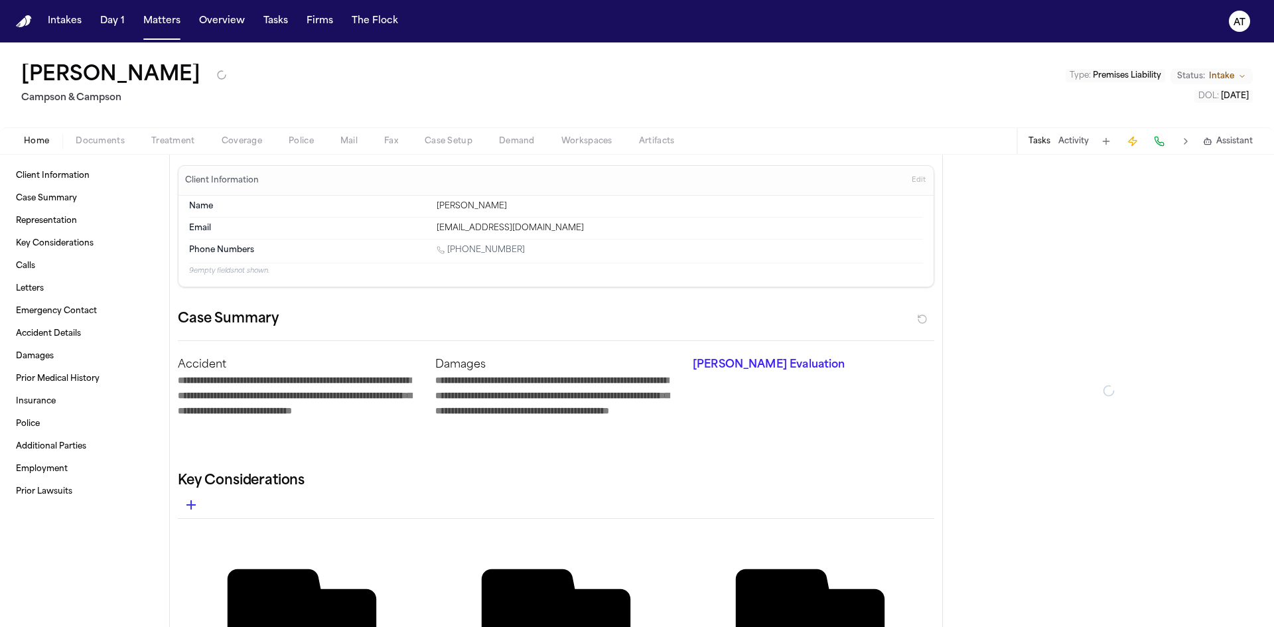
type textarea "*"
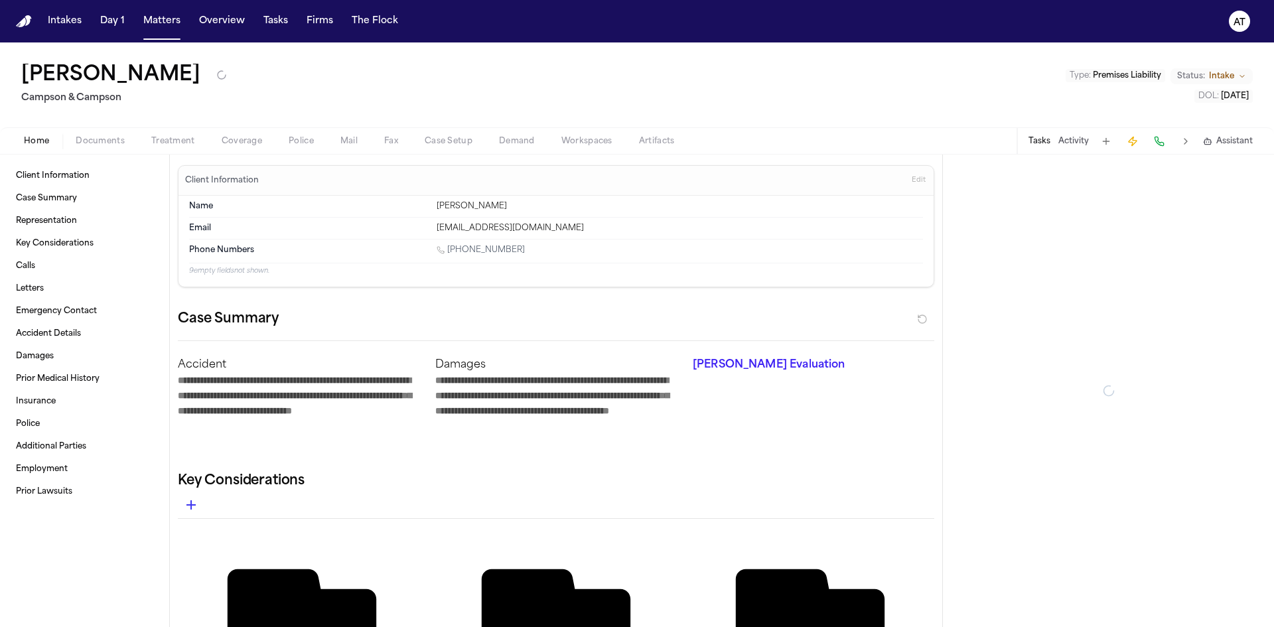
type textarea "*"
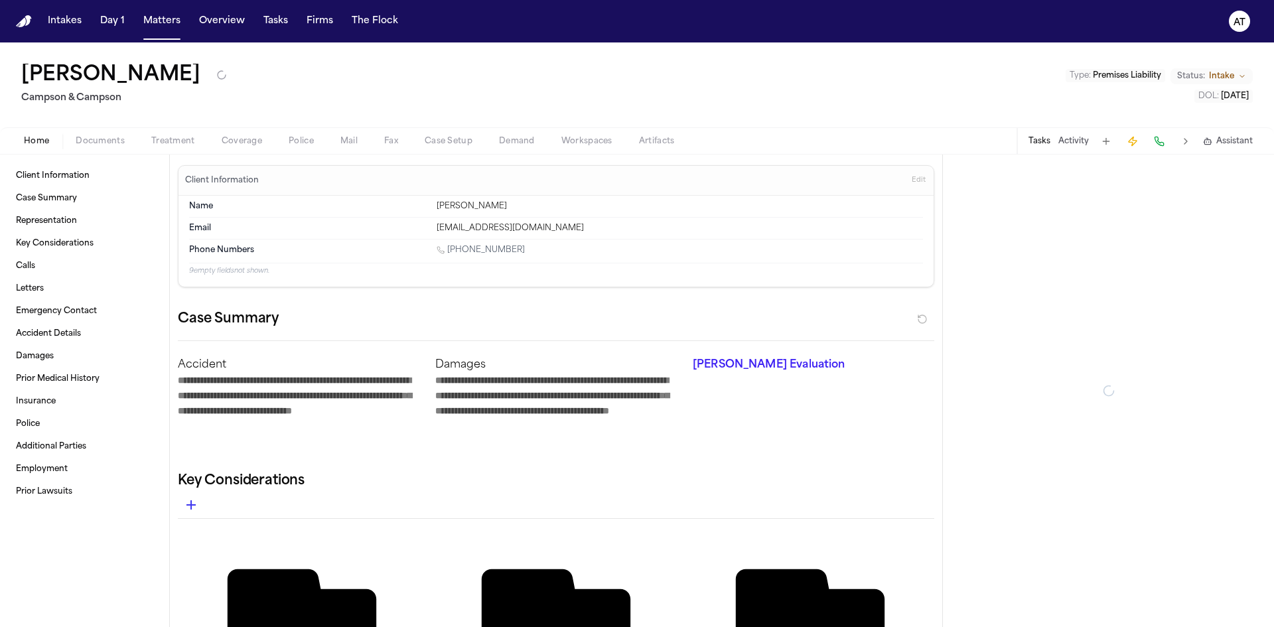
type textarea "*"
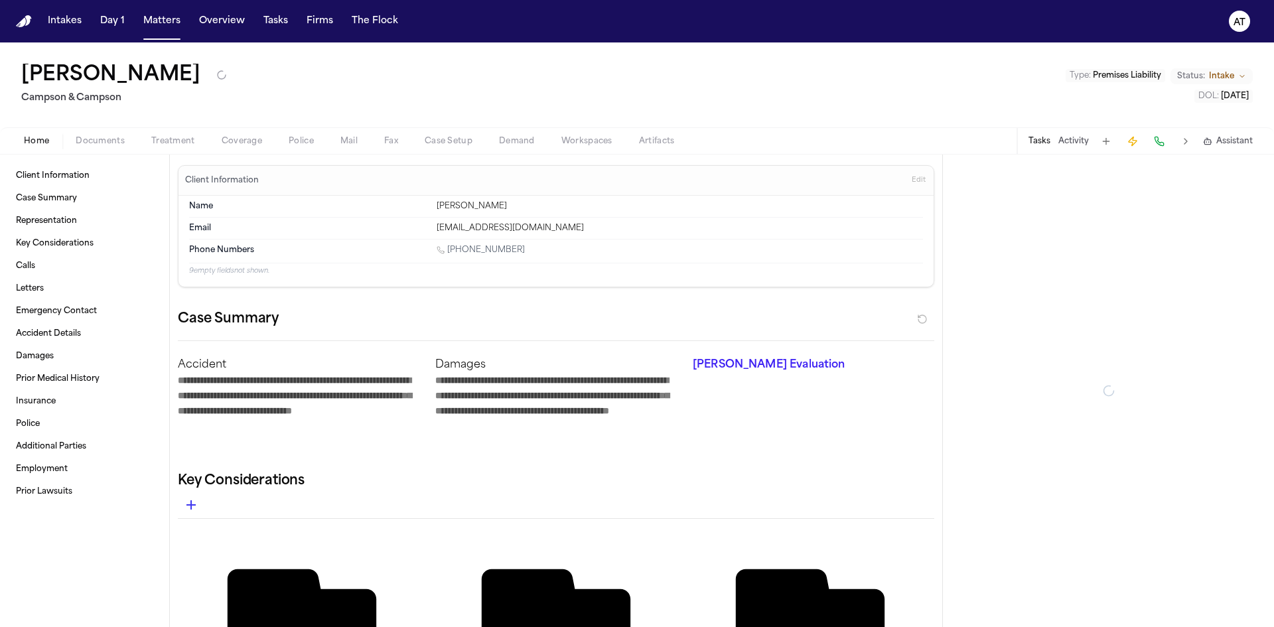
type textarea "*"
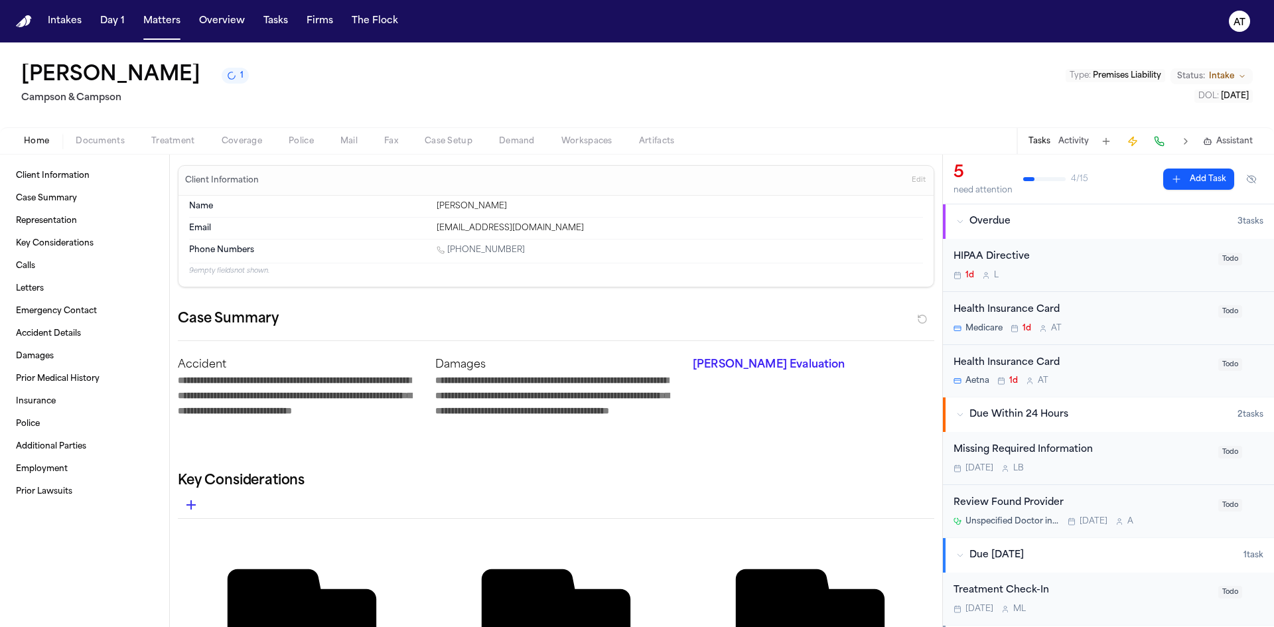
click at [104, 143] on span "Documents" at bounding box center [100, 141] width 49 height 11
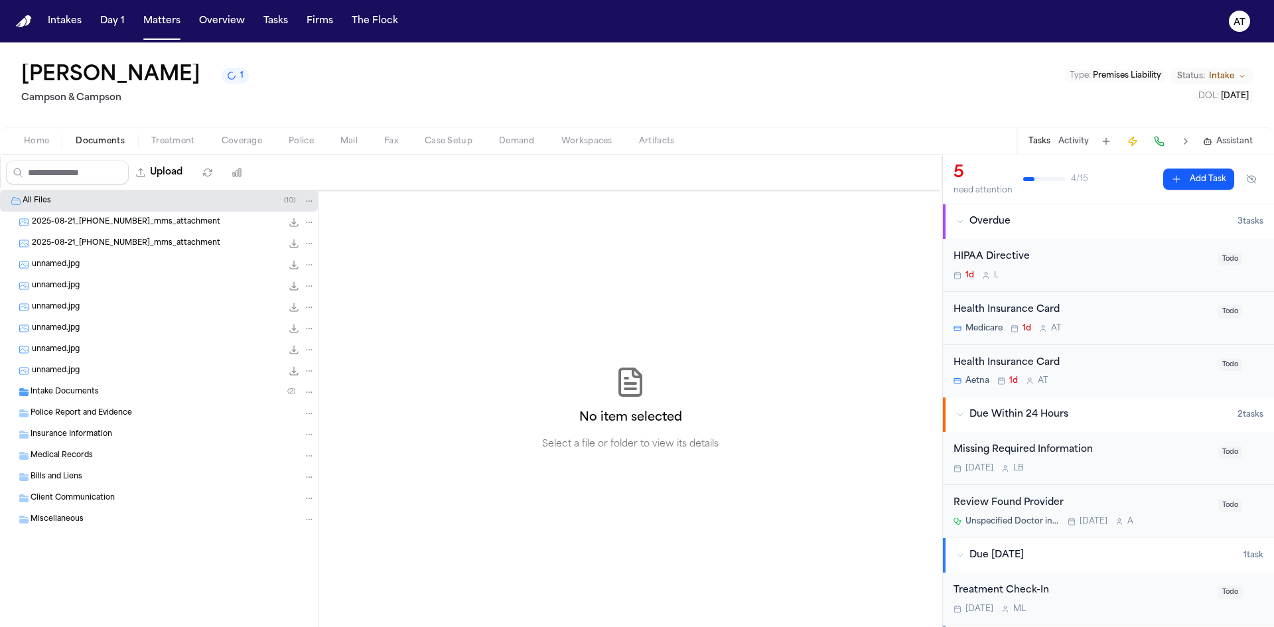
click at [129, 230] on div "2025-08-21_[PHONE_NUMBER]_mms_attachment 111.0 KB • JPG" at bounding box center [159, 222] width 318 height 21
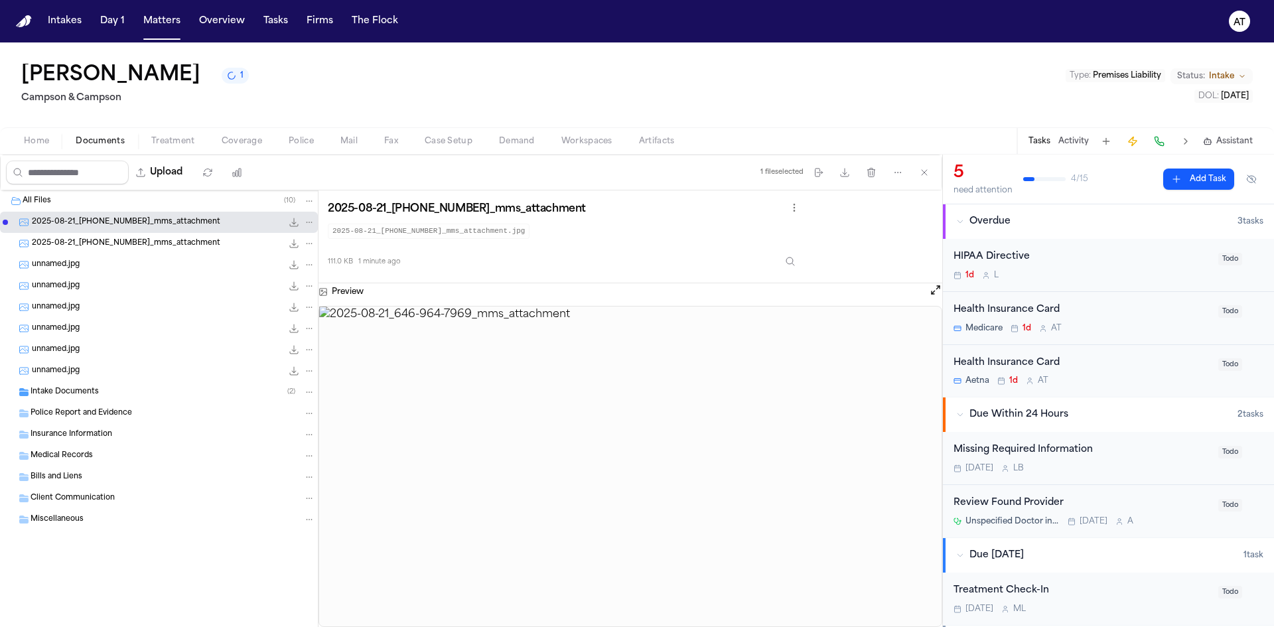
click at [131, 245] on span "2025-08-21_[PHONE_NUMBER]_mms_attachment" at bounding box center [126, 243] width 188 height 11
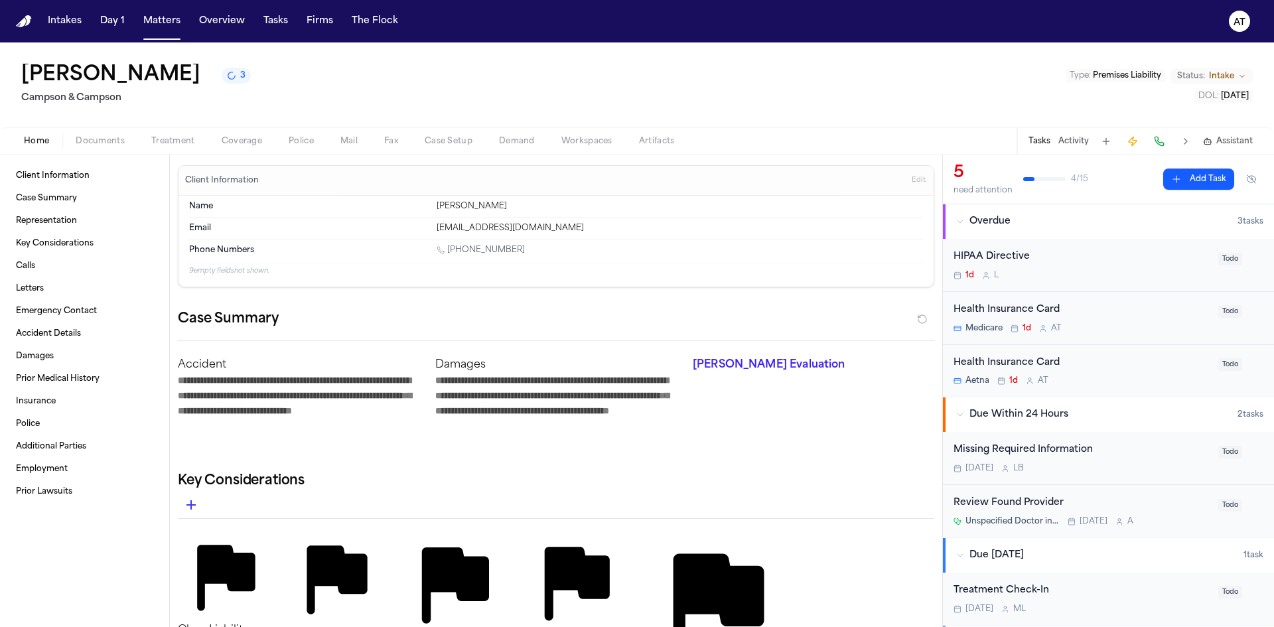
click at [44, 137] on span "Home" at bounding box center [36, 141] width 25 height 11
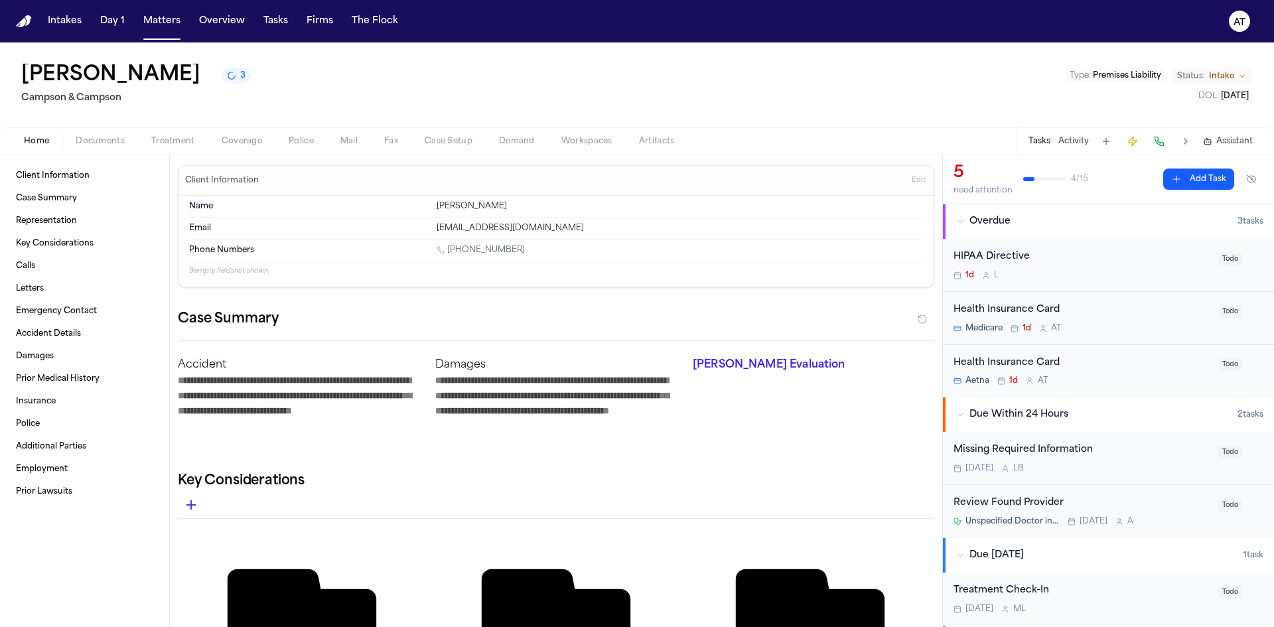
click at [113, 137] on span "Documents" at bounding box center [100, 141] width 49 height 11
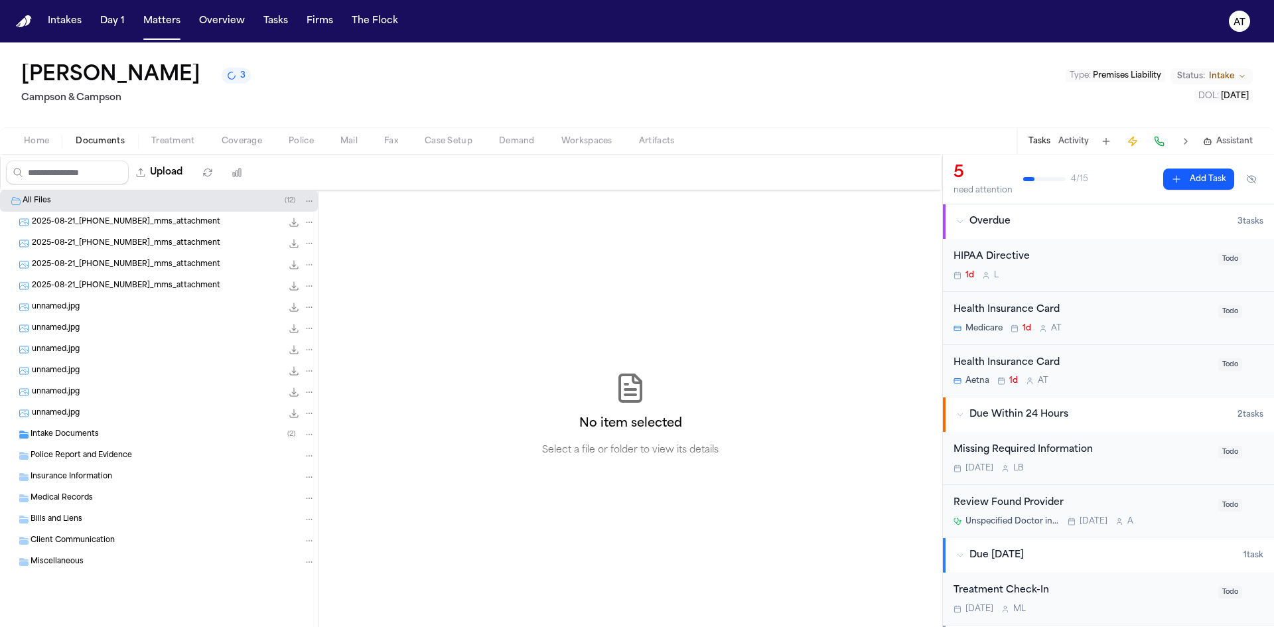
click at [163, 291] on span "2025-08-21_[PHONE_NUMBER]_mms_attachment" at bounding box center [126, 286] width 188 height 11
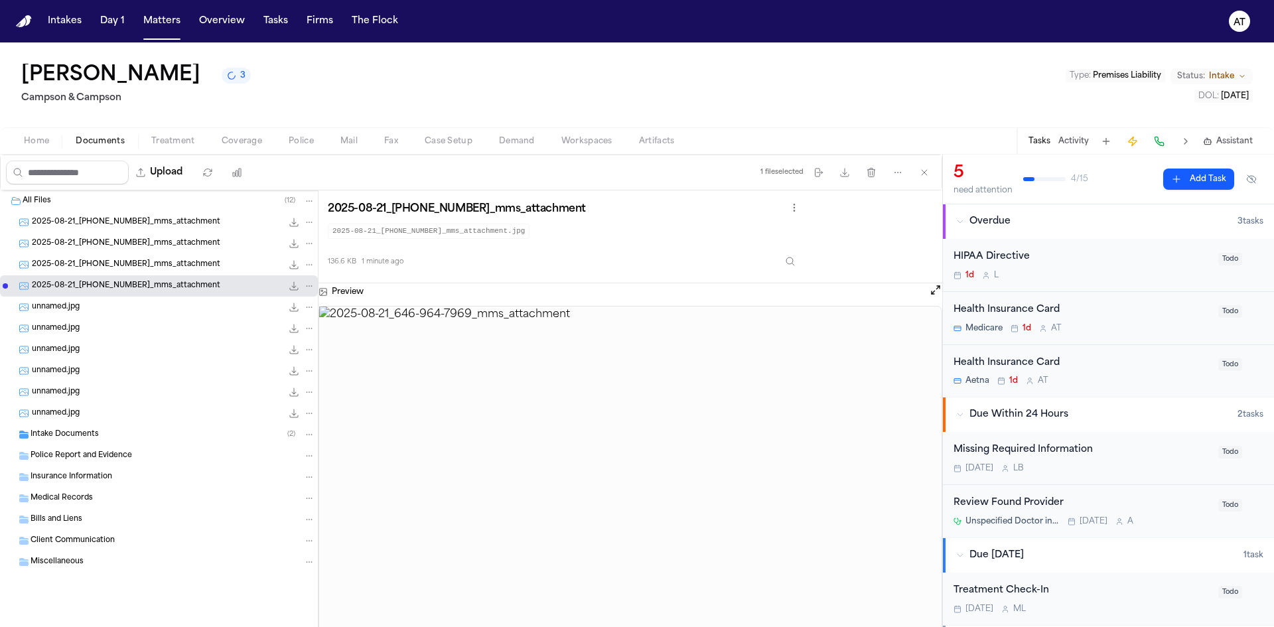
click at [140, 217] on span "2025-08-21_[PHONE_NUMBER]_mms_attachment" at bounding box center [126, 222] width 188 height 11
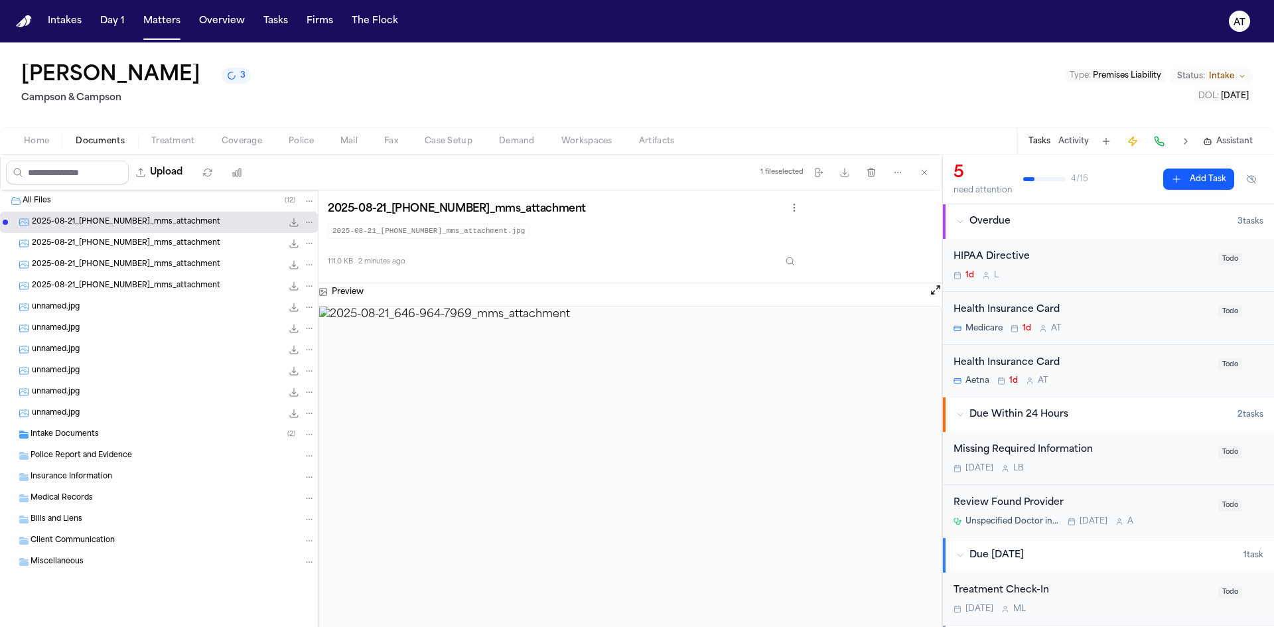
click at [142, 240] on span "2025-08-21_[PHONE_NUMBER]_mms_attachment" at bounding box center [126, 243] width 188 height 11
click at [144, 273] on div "2025-08-21_[PHONE_NUMBER]_mms_attachment 198.6 KB • JPG" at bounding box center [159, 264] width 318 height 21
